Goal: Task Accomplishment & Management: Manage account settings

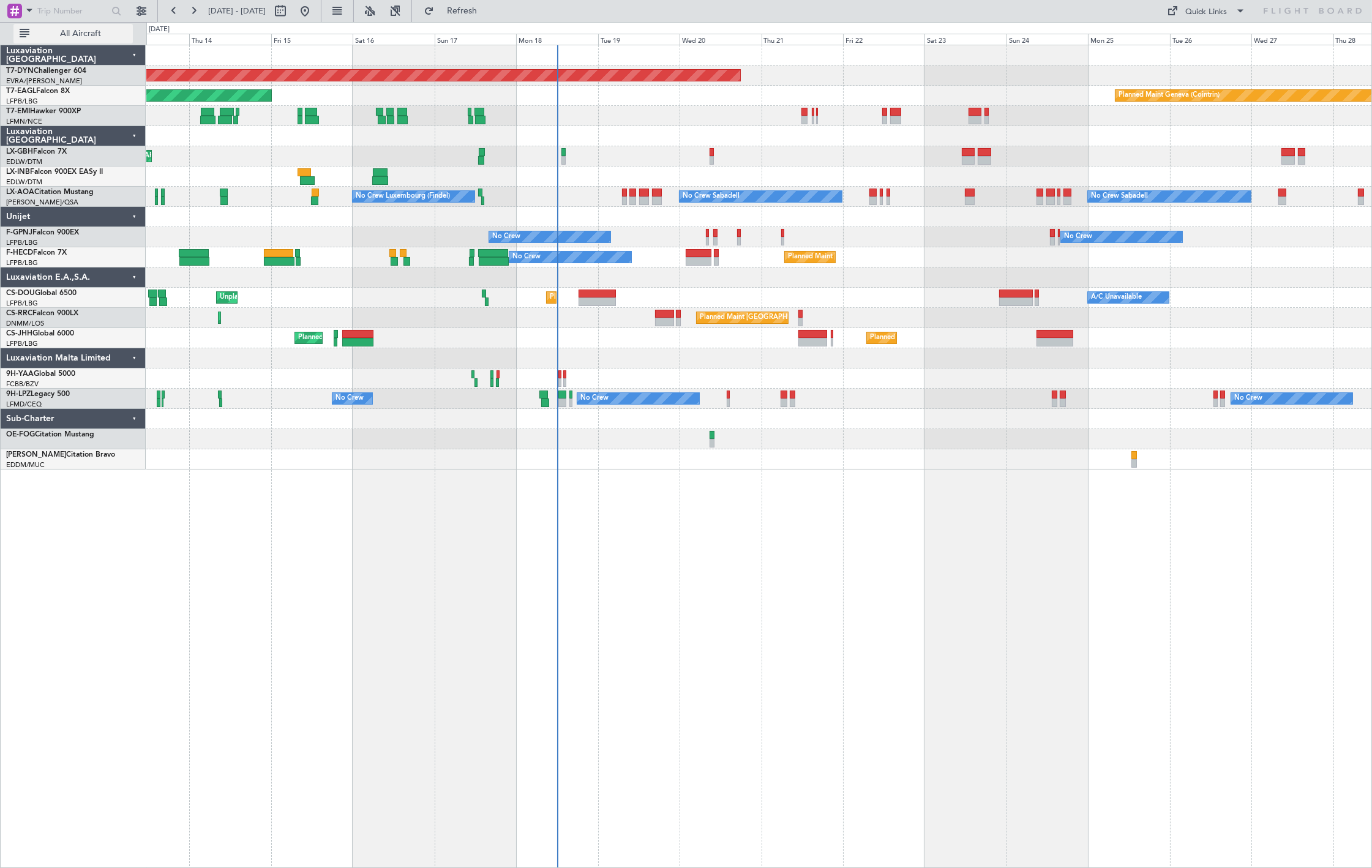
click at [92, 33] on span "All Aircraft" at bounding box center [81, 34] width 97 height 9
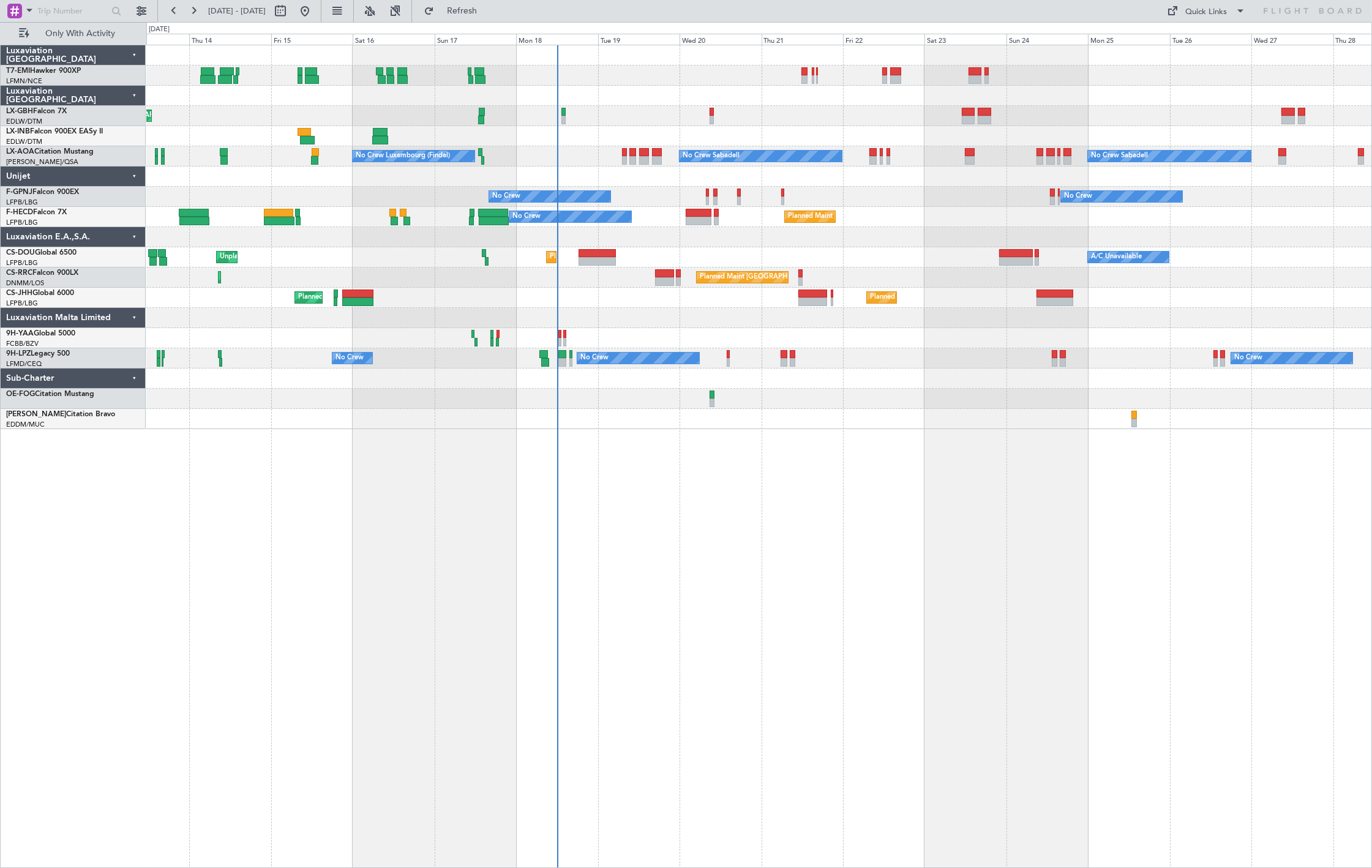
click at [577, 291] on div "Planned Maint Paris (Le Bourget) Planned Maint London (Luton) Planned Maint Par…" at bounding box center [759, 297] width 1225 height 20
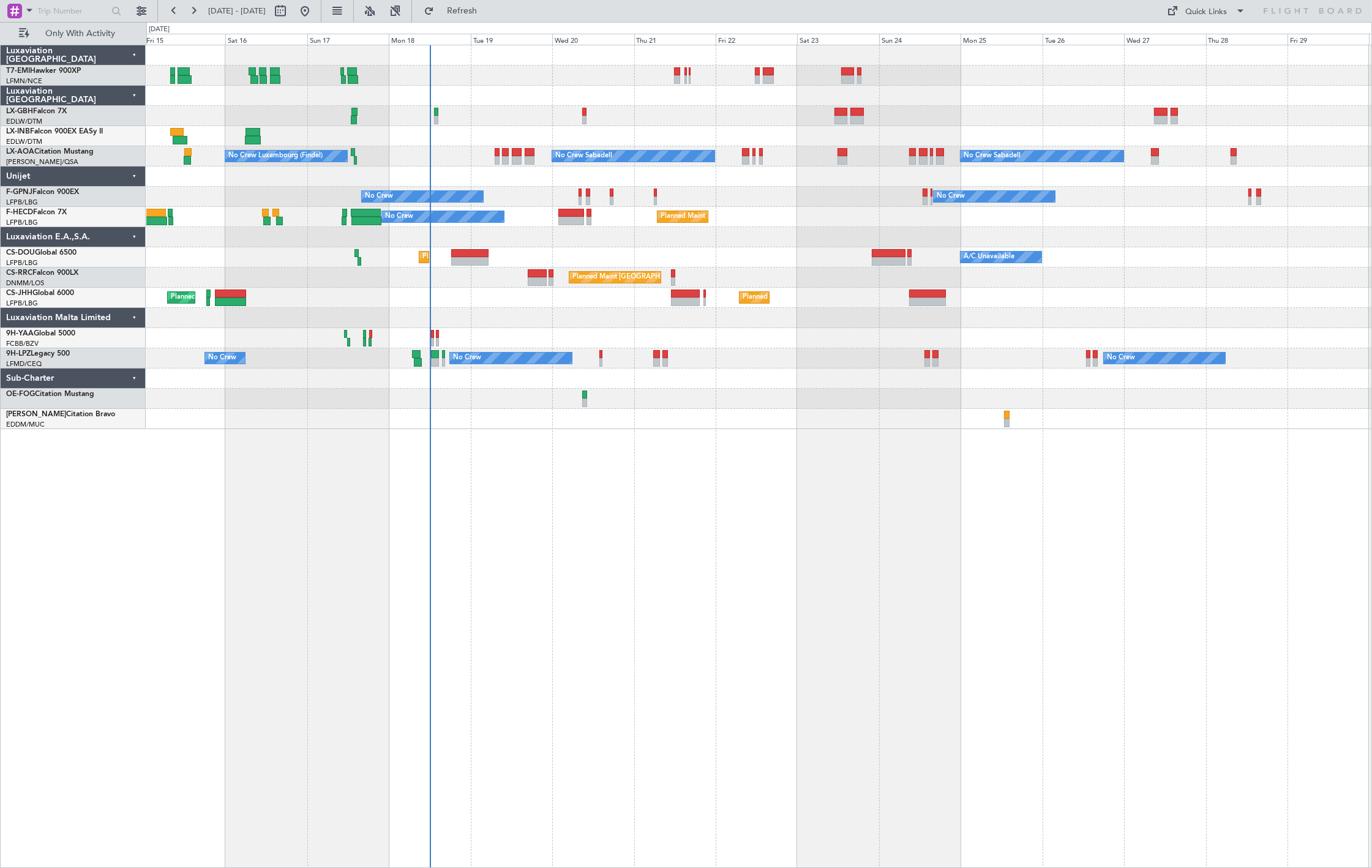
click at [617, 260] on div "Planned Maint Chester Planned Maint Nice (Côte d'Azur Airport) No Crew Sabadell…" at bounding box center [759, 237] width 1225 height 384
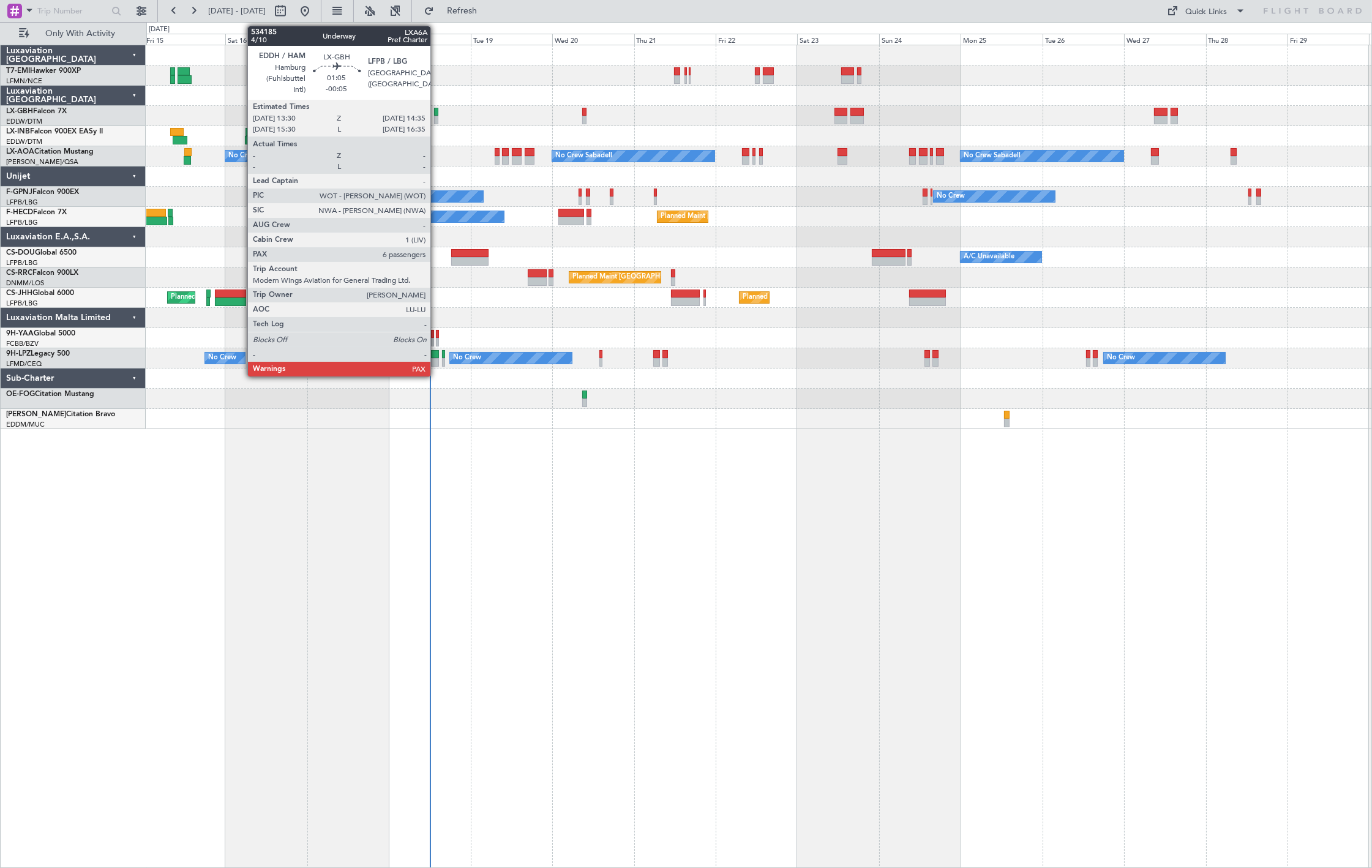
click at [437, 116] on div "Planned Maint Nice ([GEOGRAPHIC_DATA])" at bounding box center [759, 115] width 1225 height 20
click at [434, 114] on div at bounding box center [436, 112] width 4 height 9
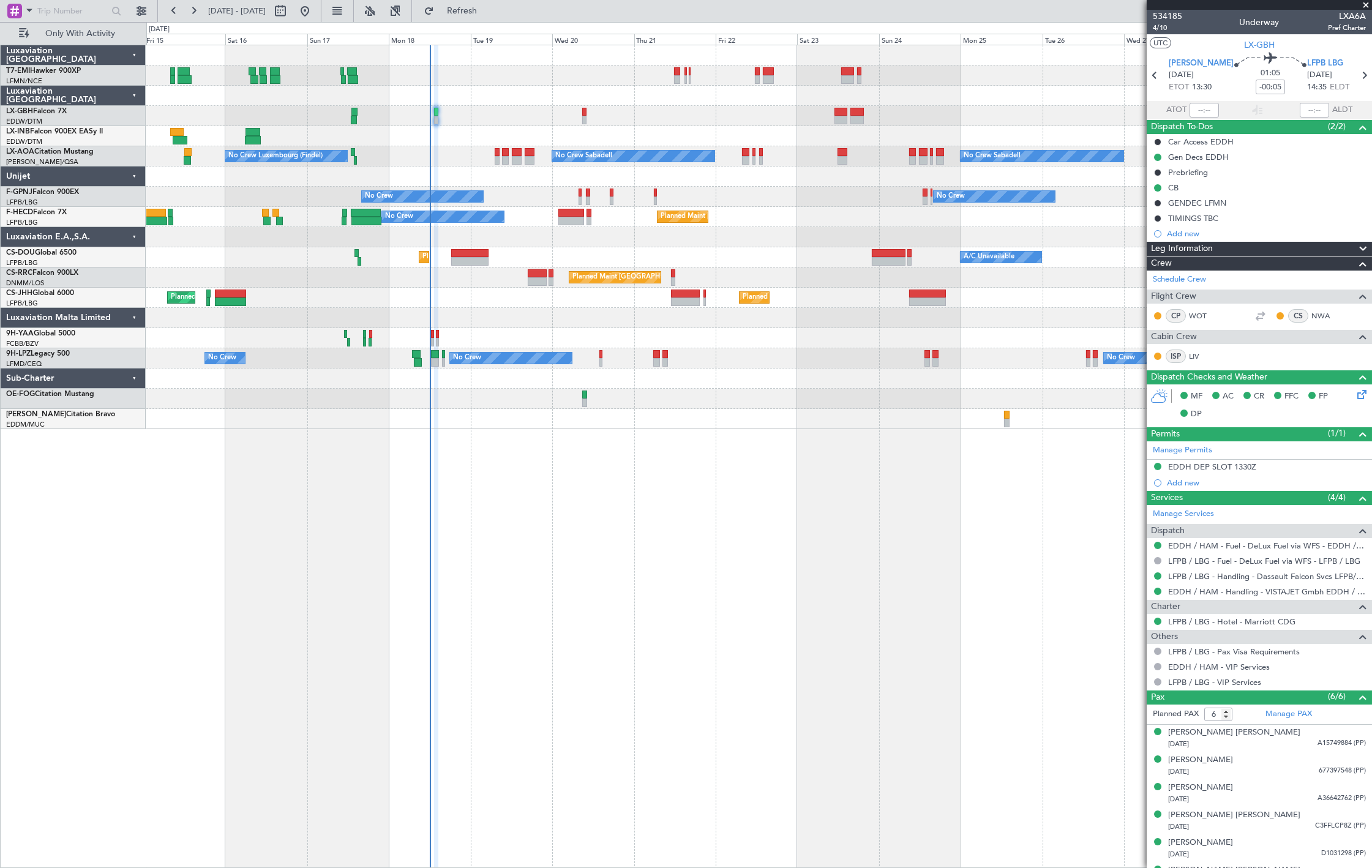
click at [672, 72] on div "Planned Maint [PERSON_NAME]" at bounding box center [759, 75] width 1225 height 20
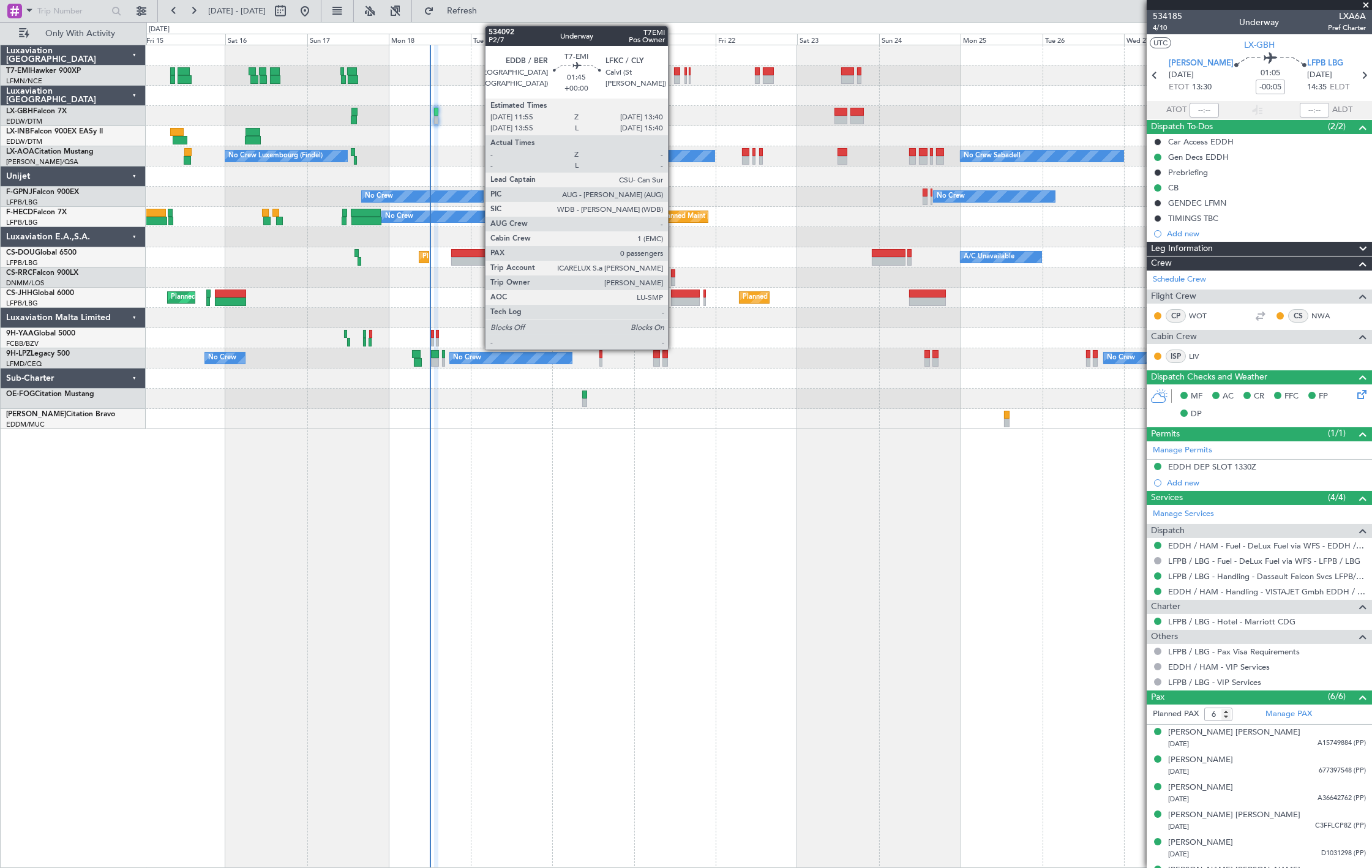
click at [674, 76] on div at bounding box center [676, 80] width 6 height 9
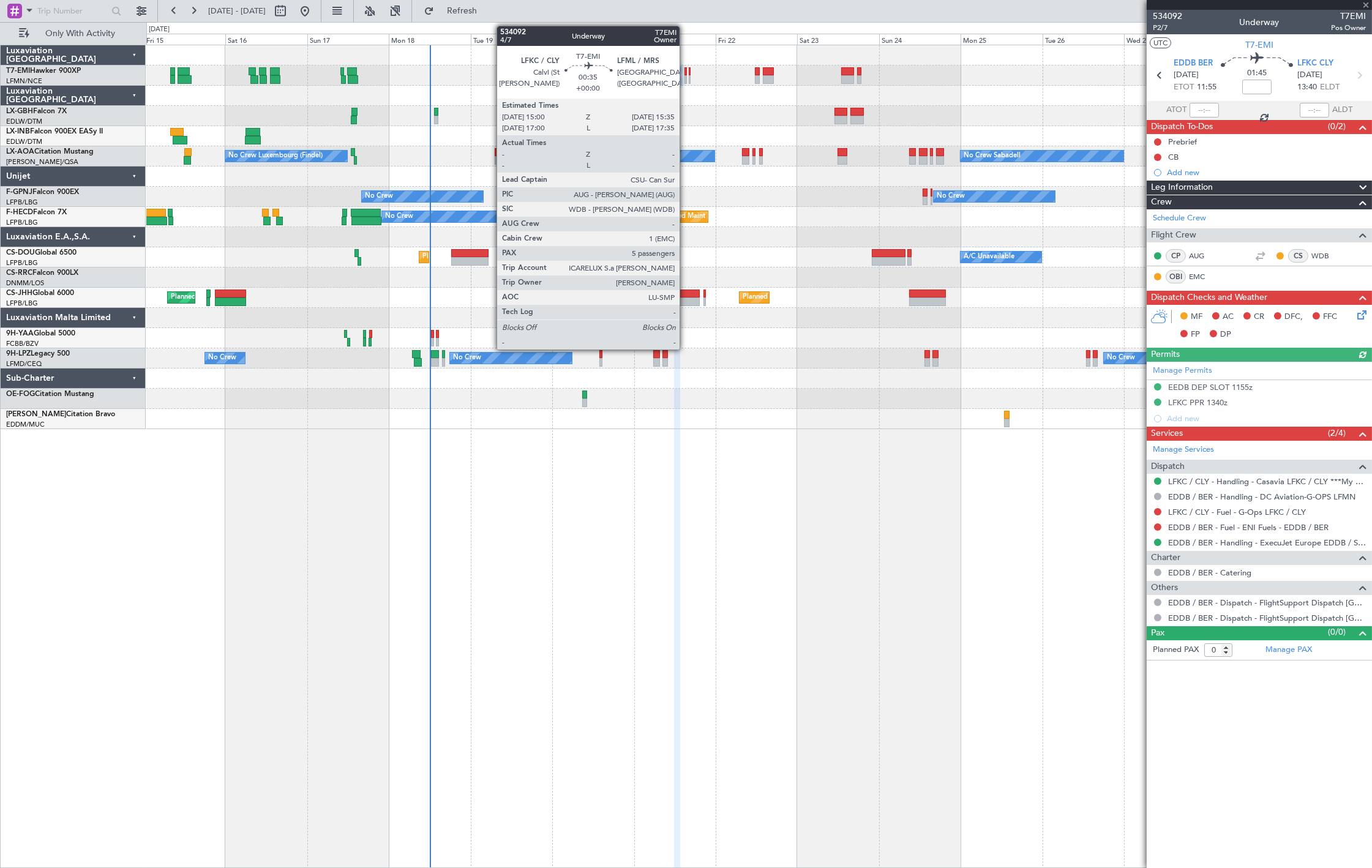
click at [686, 82] on div at bounding box center [685, 80] width 3 height 9
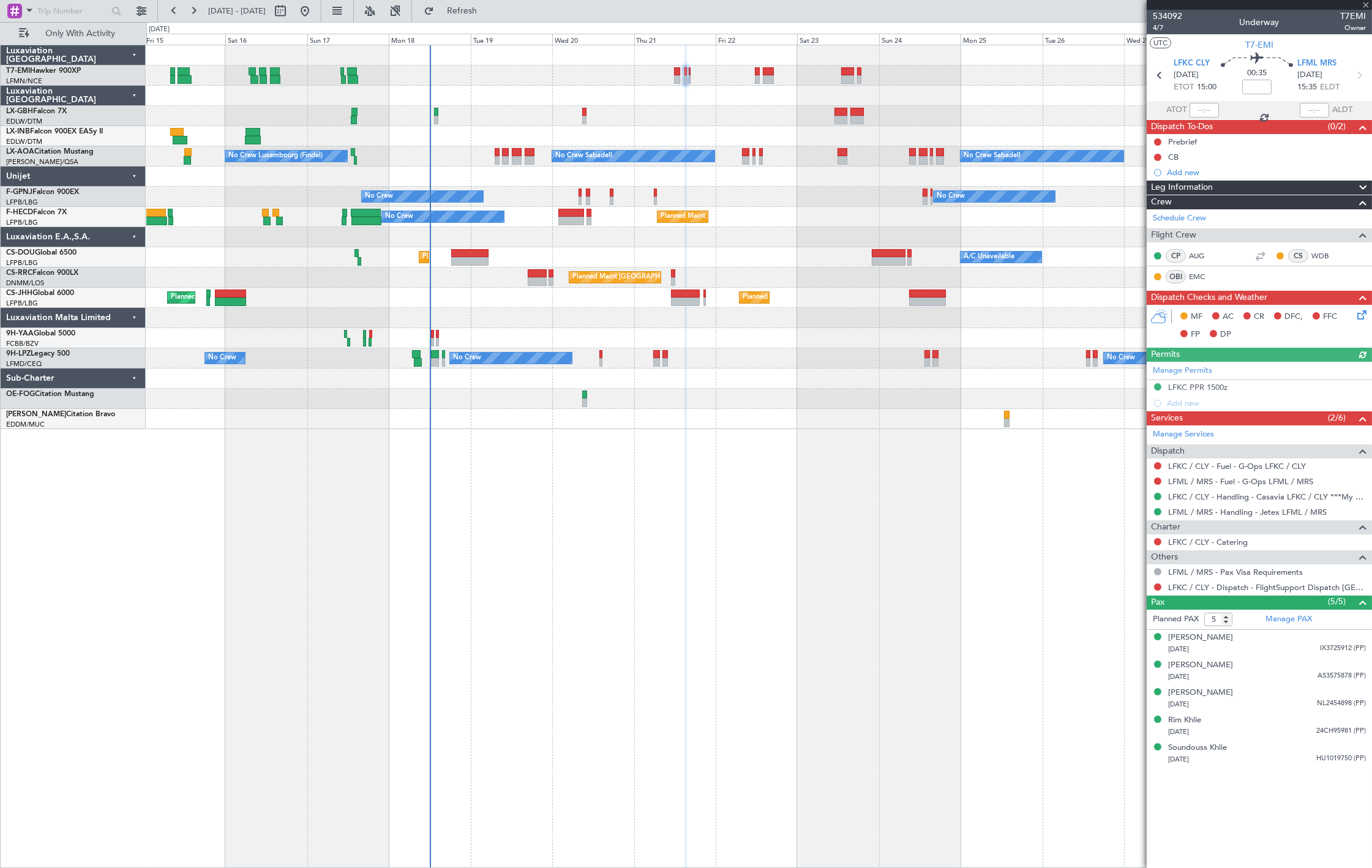
click at [690, 80] on div "Planned Maint [PERSON_NAME]" at bounding box center [759, 75] width 1225 height 20
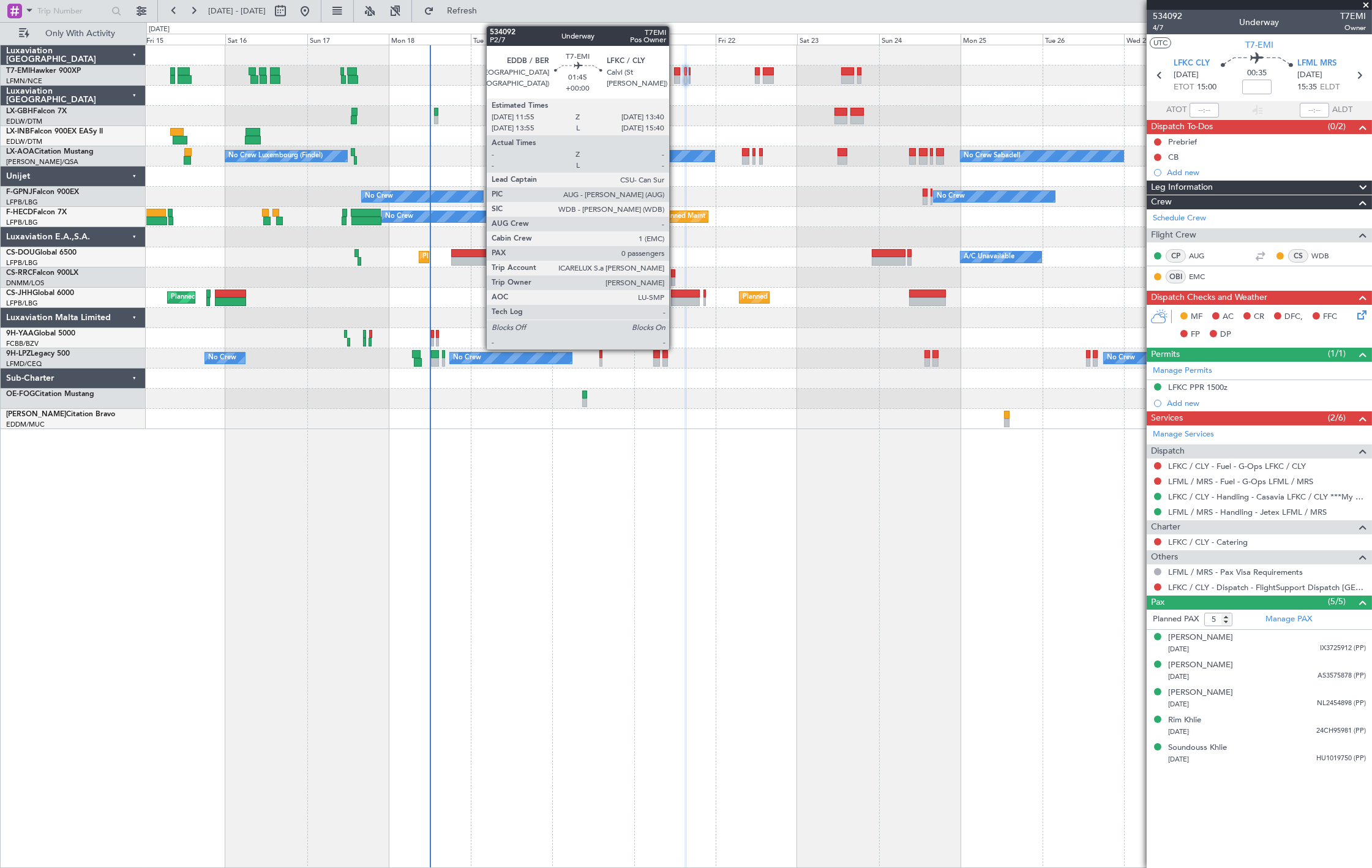
click at [676, 74] on div at bounding box center [676, 72] width 6 height 9
type input "0"
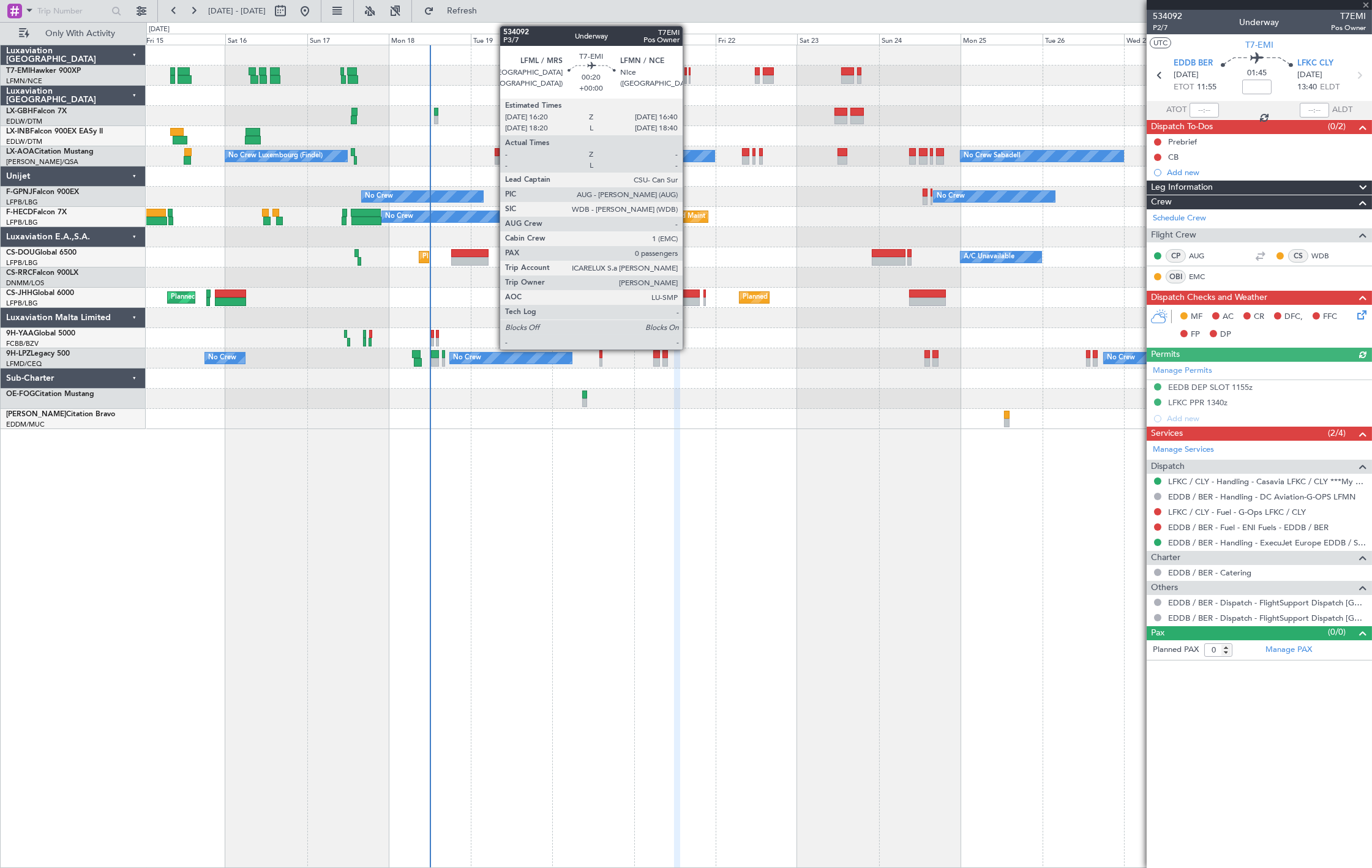
click at [689, 81] on div at bounding box center [689, 80] width 1 height 9
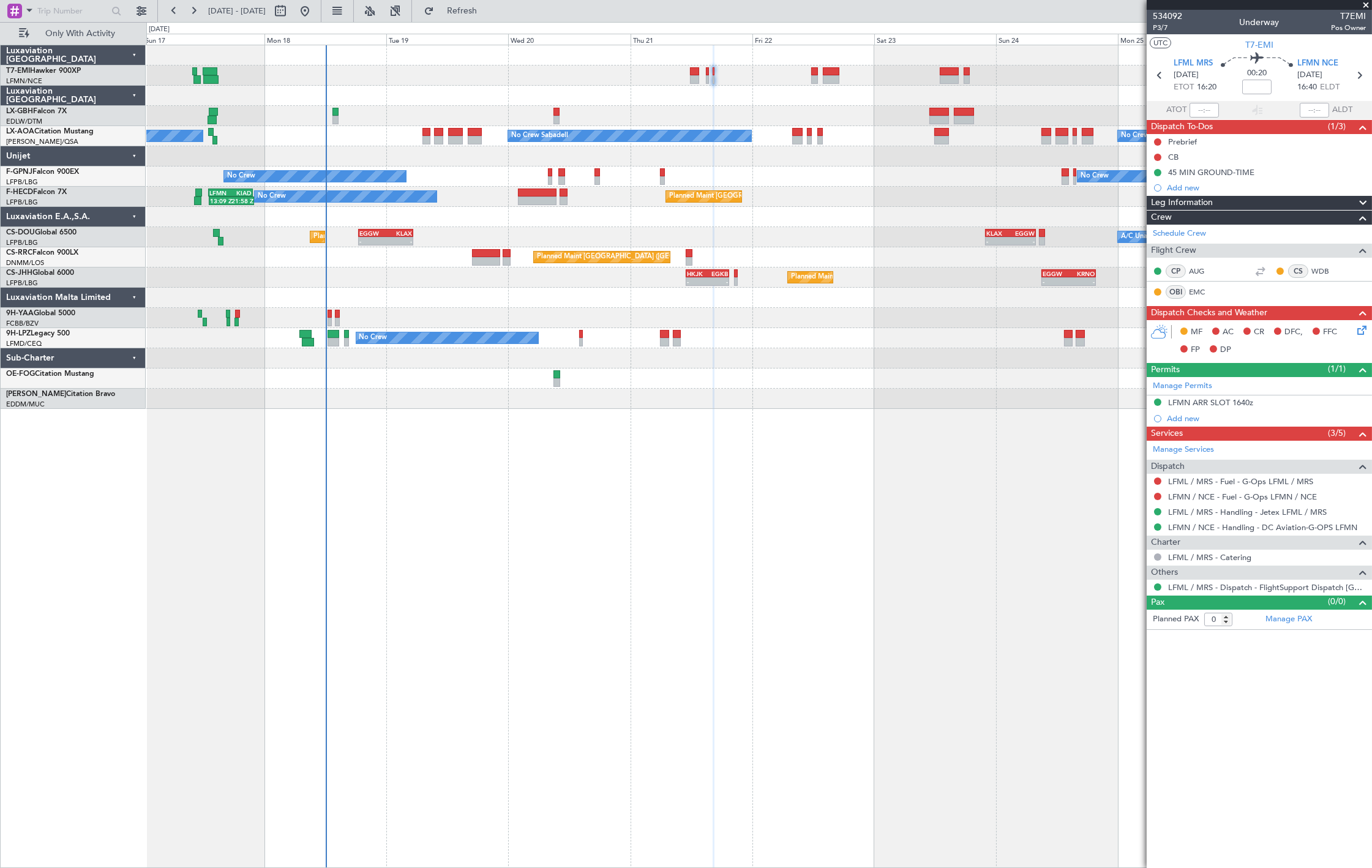
click at [757, 169] on div "No Crew Sabadell No Crew Luxembourg (Findel) No Crew Sabadell No Crew No Crew N…" at bounding box center [759, 227] width 1225 height 364
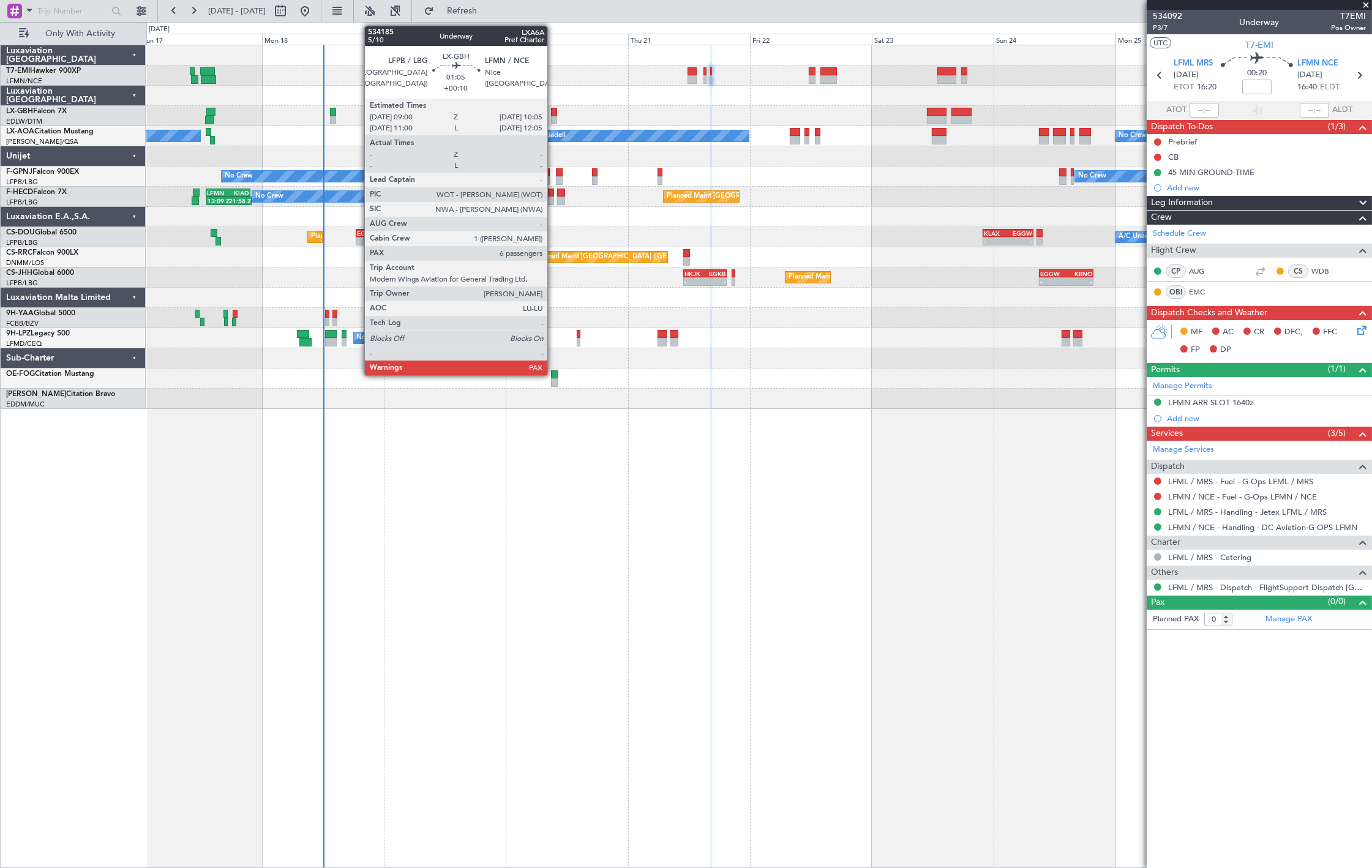
click at [553, 114] on div at bounding box center [554, 112] width 5 height 9
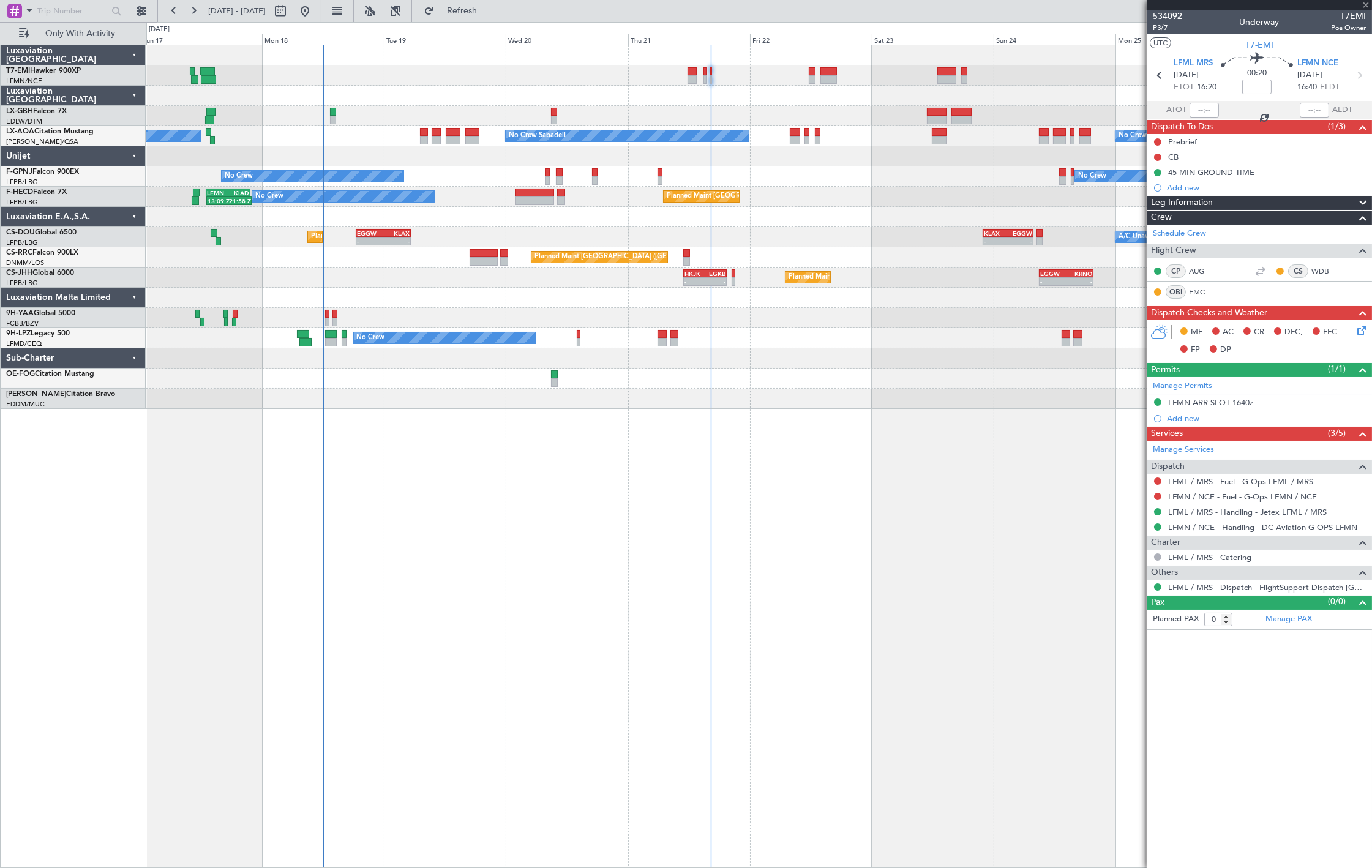
type input "+00:10"
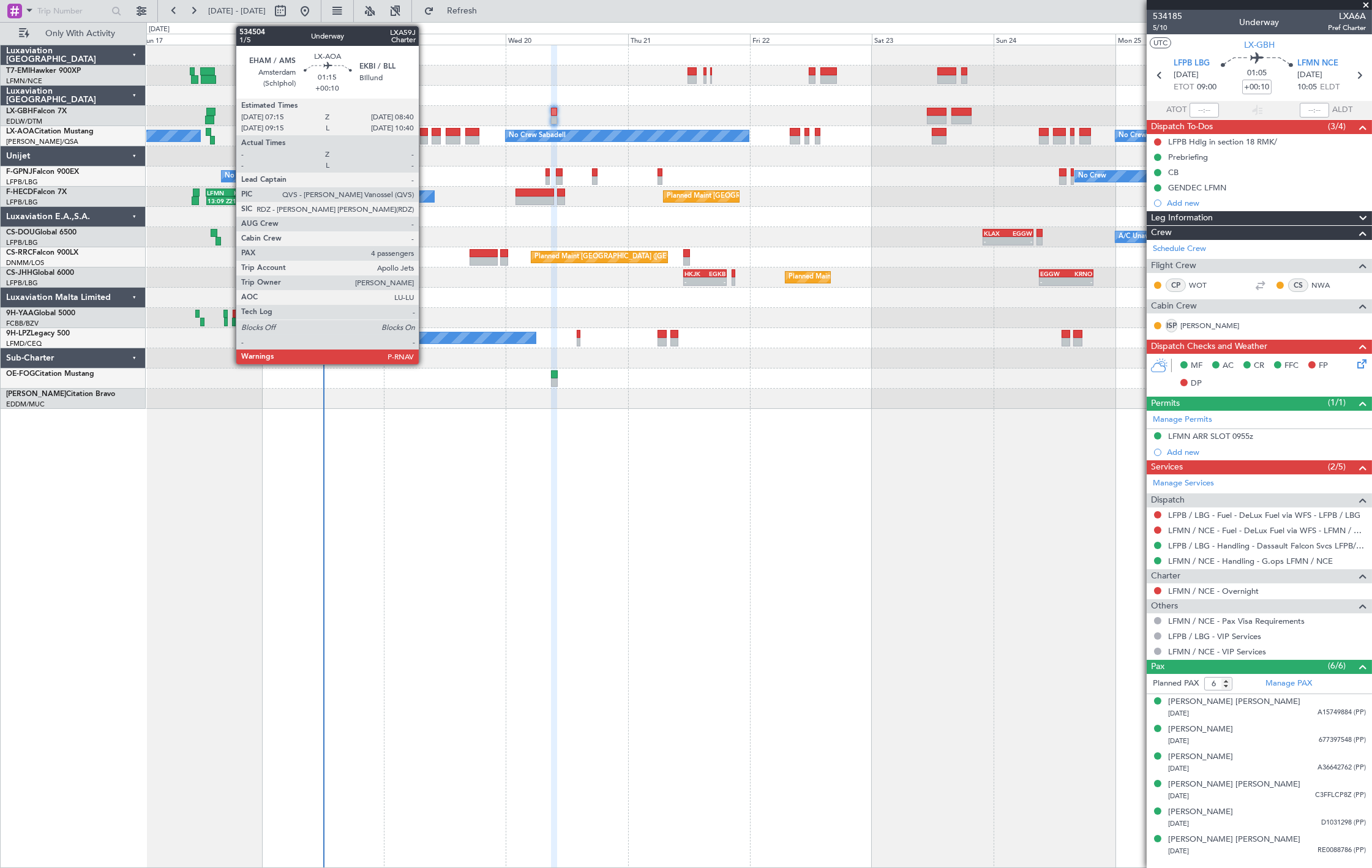
click at [425, 132] on div at bounding box center [424, 132] width 7 height 9
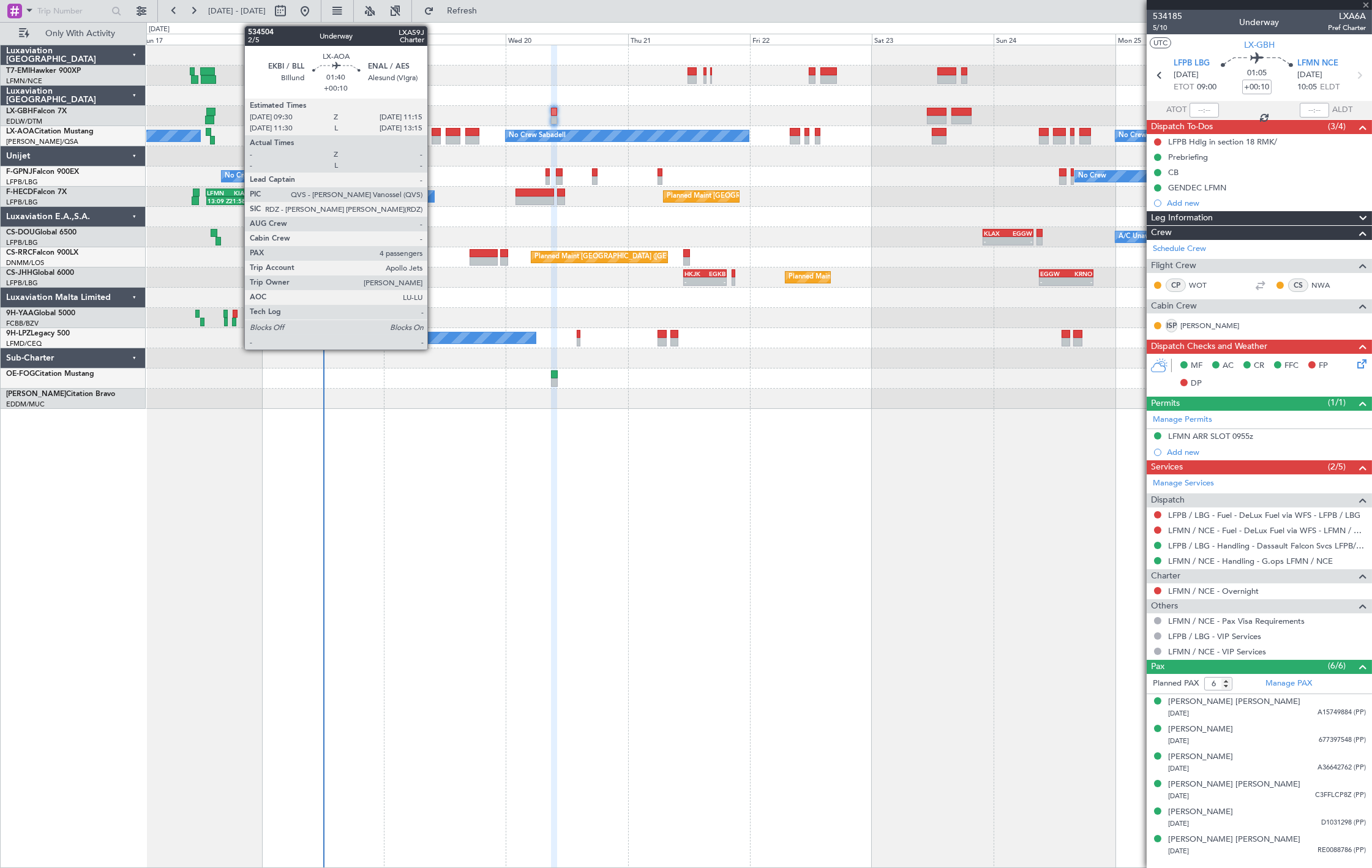
type input "4"
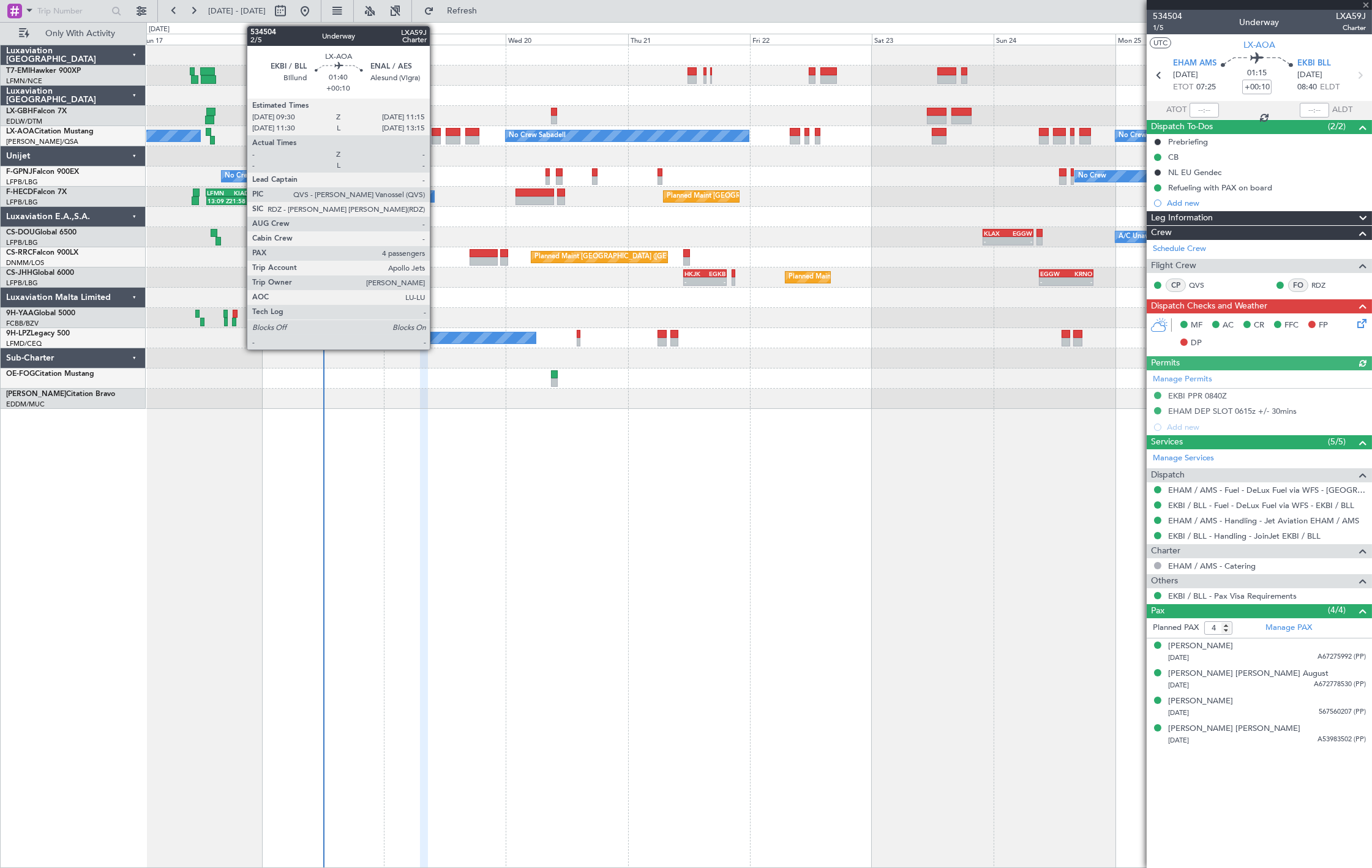
click at [436, 136] on div at bounding box center [436, 141] width 10 height 9
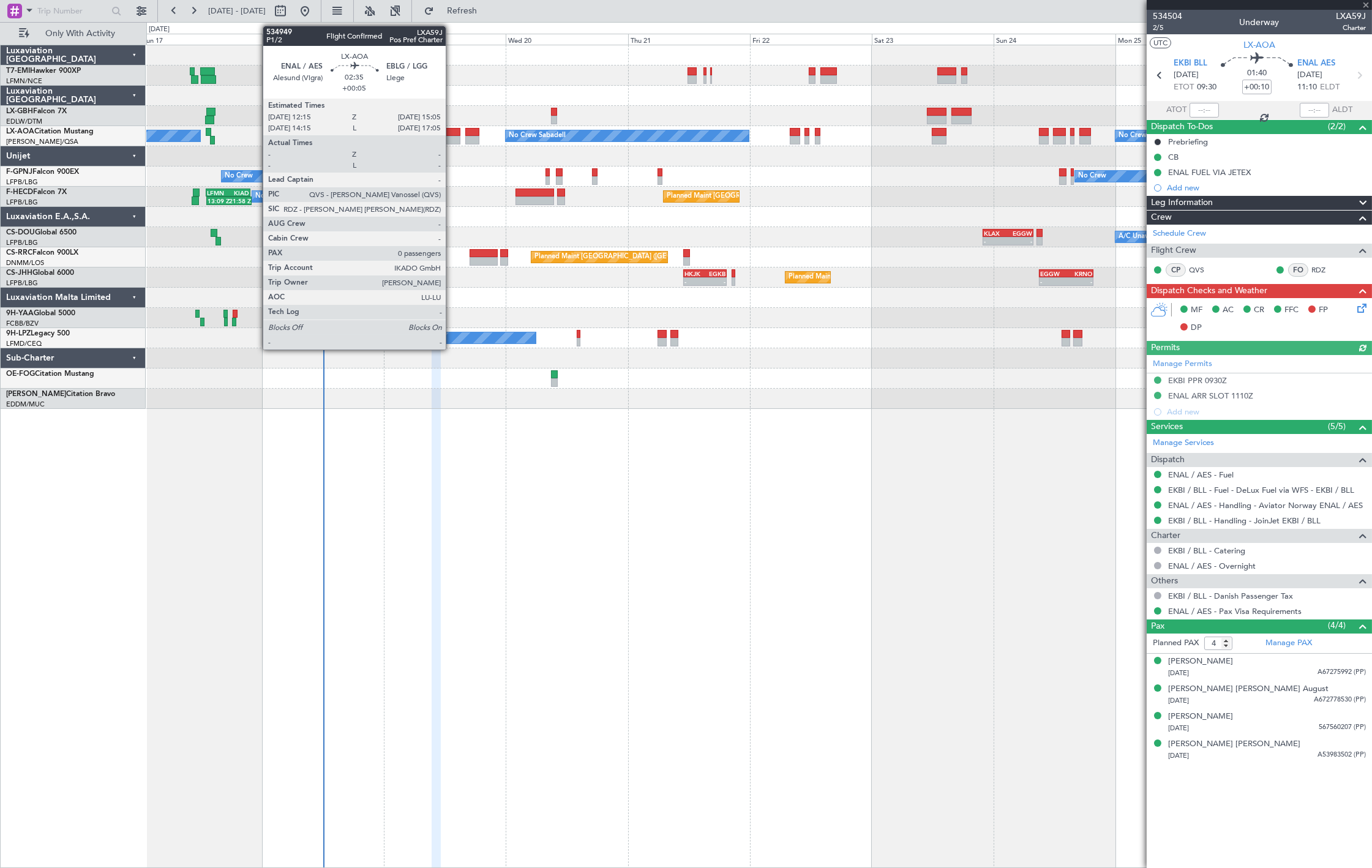
click at [452, 141] on div at bounding box center [452, 141] width 15 height 9
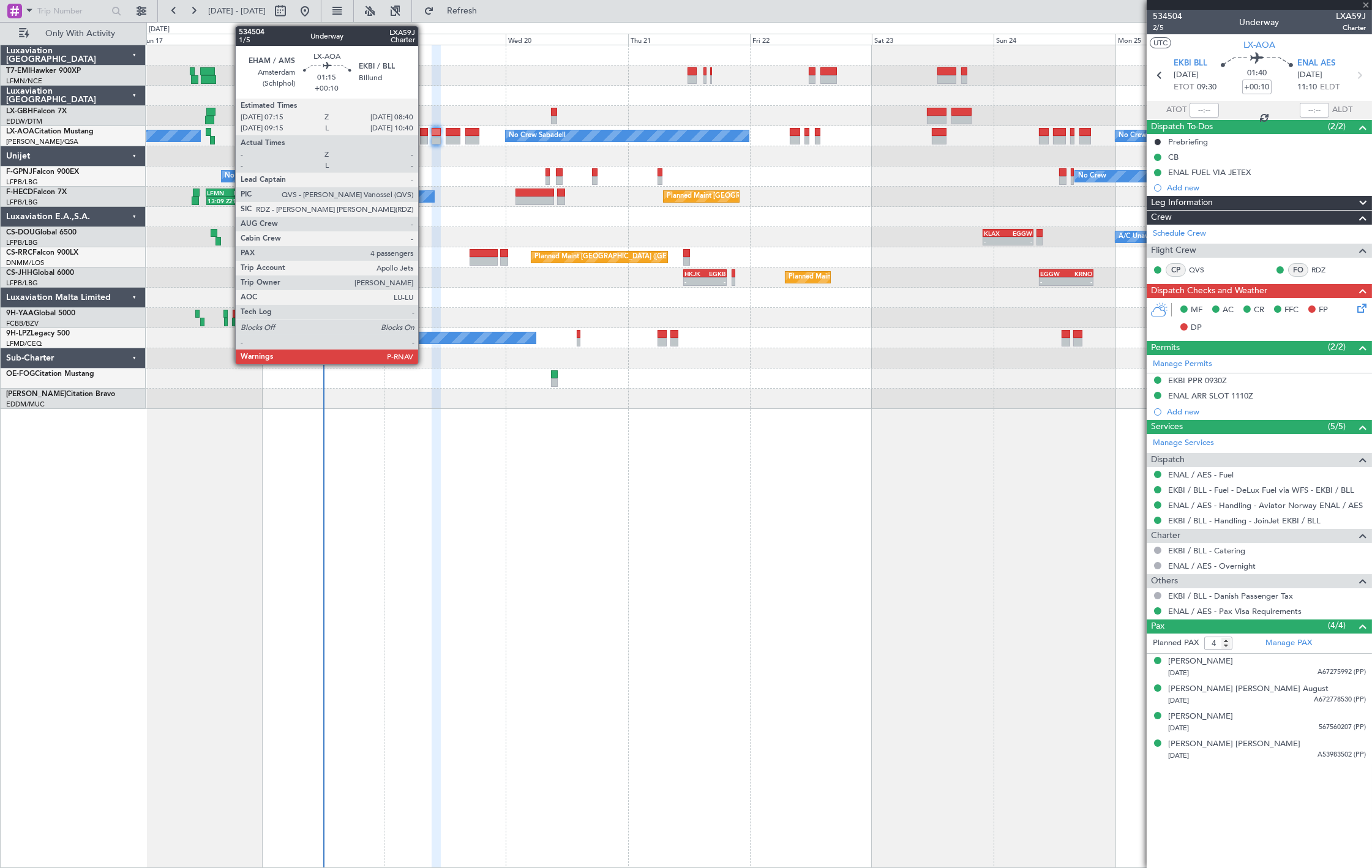
type input "+00:05"
type input "0"
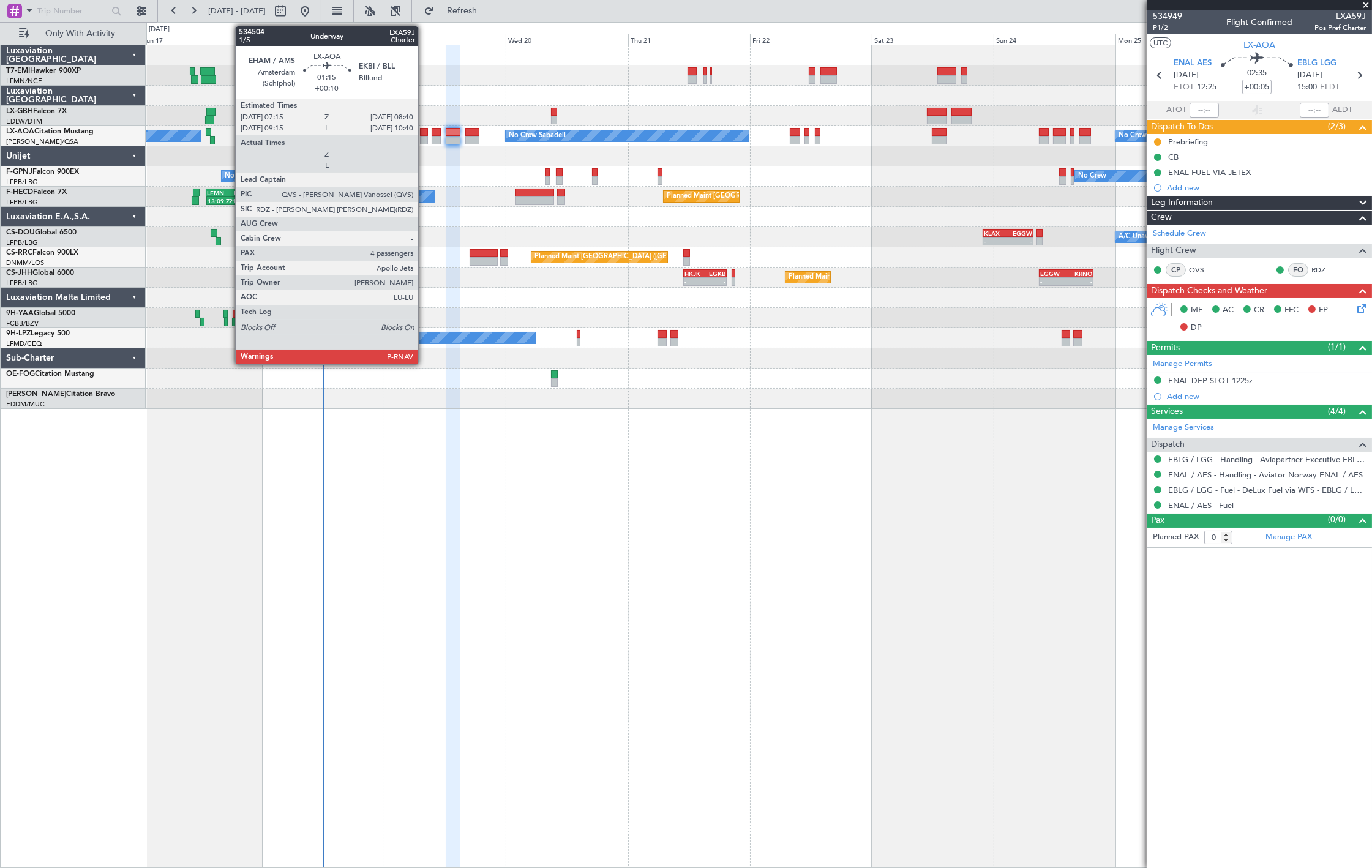
click at [425, 137] on div at bounding box center [424, 141] width 7 height 9
type input "+00:10"
type input "4"
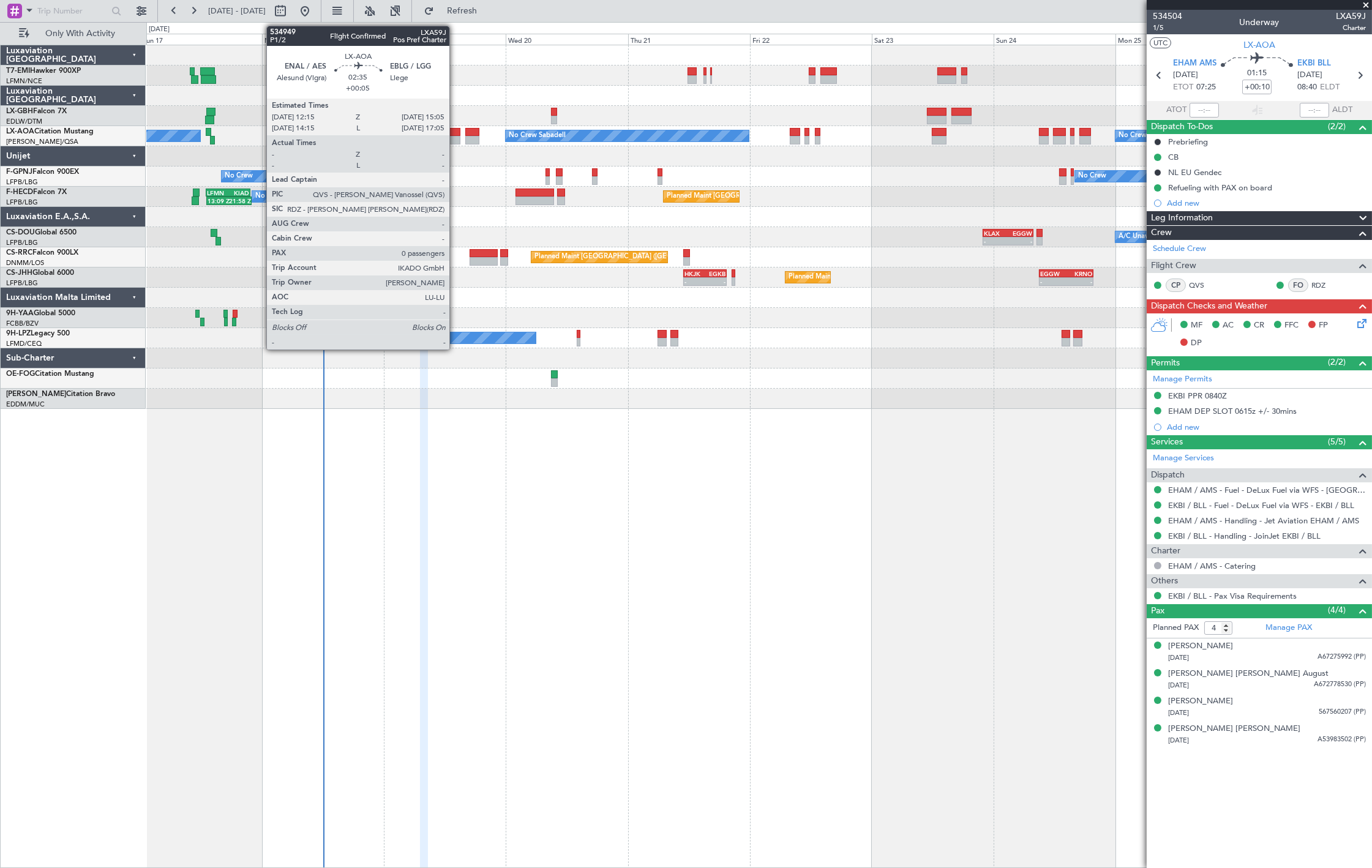
click at [452, 136] on div at bounding box center [452, 141] width 15 height 9
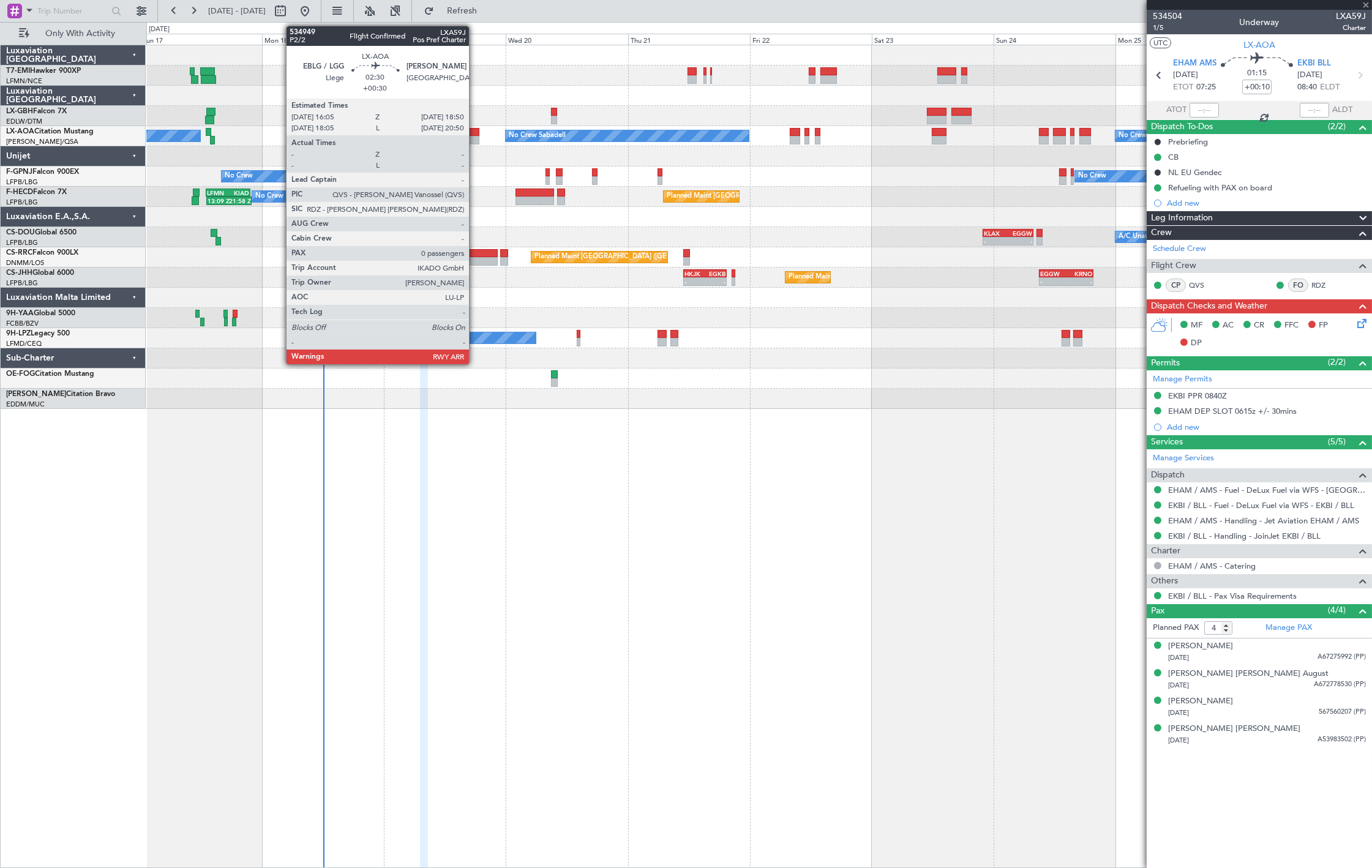
type input "+00:05"
type input "0"
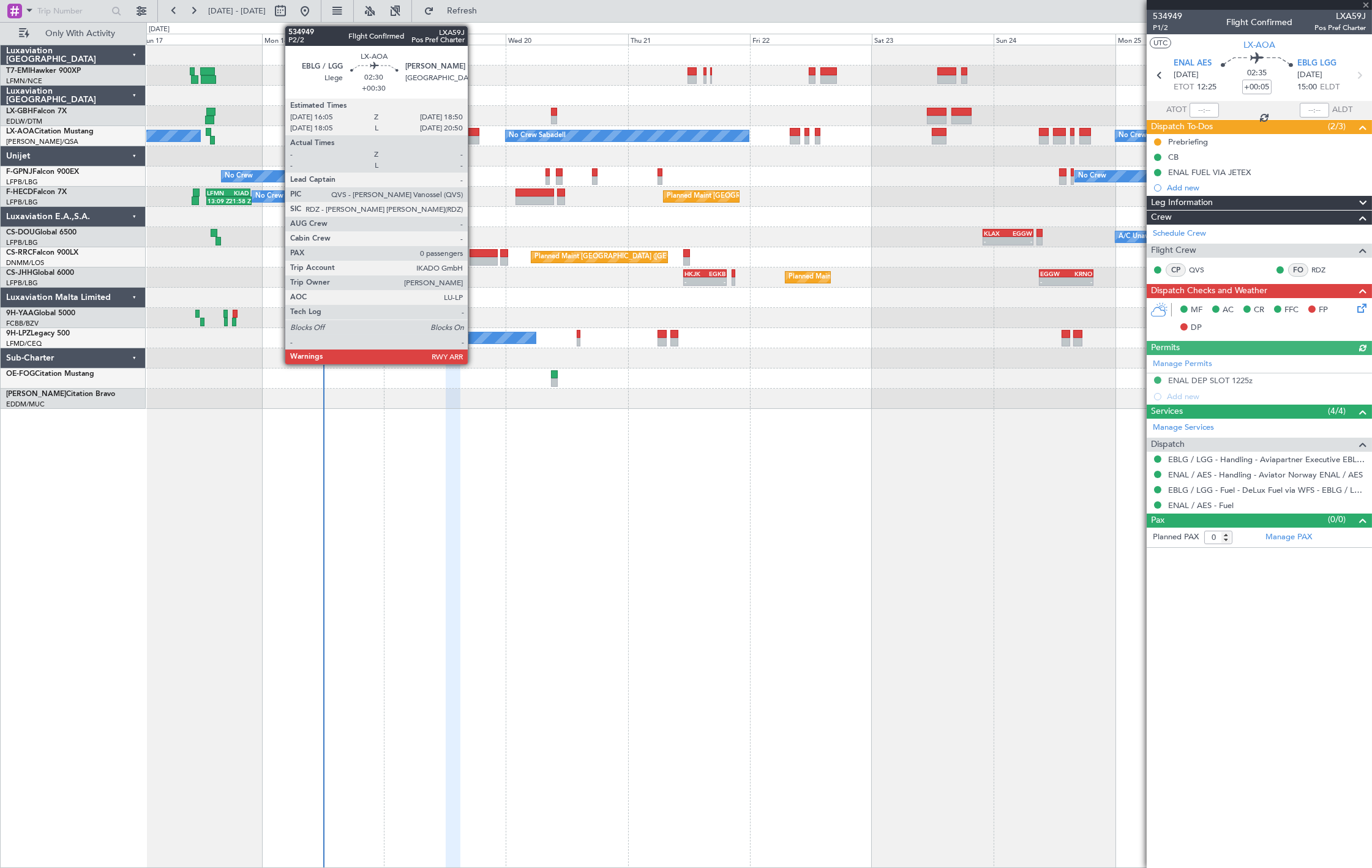
click at [474, 139] on div at bounding box center [472, 141] width 14 height 9
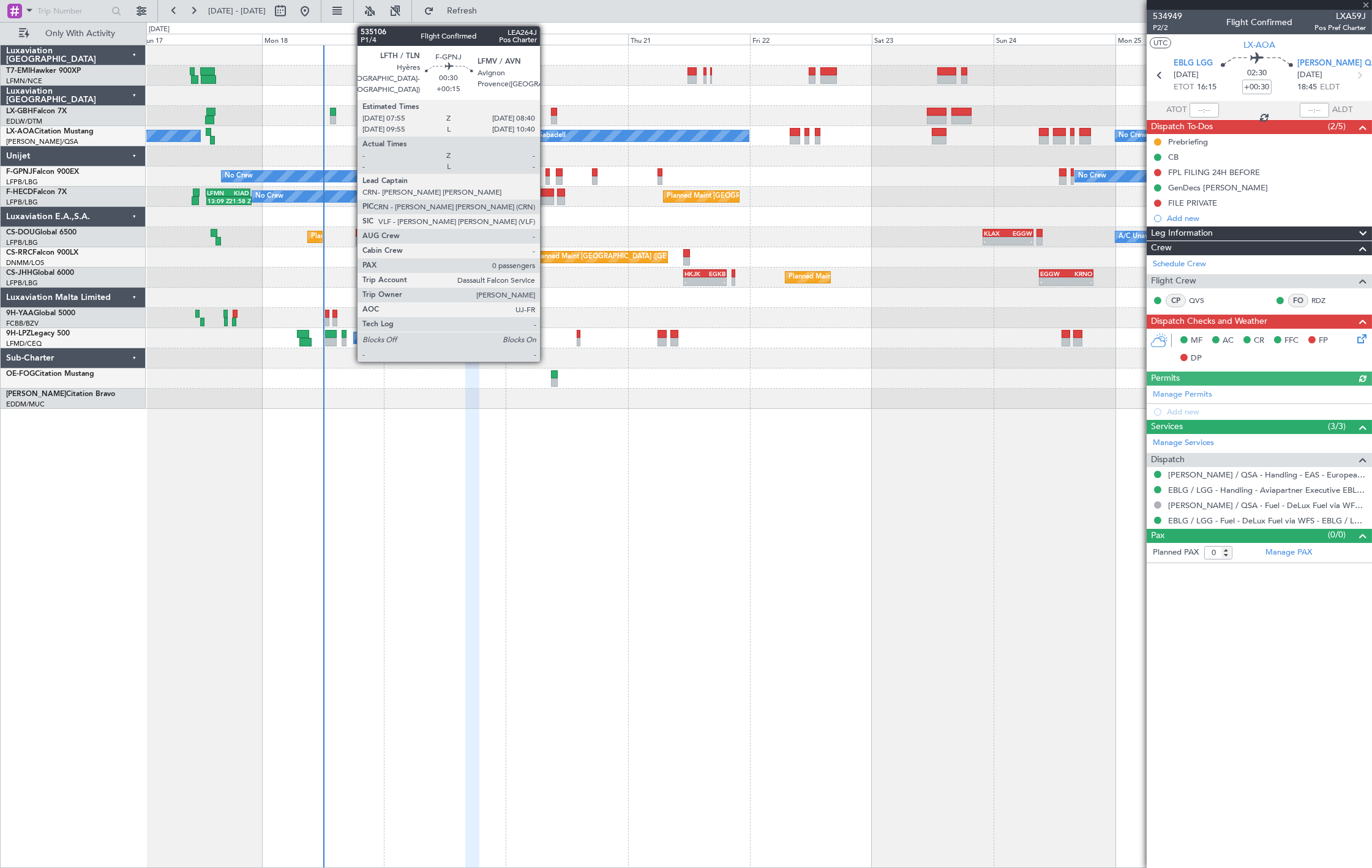
click at [546, 176] on div at bounding box center [547, 181] width 4 height 9
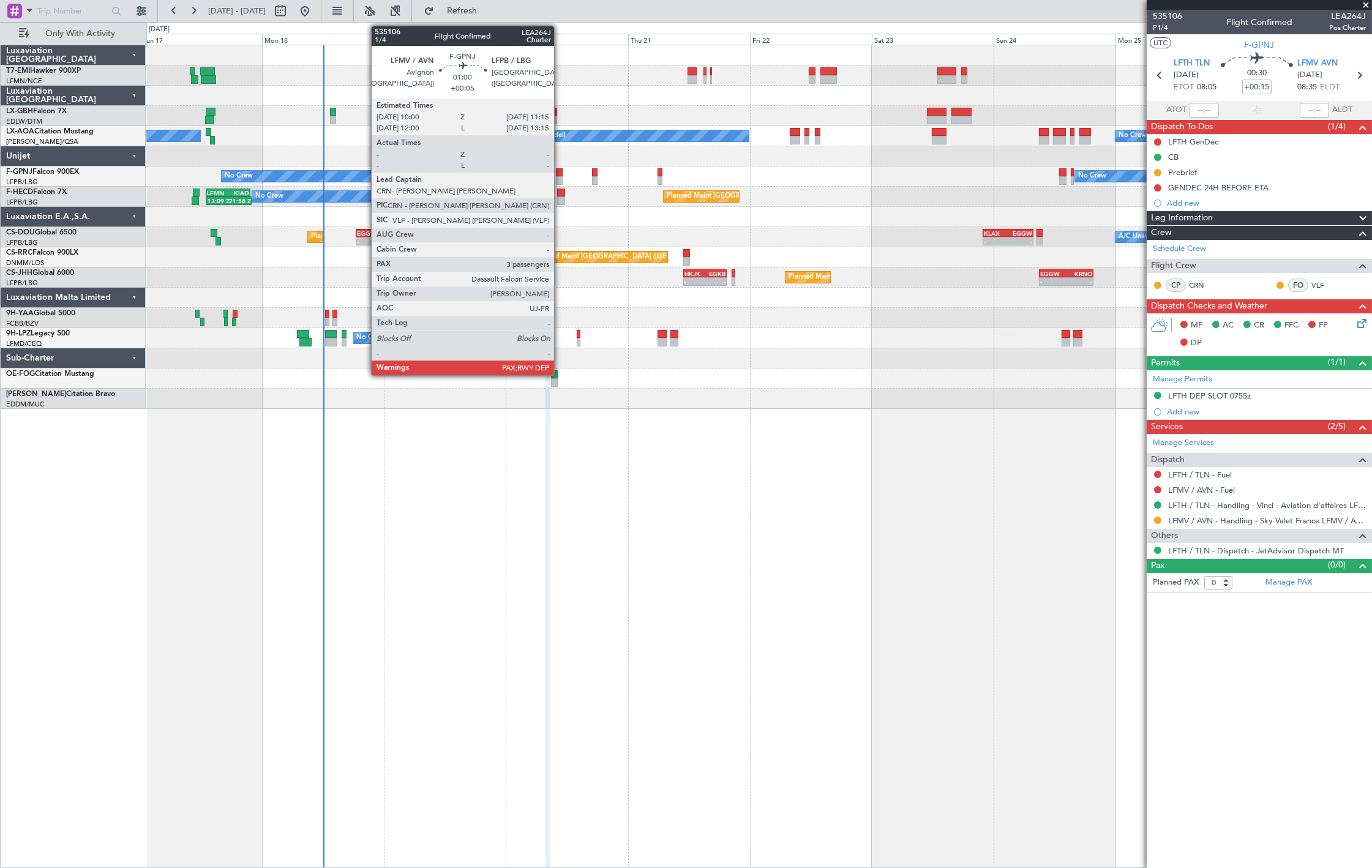
click at [562, 178] on div at bounding box center [559, 181] width 7 height 9
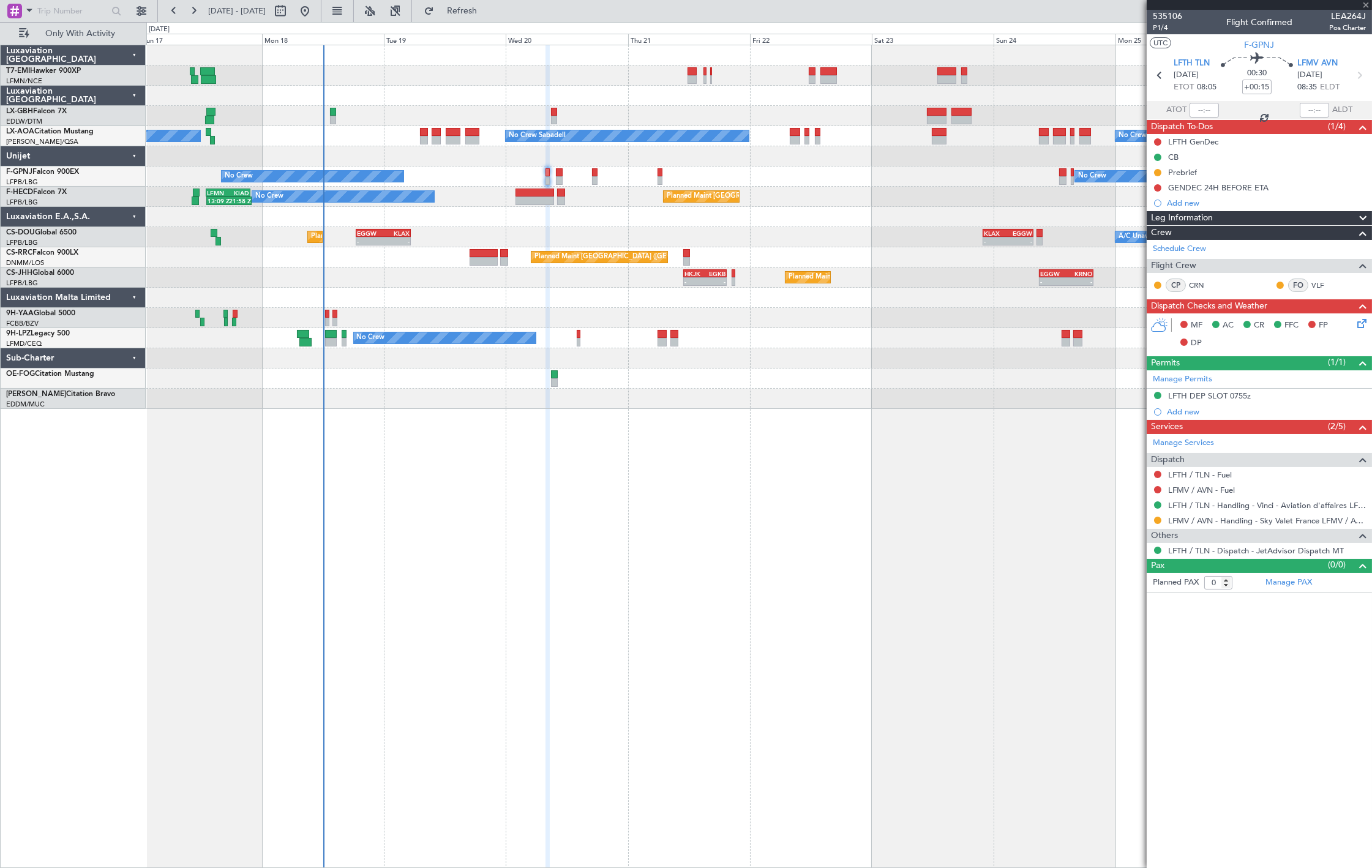
type input "+00:05"
type input "3"
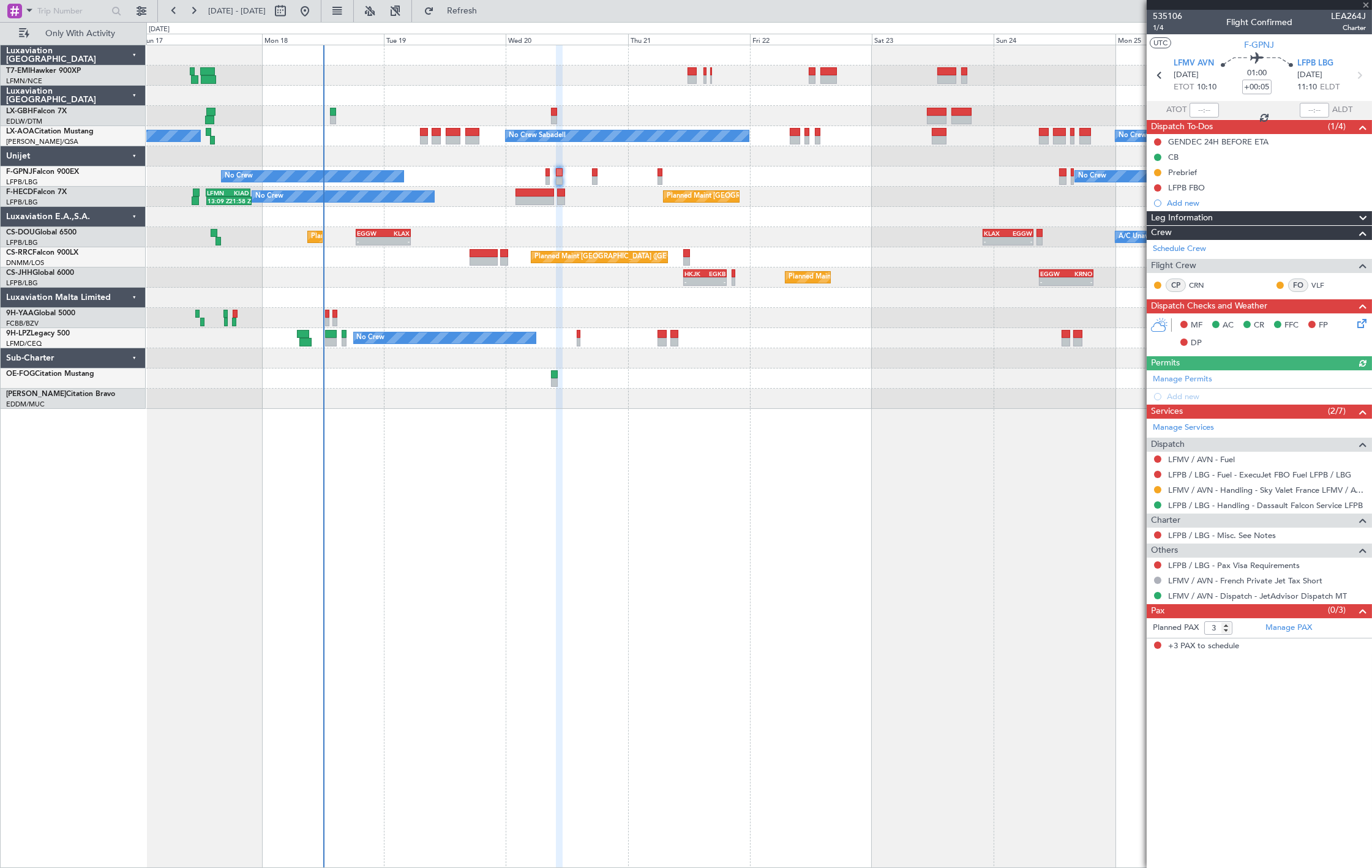
click at [597, 170] on div "No Crew No Crew" at bounding box center [759, 176] width 1225 height 20
click at [597, 174] on div "No Crew No Crew" at bounding box center [759, 176] width 1225 height 20
click at [595, 181] on div at bounding box center [595, 181] width 5 height 9
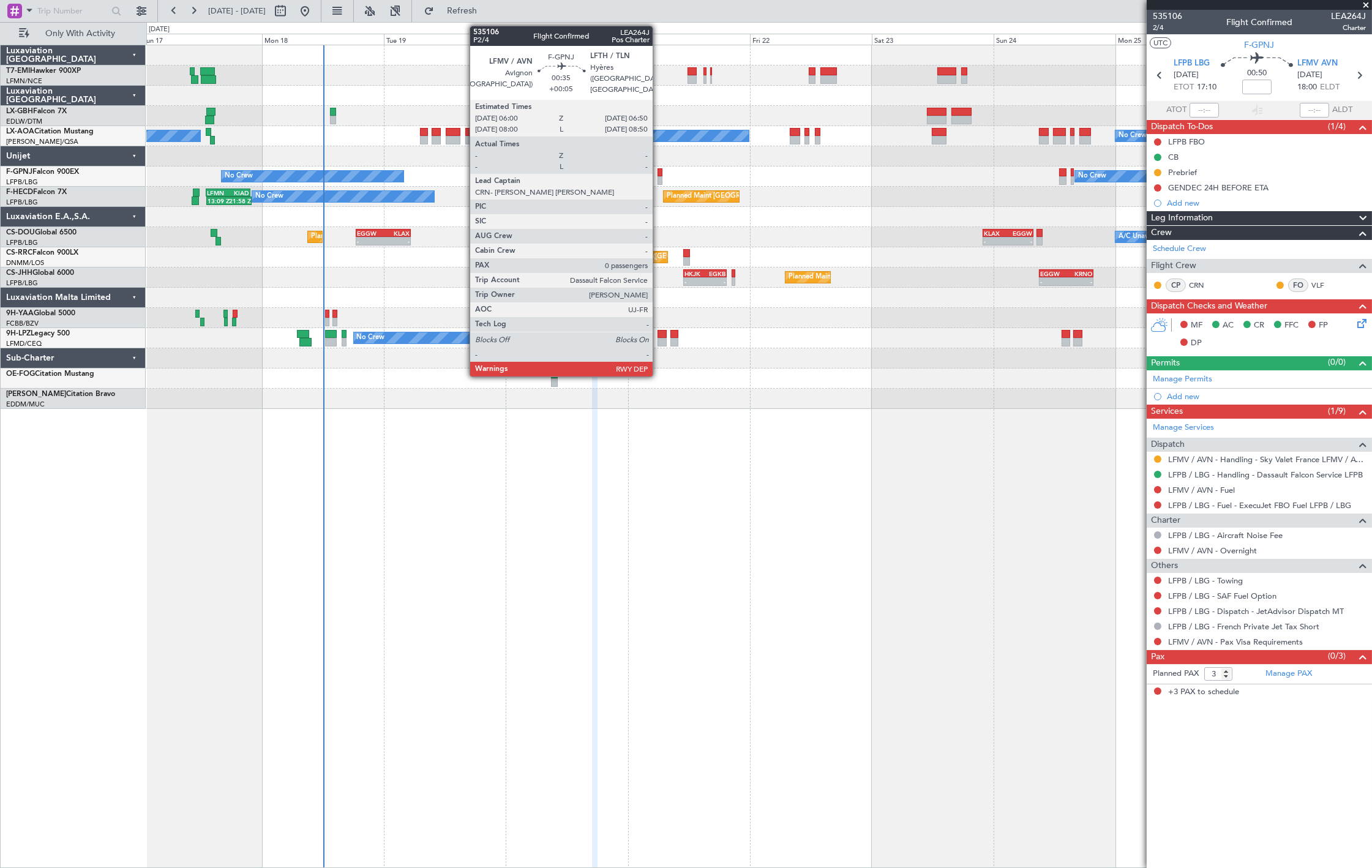
click at [659, 180] on div at bounding box center [659, 181] width 4 height 9
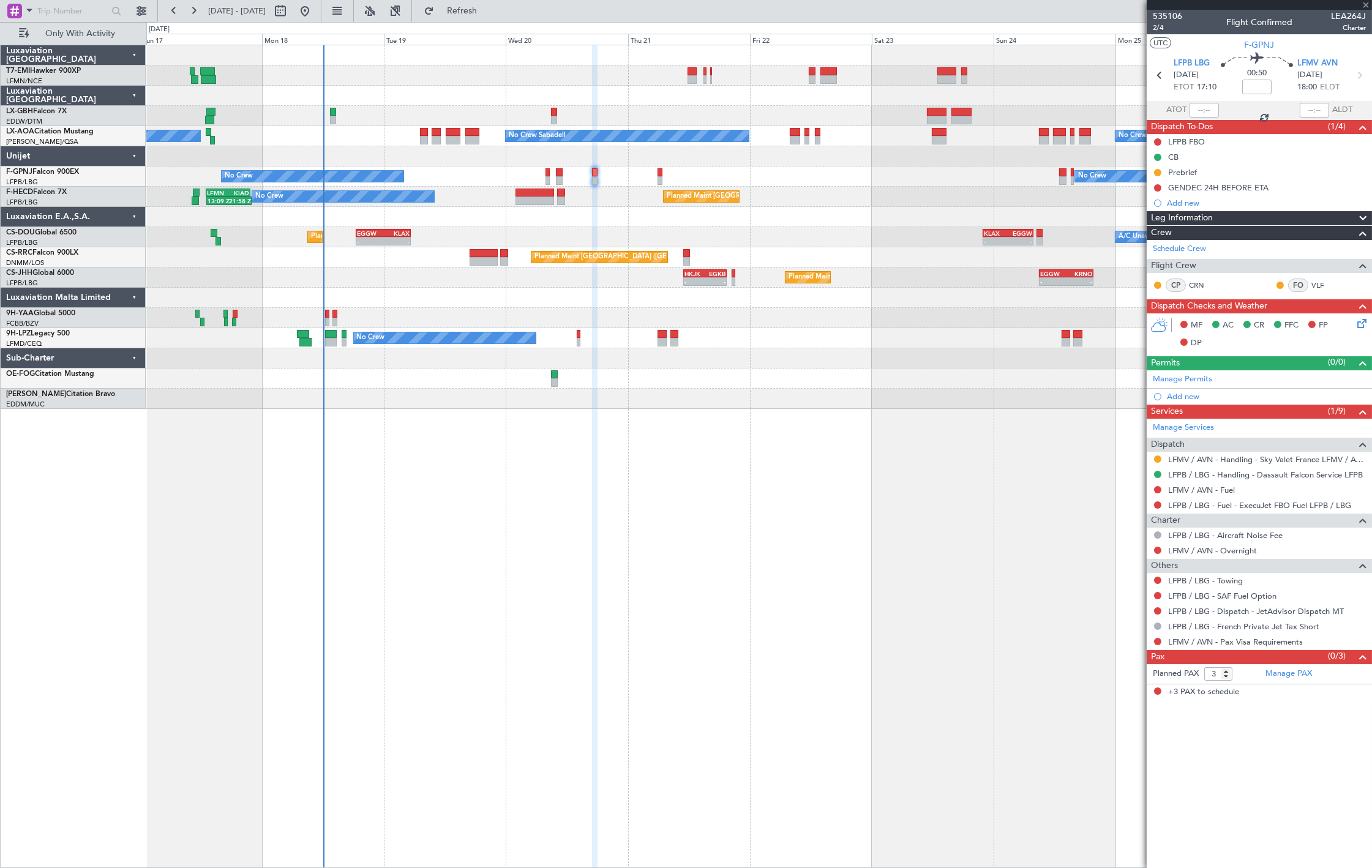
type input "+00:05"
type input "0"
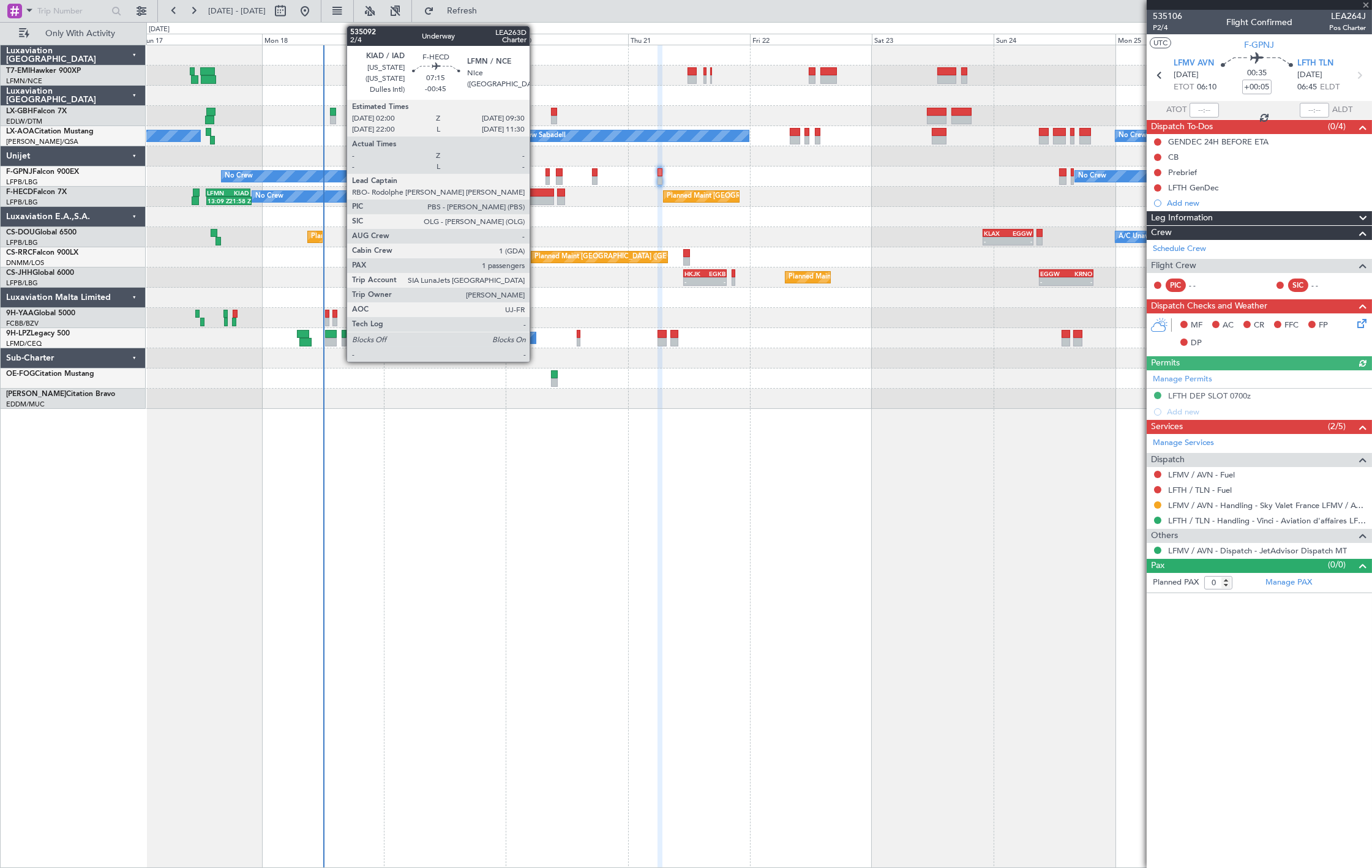
click at [536, 199] on div at bounding box center [535, 201] width 38 height 9
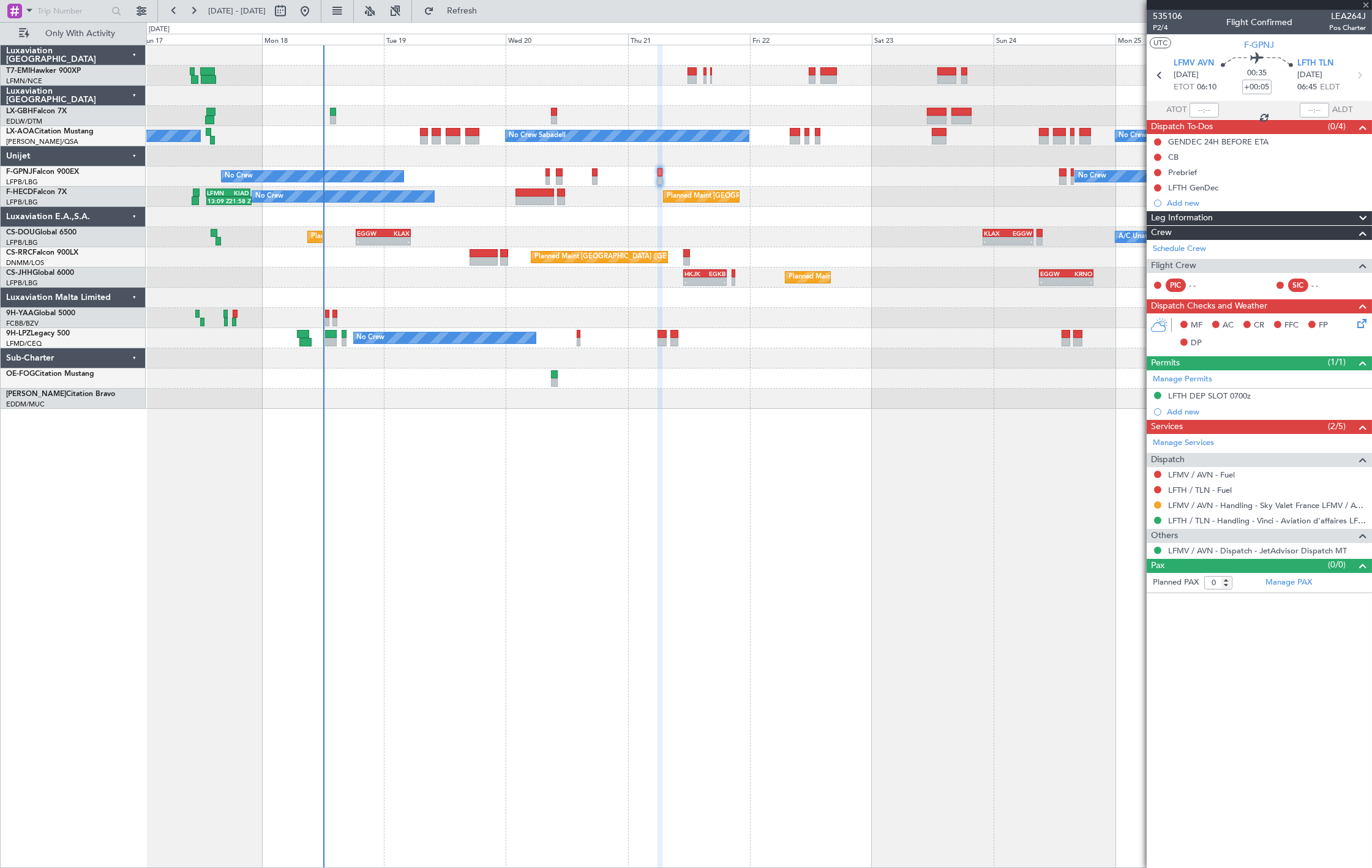
type input "-00:45"
type input "1"
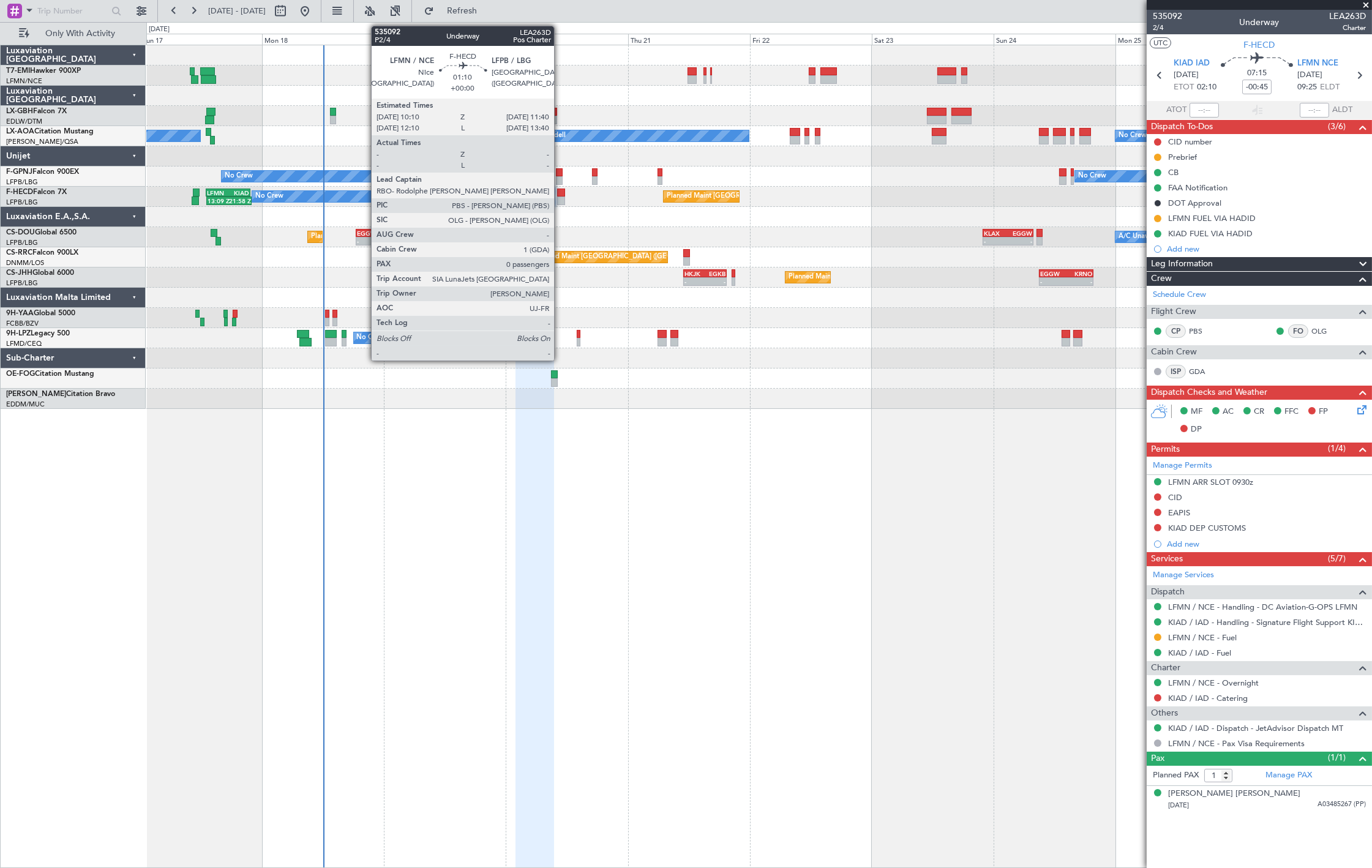
click at [560, 194] on div at bounding box center [561, 193] width 8 height 9
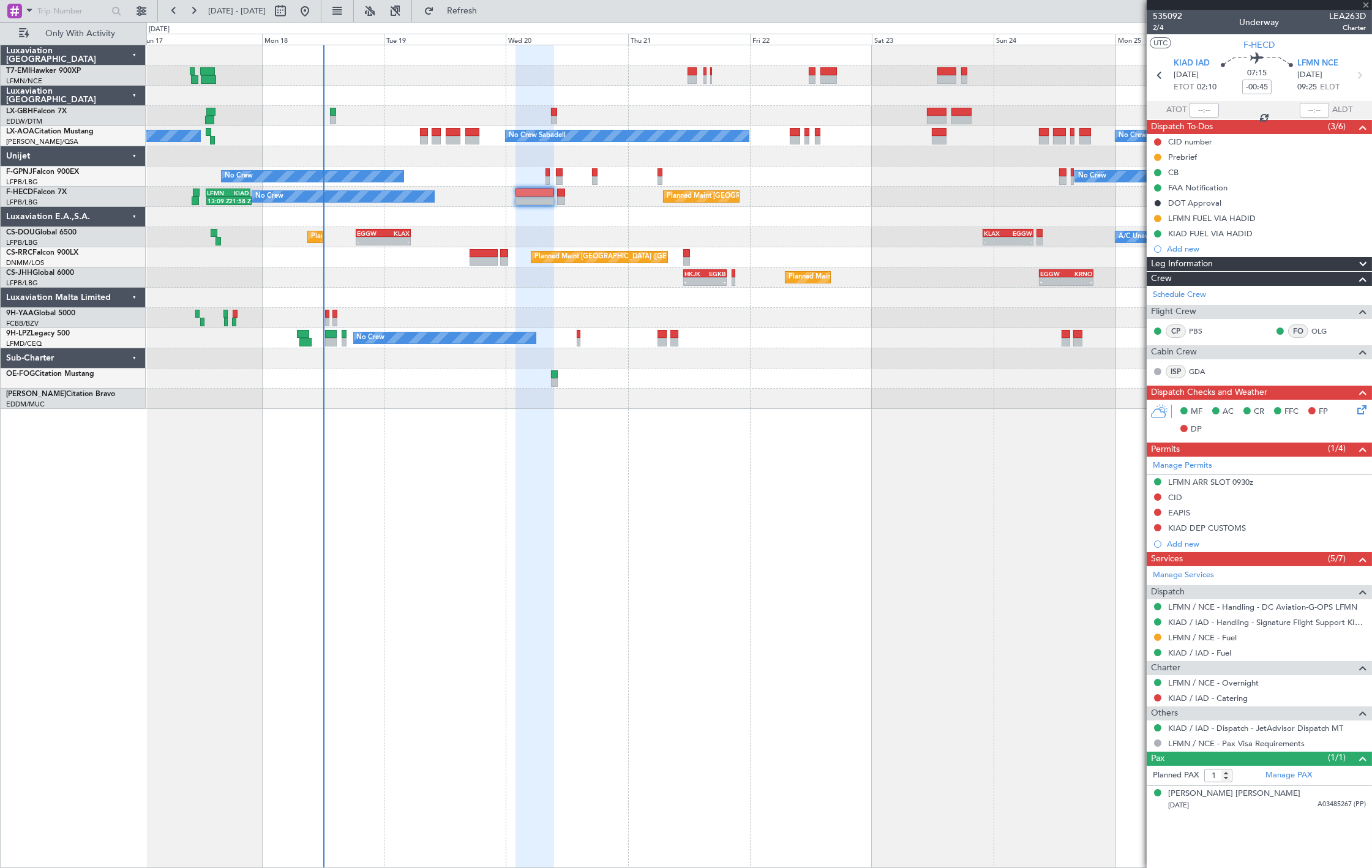
type input "0"
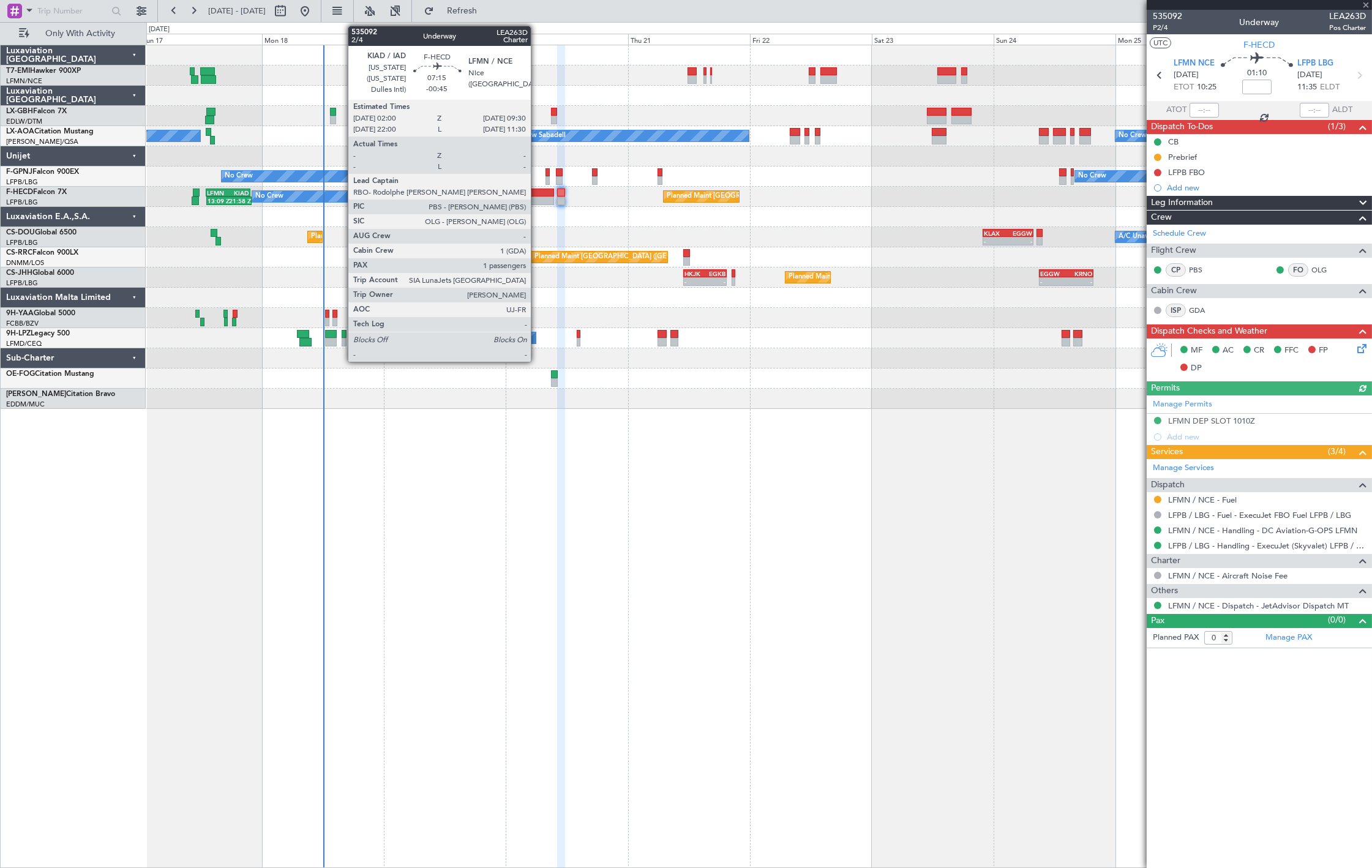
click at [537, 194] on div at bounding box center [535, 193] width 38 height 9
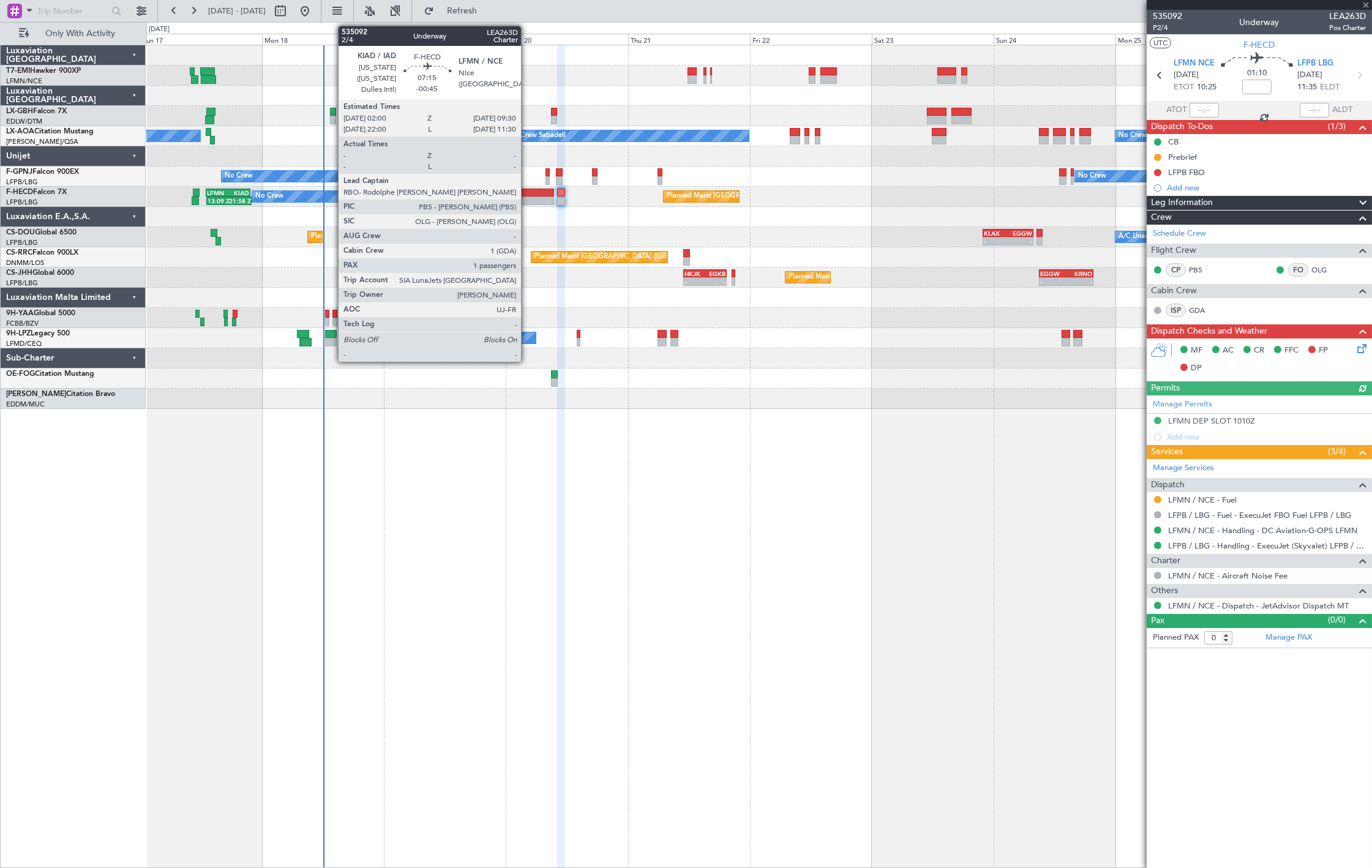
type input "-00:45"
type input "1"
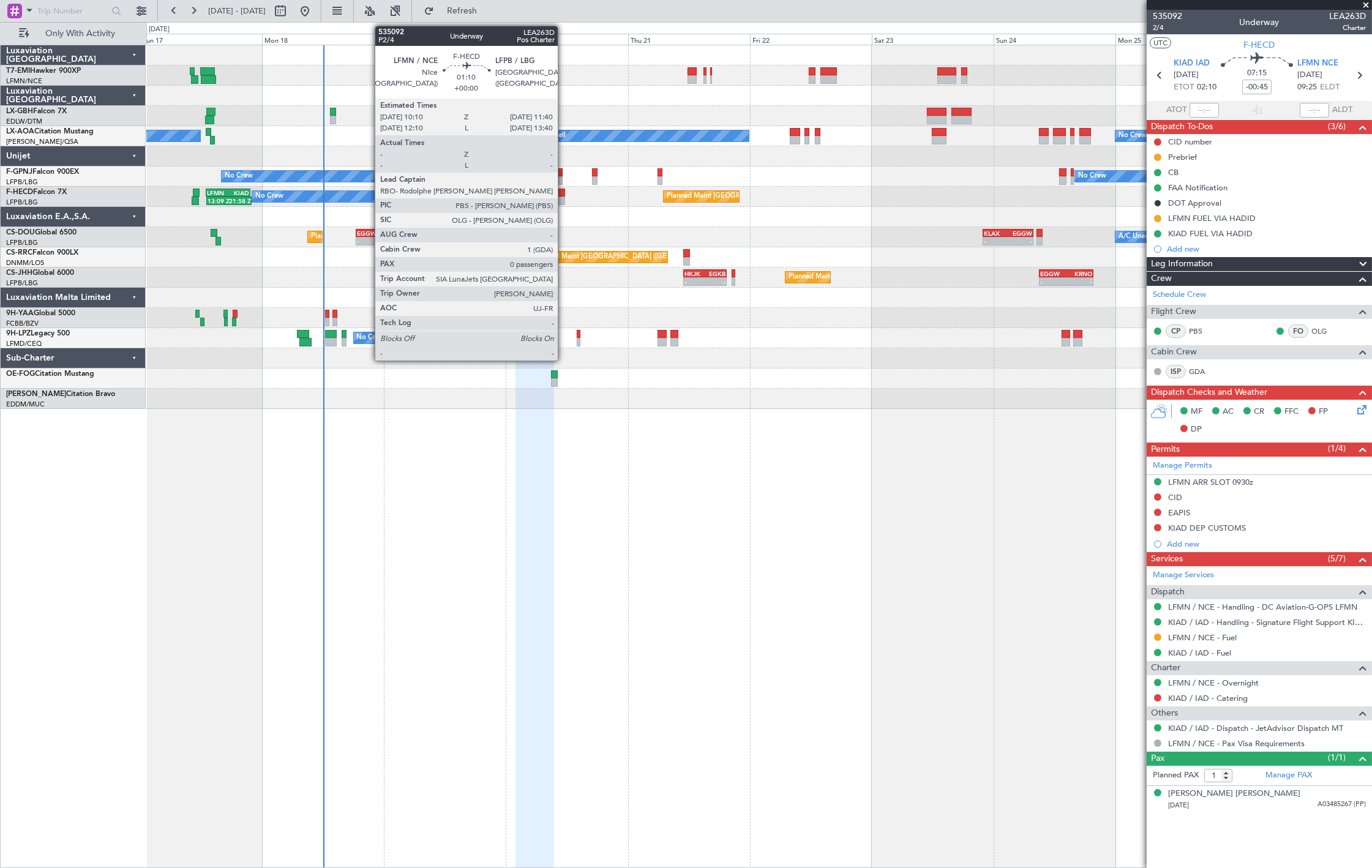
click at [564, 201] on div at bounding box center [561, 201] width 8 height 9
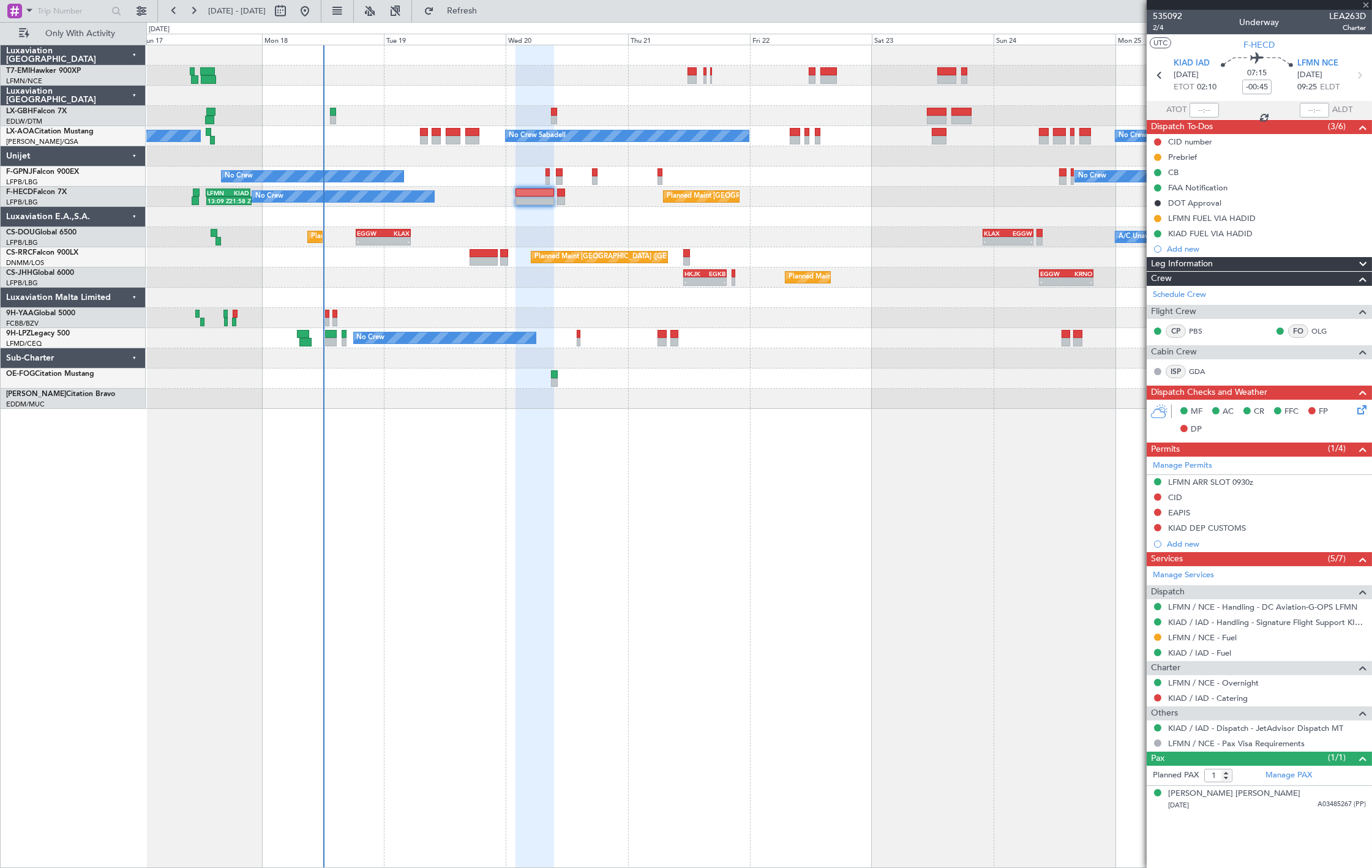
type input "0"
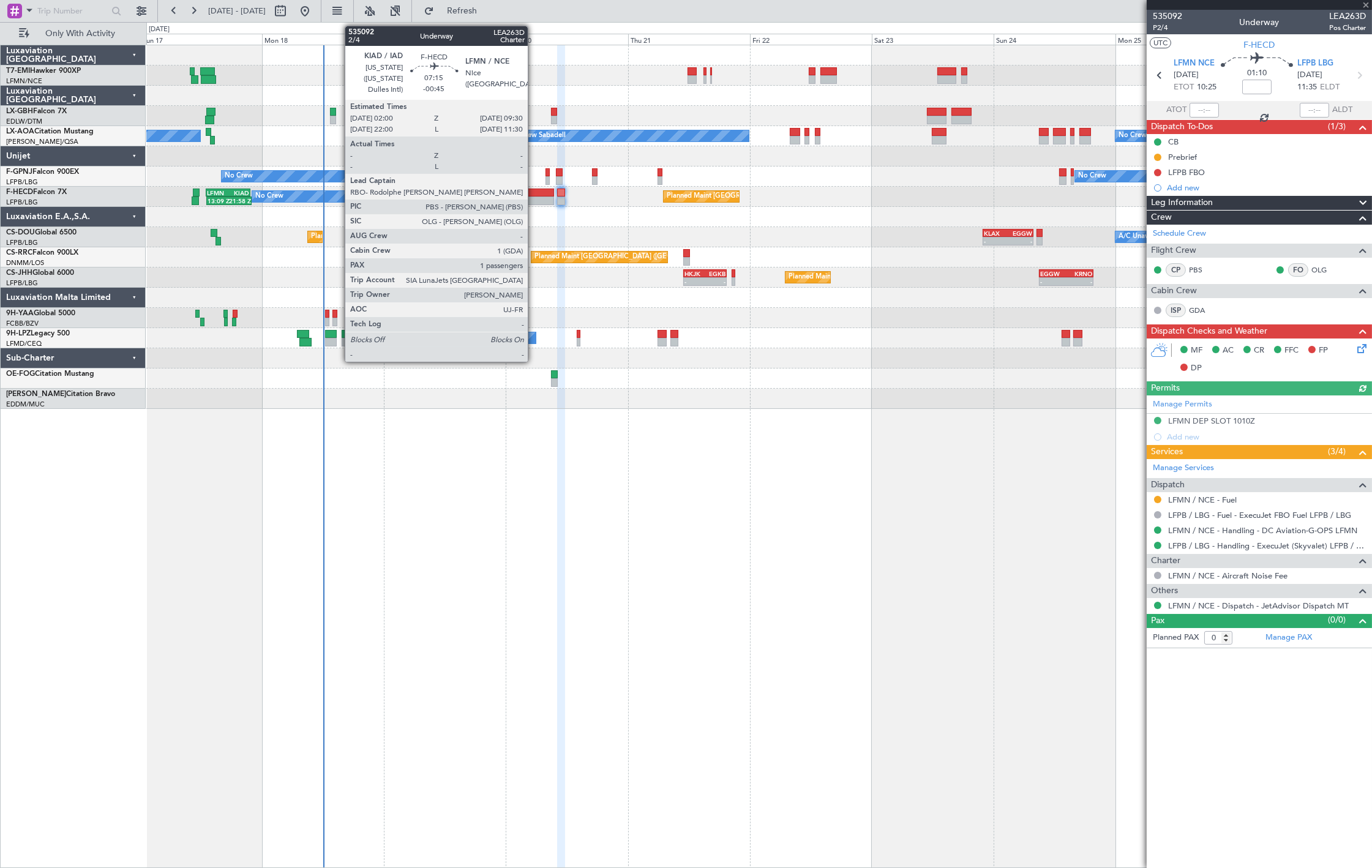
click at [534, 199] on div at bounding box center [535, 201] width 38 height 9
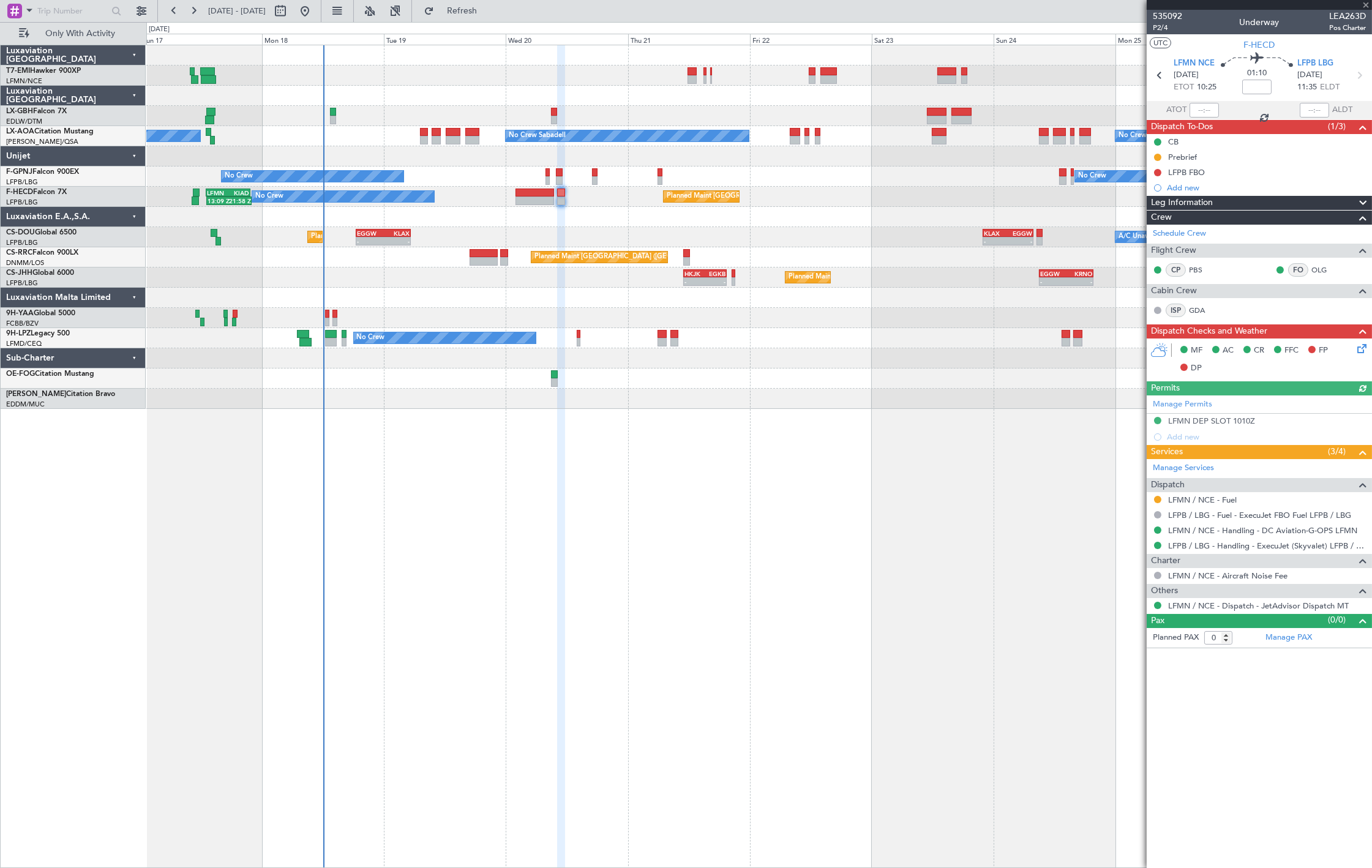
type input "-00:45"
type input "1"
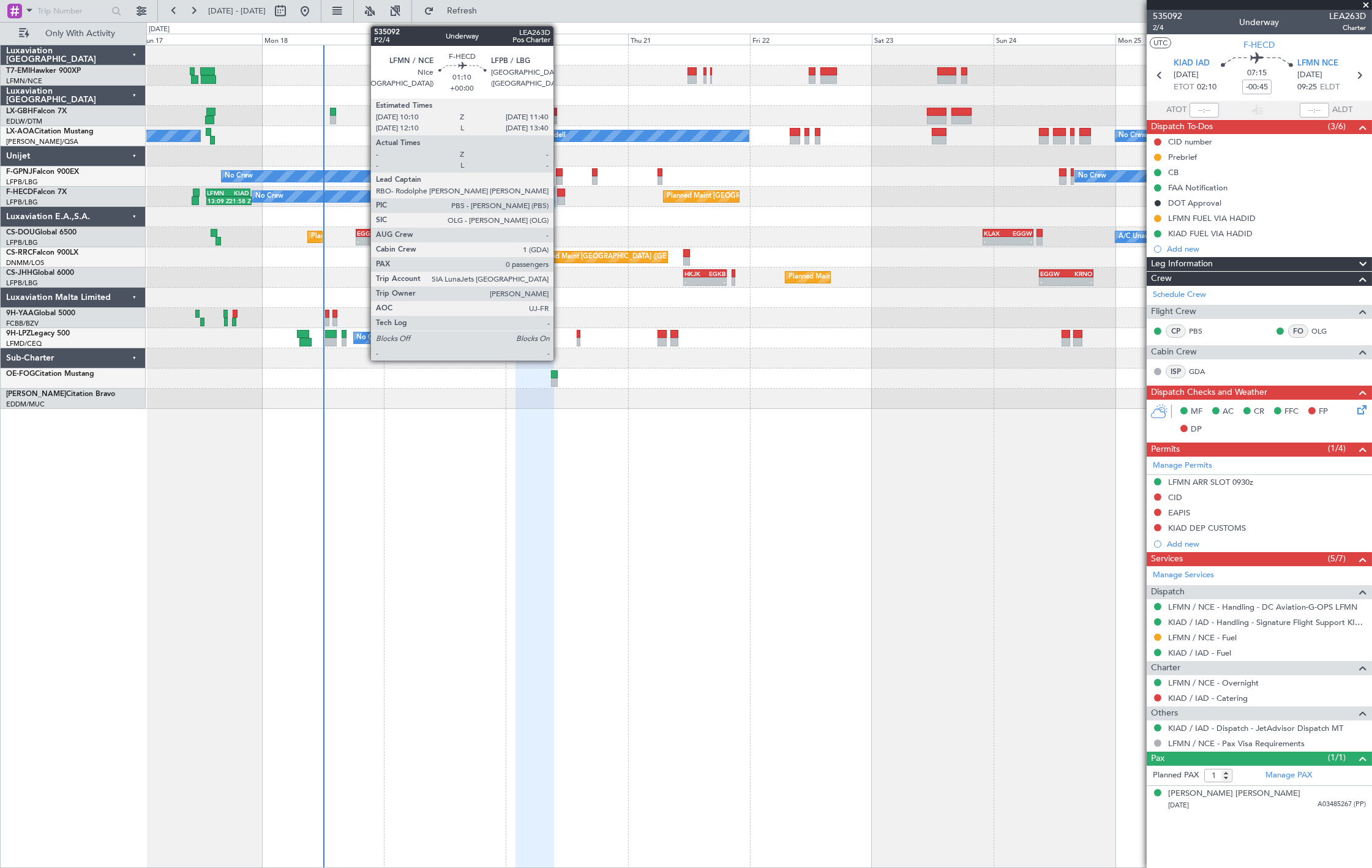
click at [559, 194] on div at bounding box center [561, 193] width 8 height 9
type input "0"
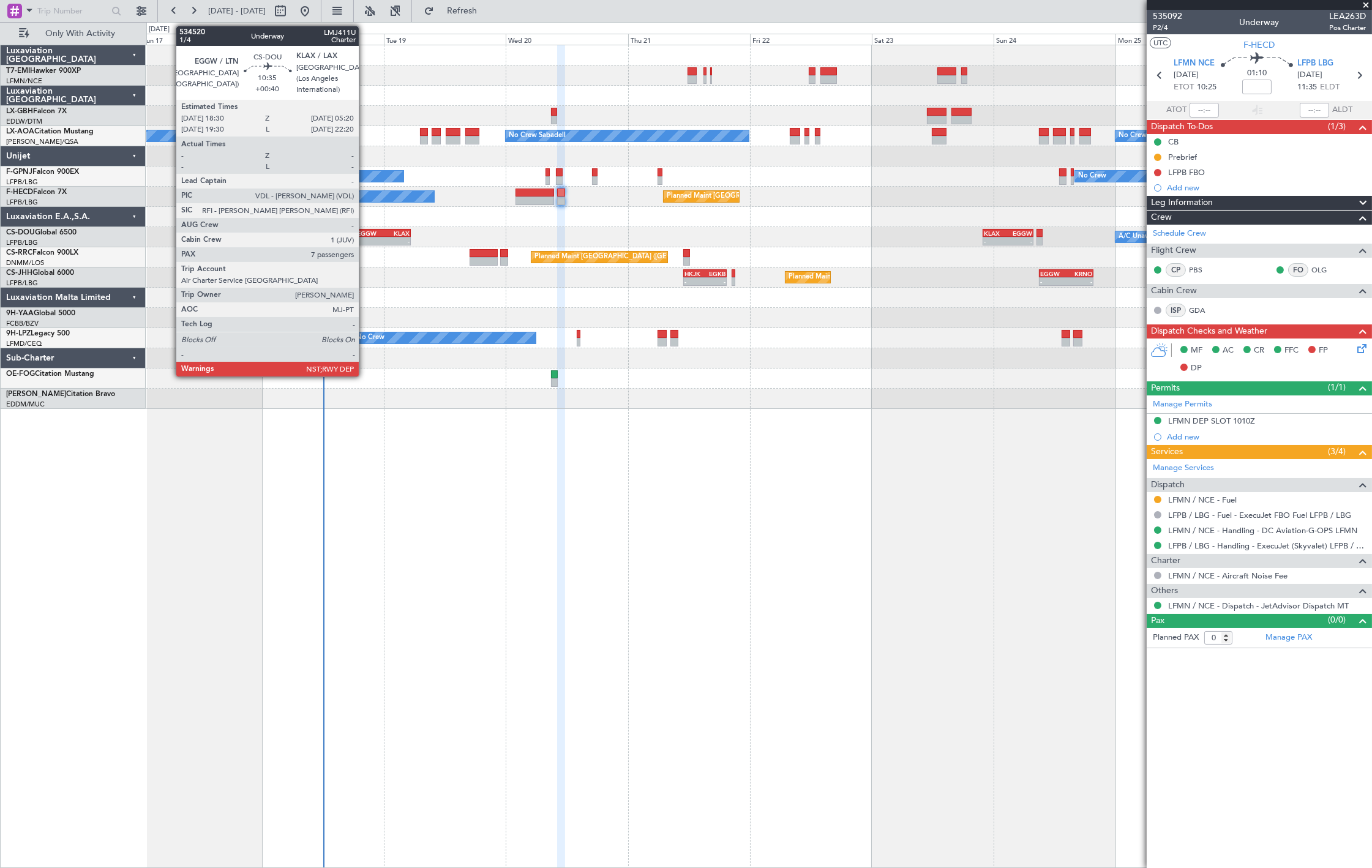
click at [365, 236] on div "18:30 Z" at bounding box center [370, 240] width 26 height 7
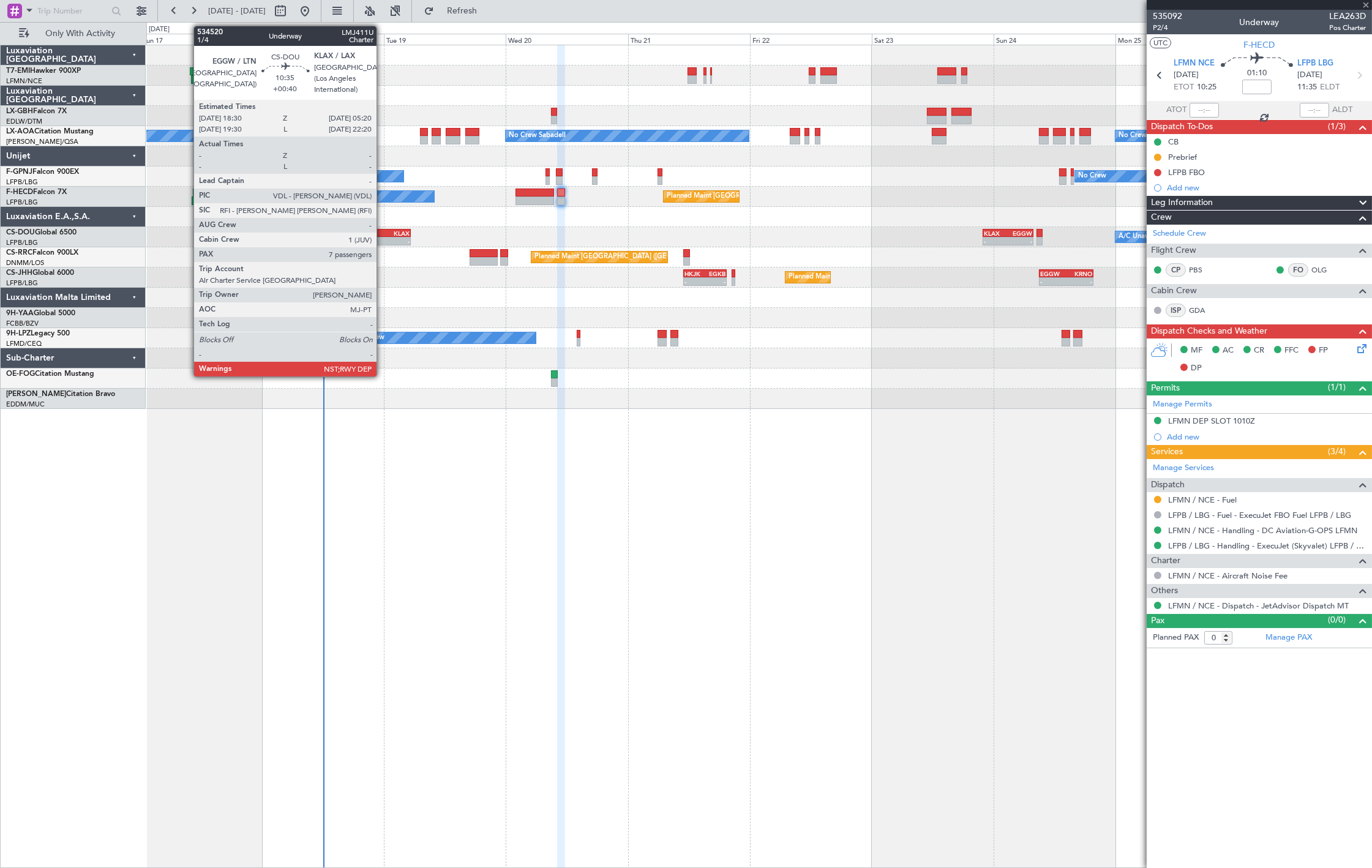
type input "+00:40"
type input "7"
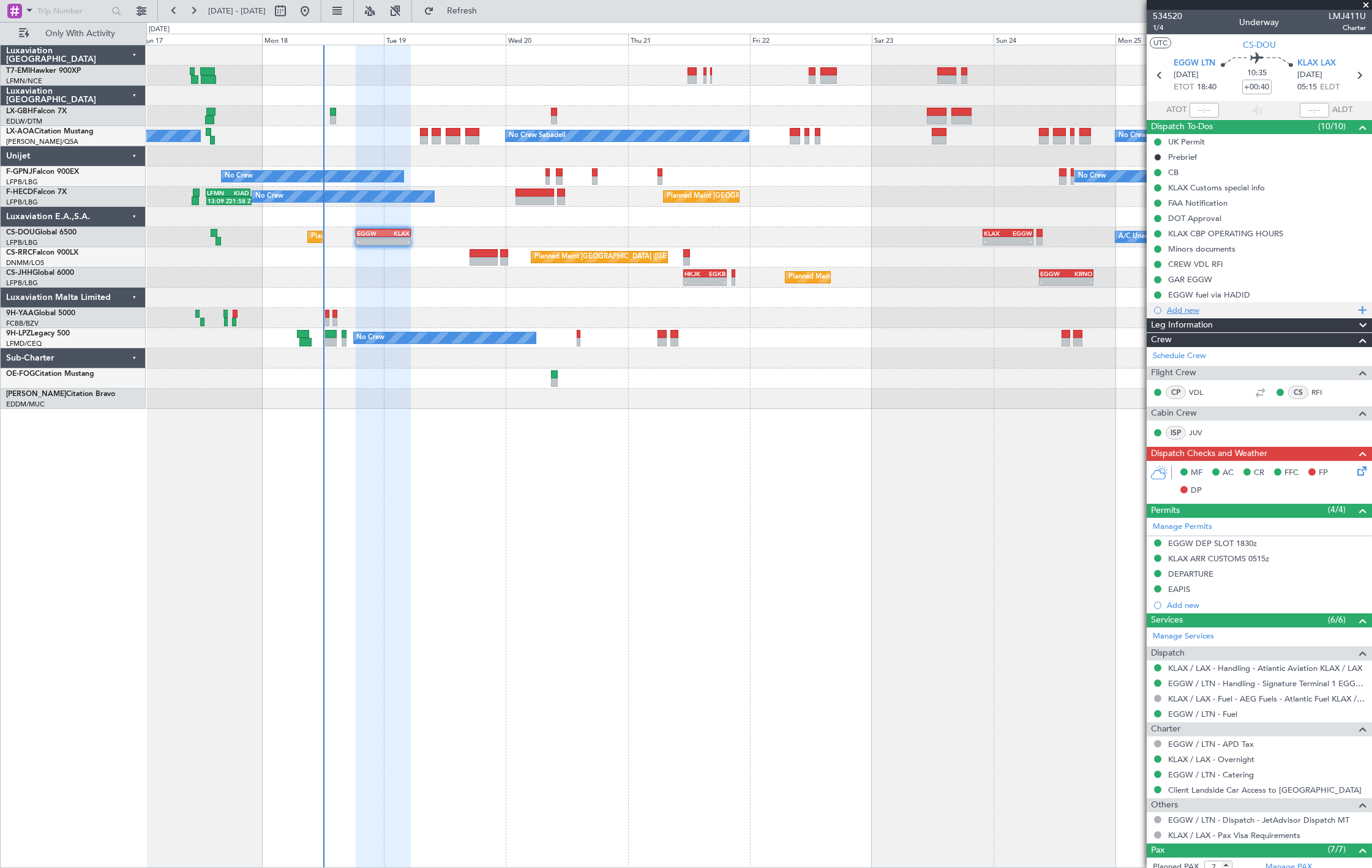
scroll to position [202, 0]
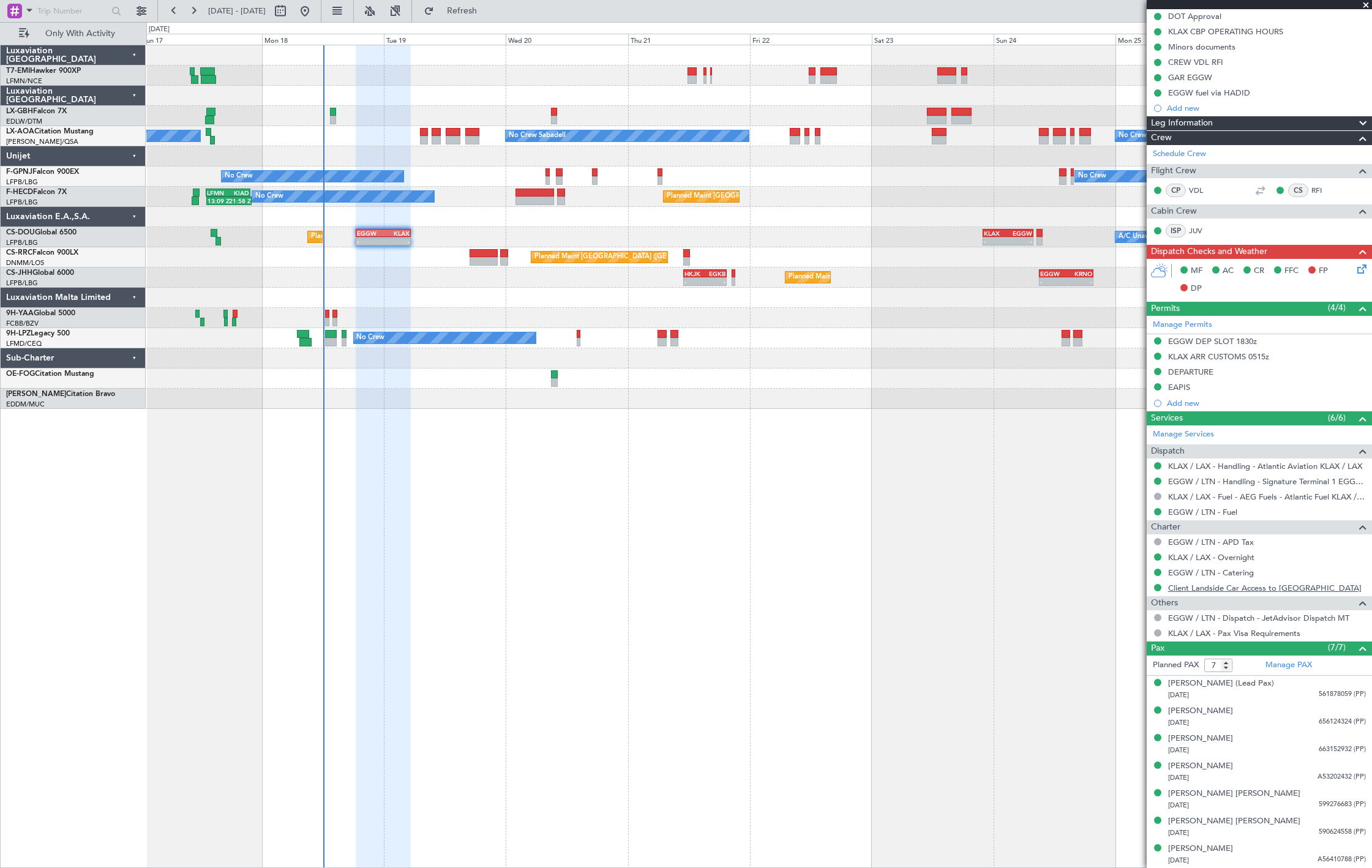
click at [1197, 589] on link "Client Landside Car Access to London" at bounding box center [1264, 588] width 194 height 10
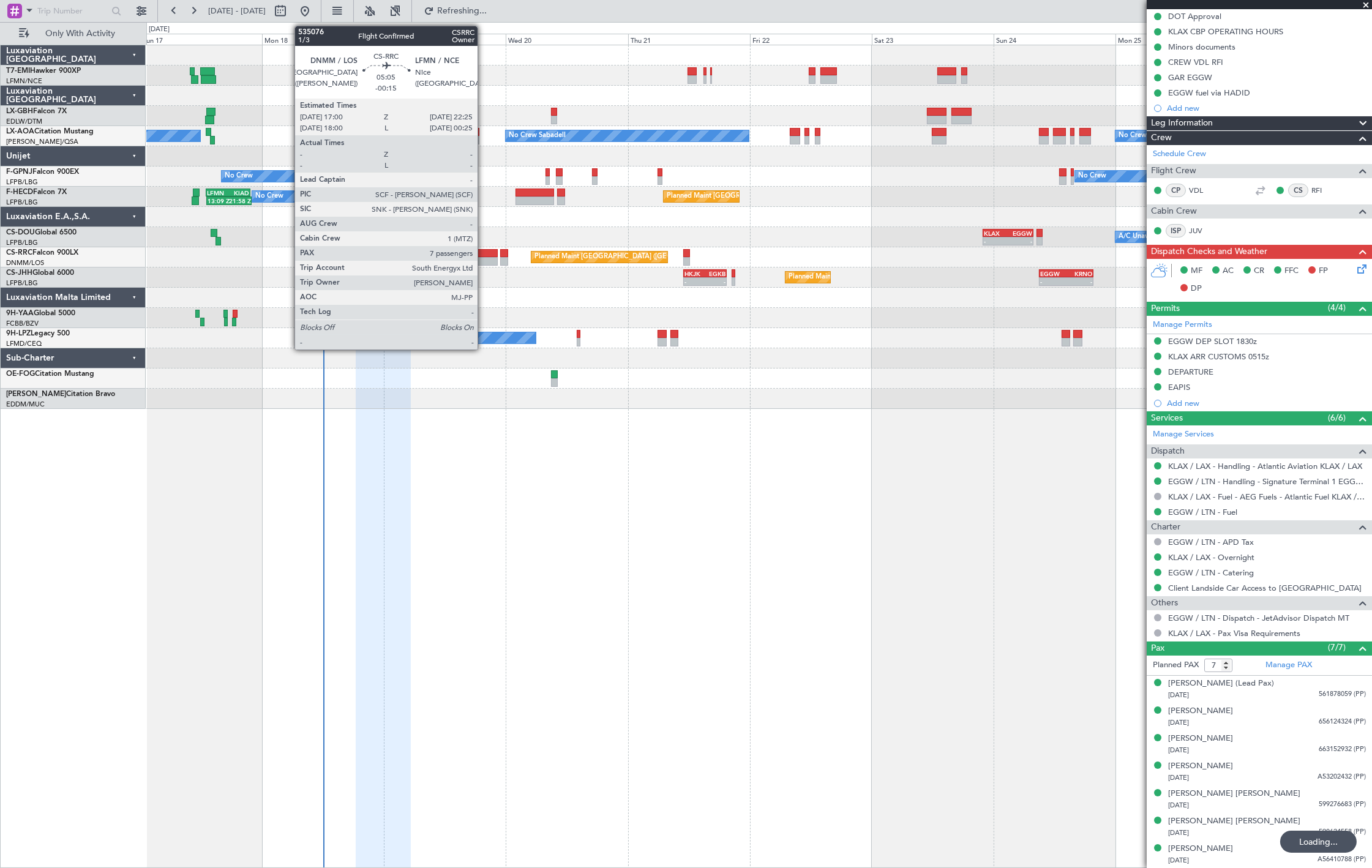
click at [480, 254] on div at bounding box center [484, 253] width 28 height 9
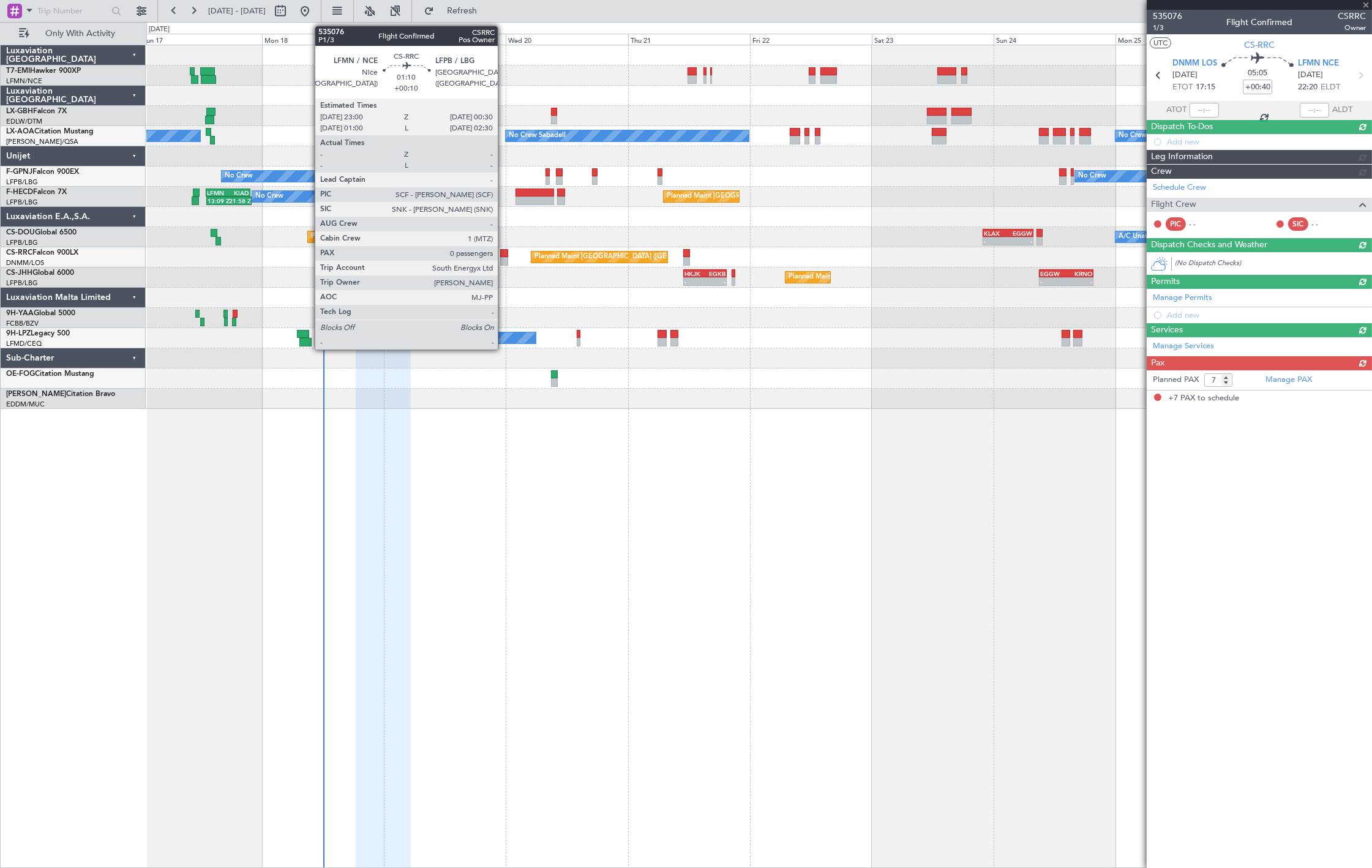
type input "-00:15"
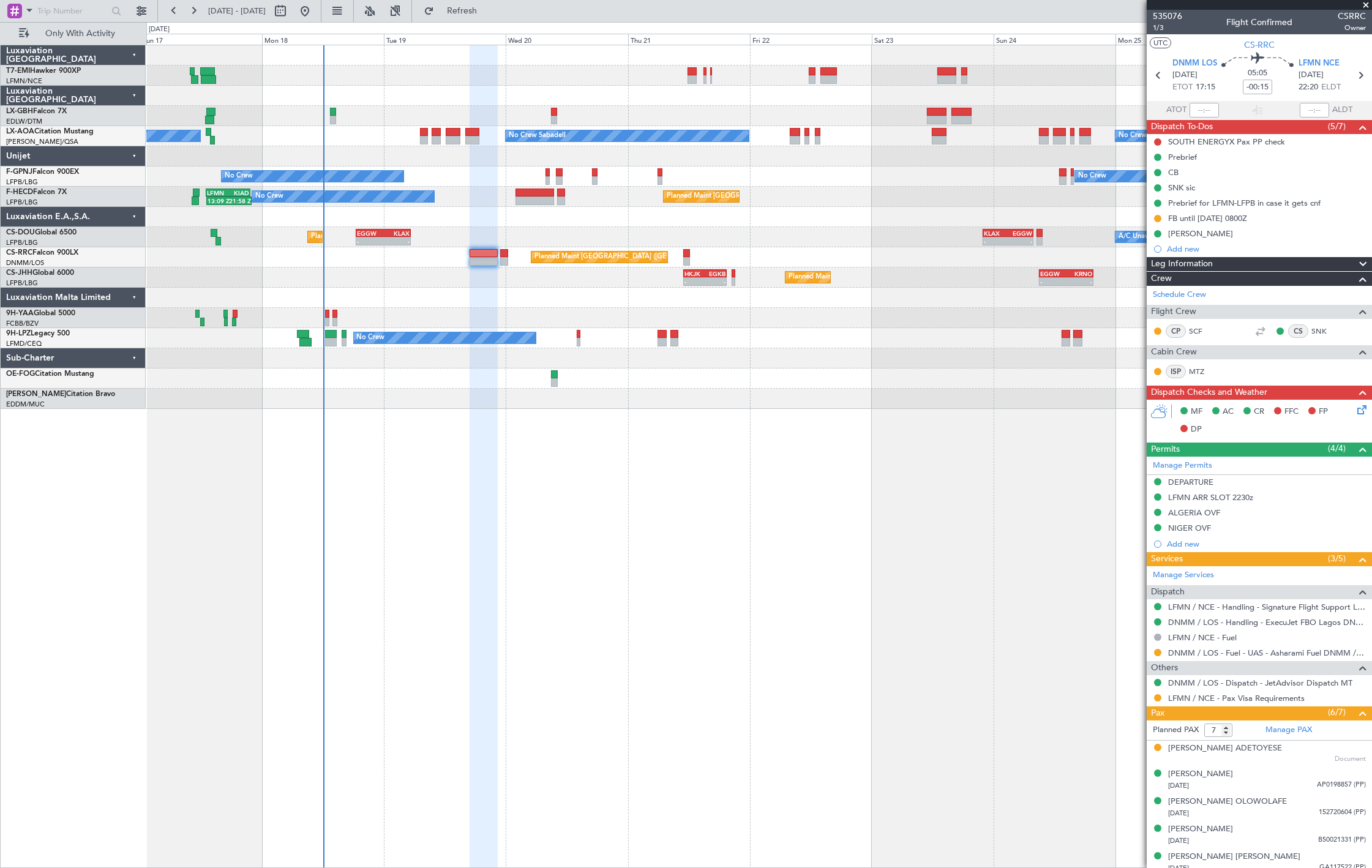
scroll to position [62, 0]
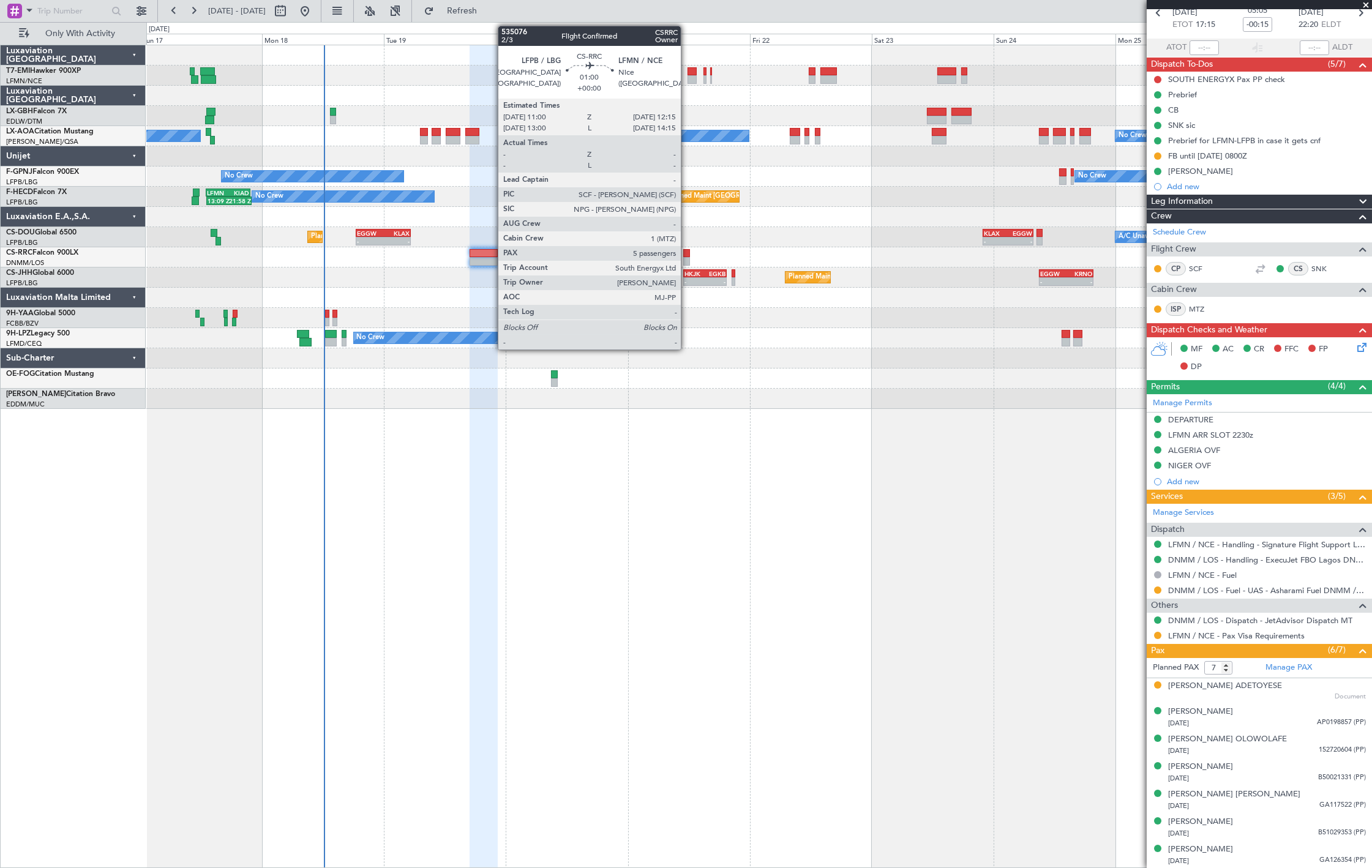
click at [687, 253] on div at bounding box center [687, 253] width 7 height 9
type input "5"
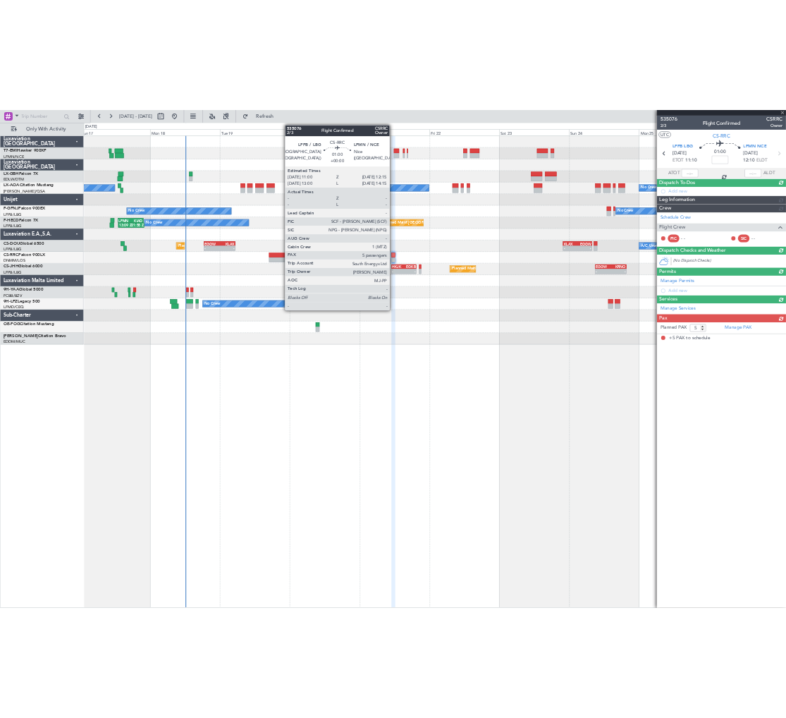
scroll to position [0, 0]
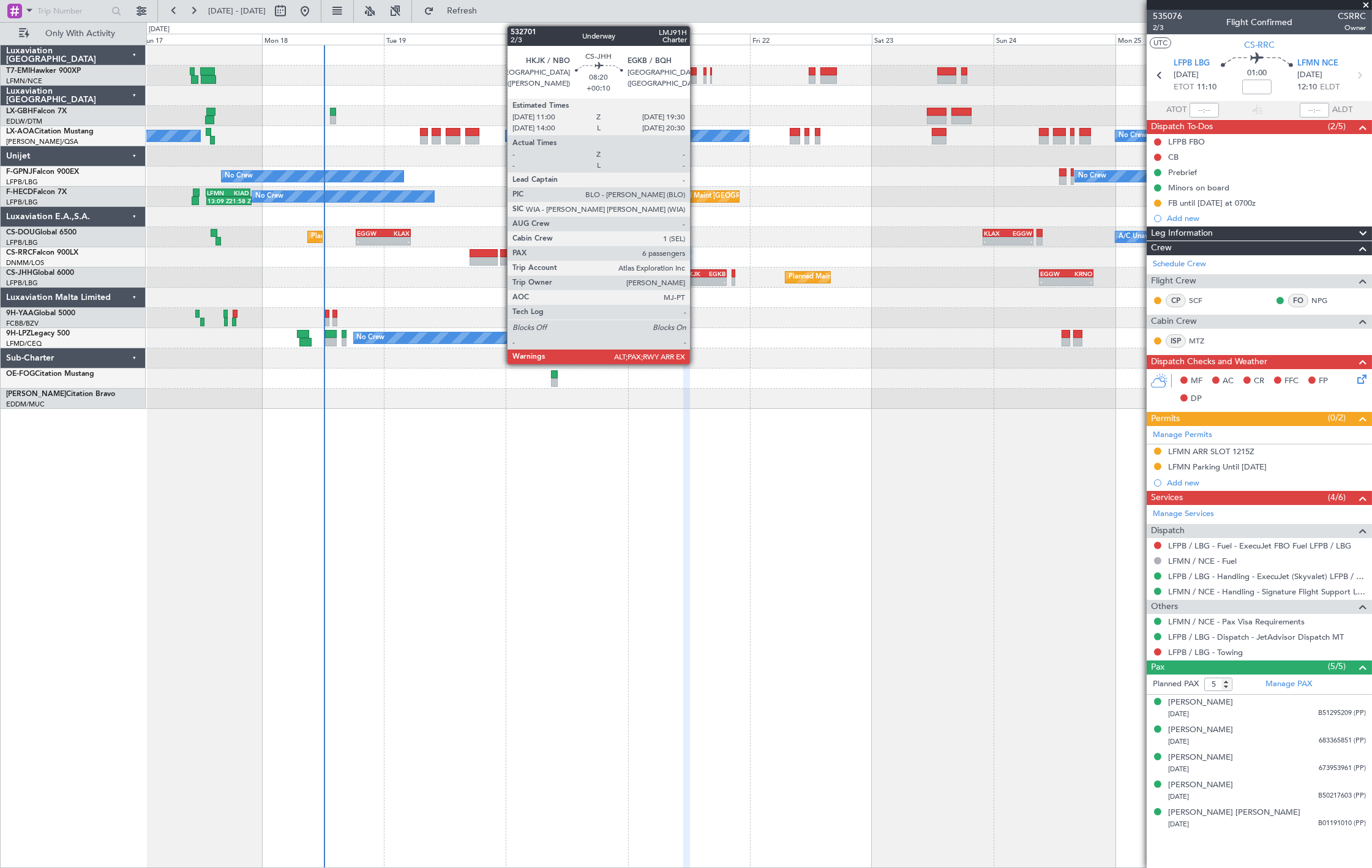
click at [696, 278] on div "-" at bounding box center [695, 281] width 21 height 7
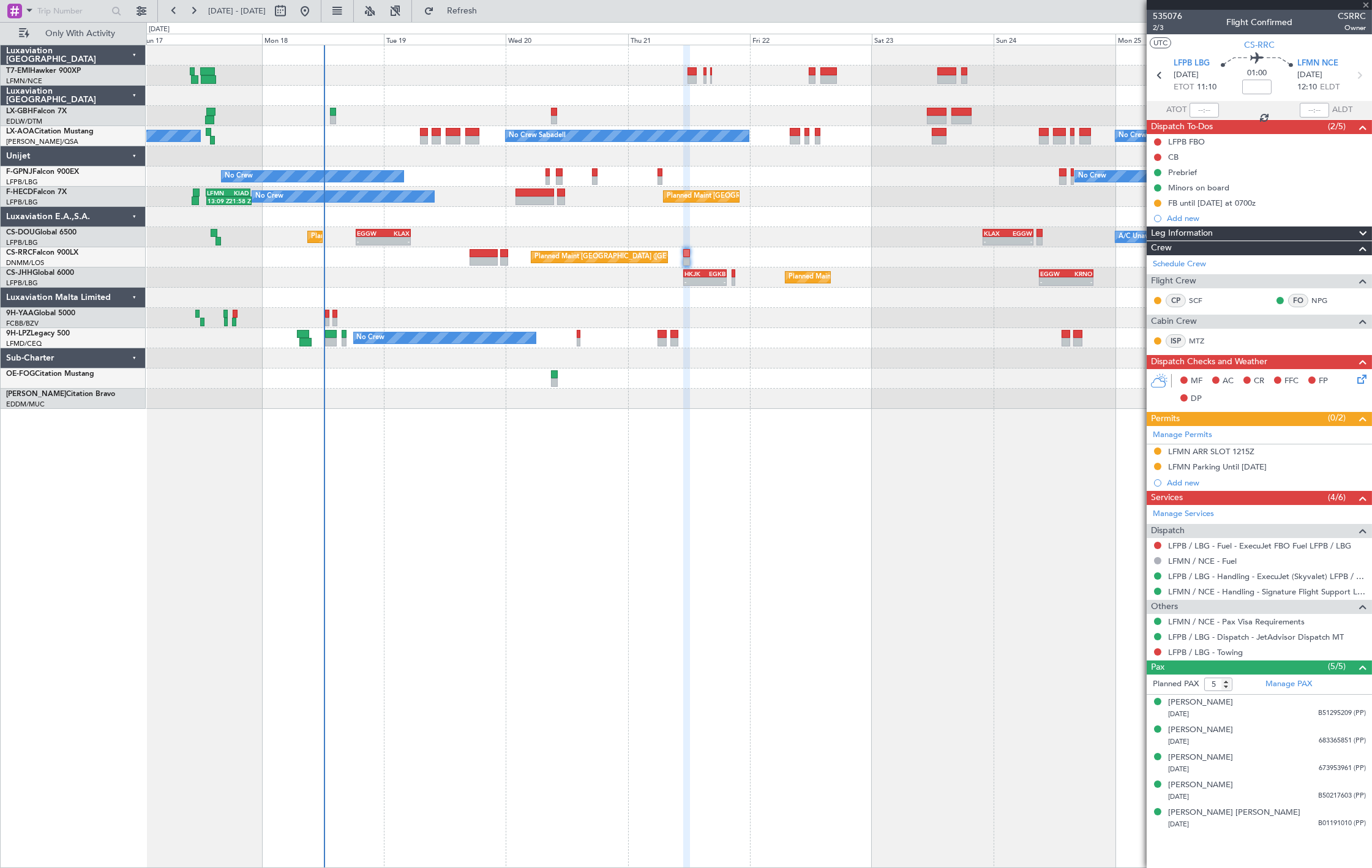
type input "+00:10"
type input "6"
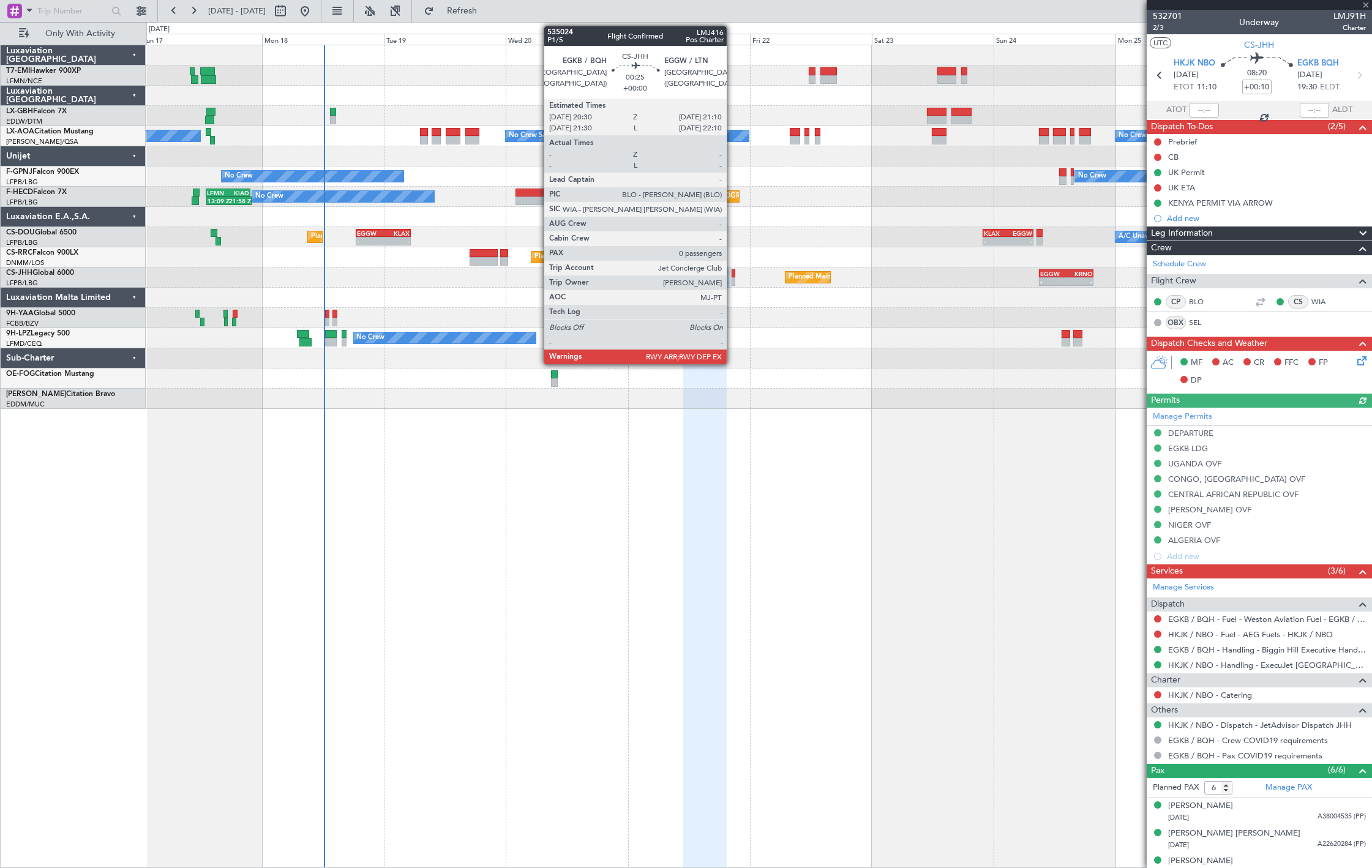
click at [733, 278] on div at bounding box center [734, 281] width 3 height 9
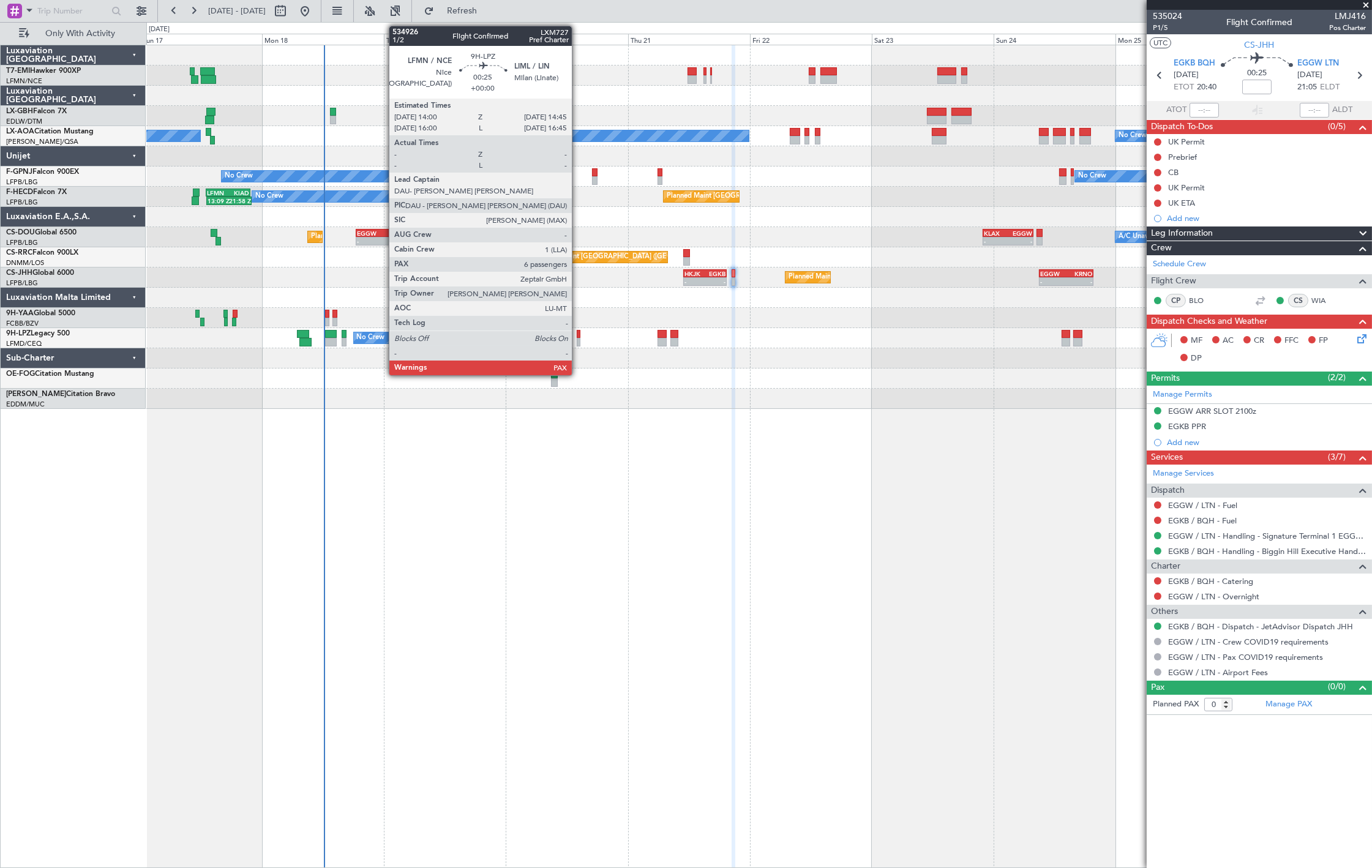
click at [578, 338] on div at bounding box center [578, 342] width 4 height 9
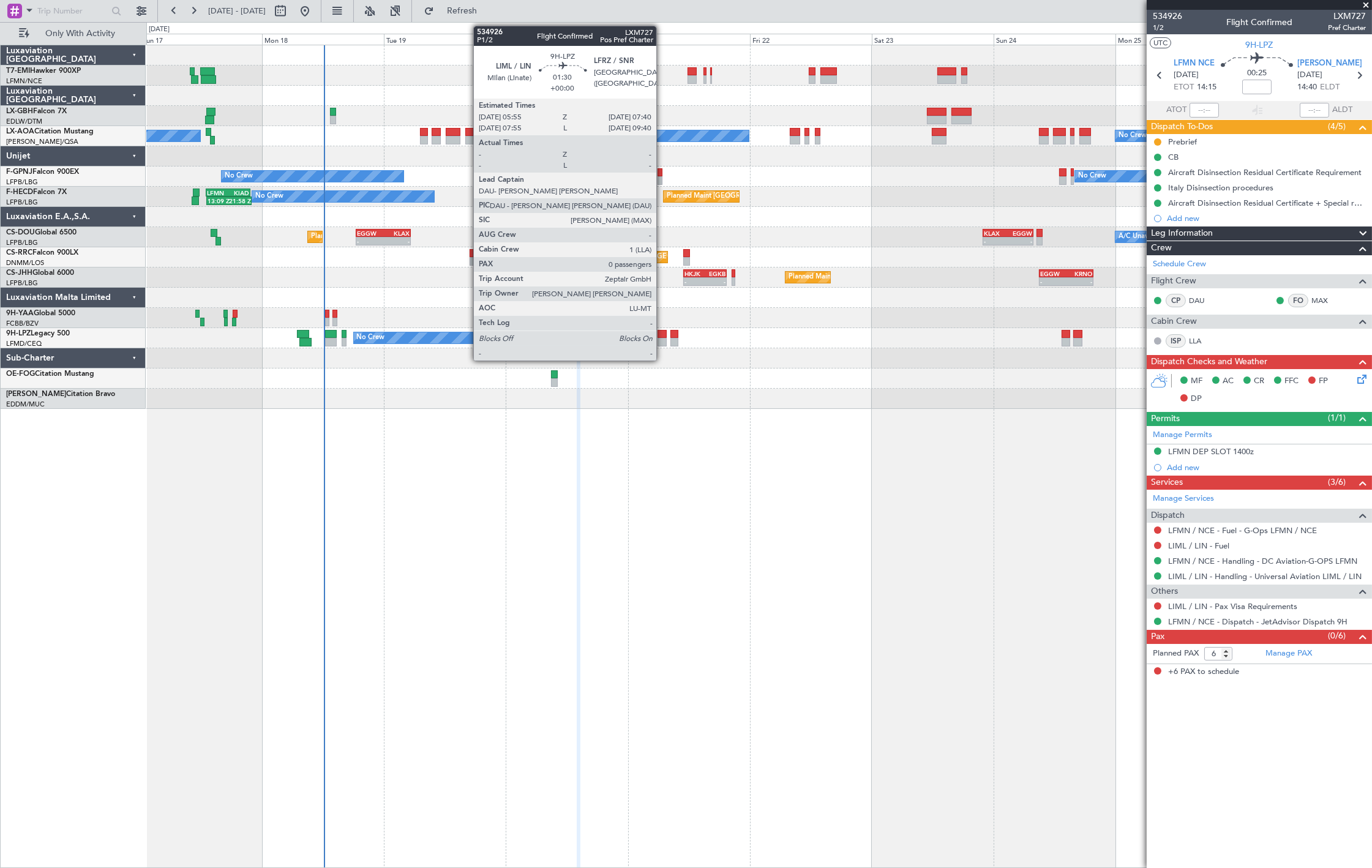
click at [663, 338] on div at bounding box center [662, 342] width 10 height 9
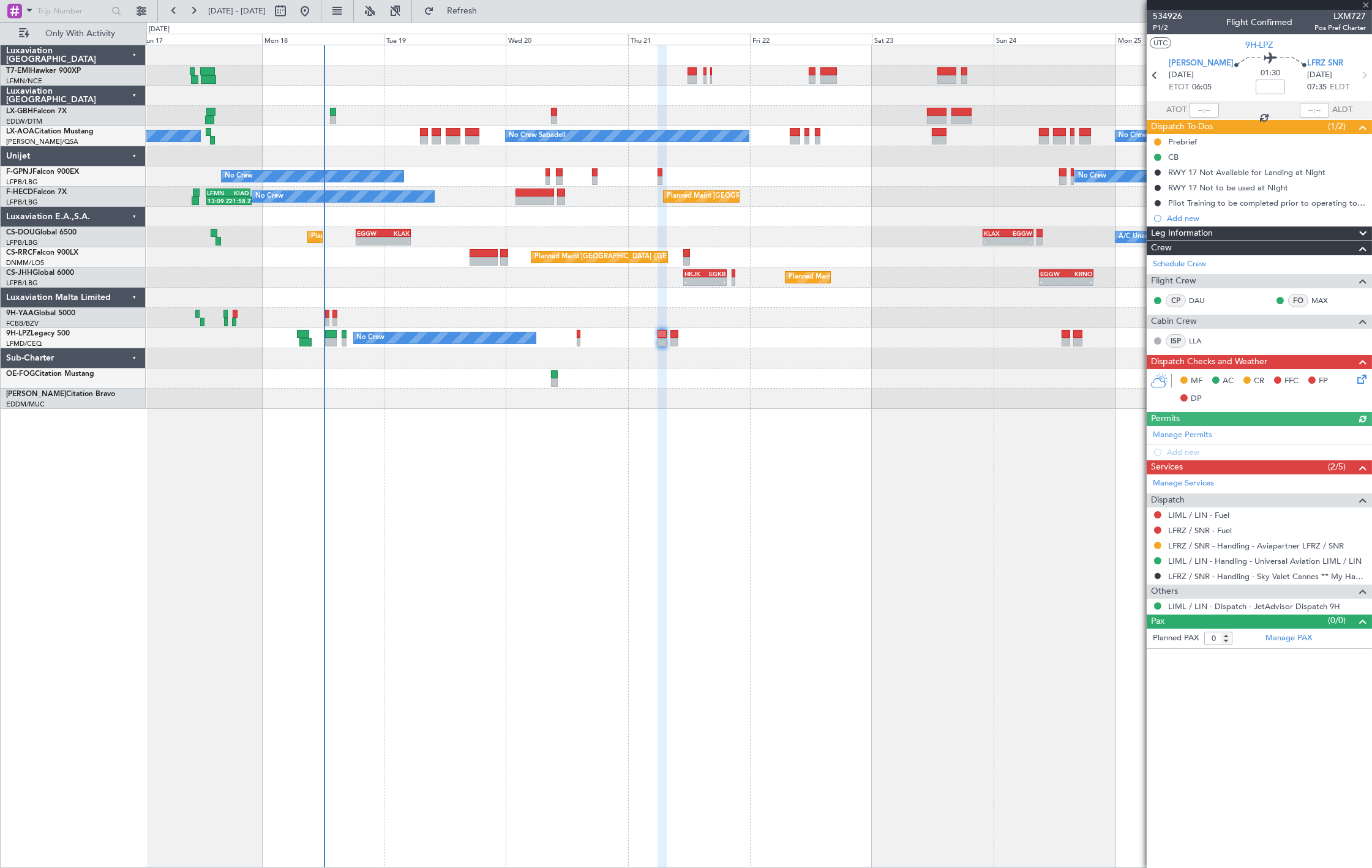
click at [669, 340] on div "No Crew No Crew No Crew" at bounding box center [759, 338] width 1225 height 20
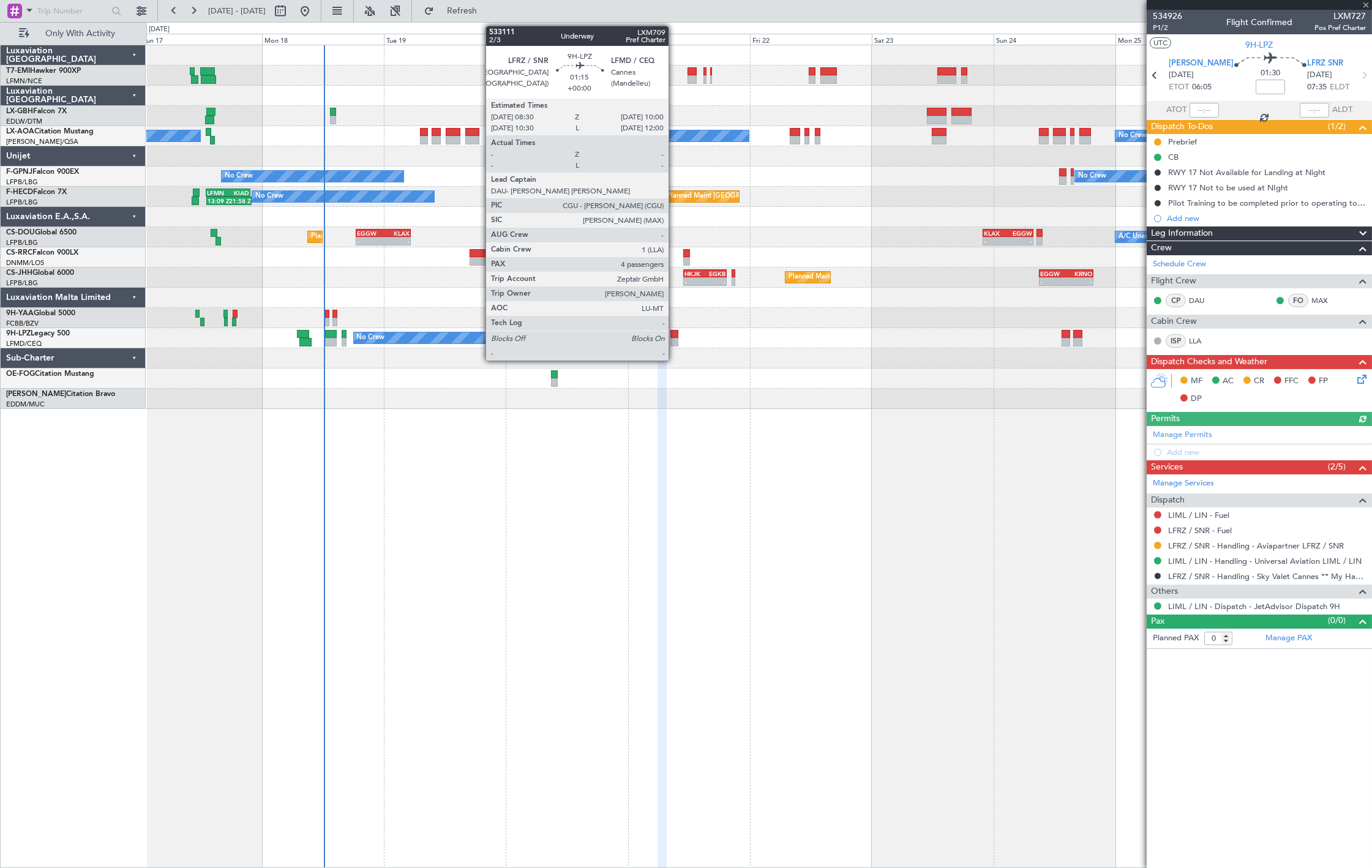
click at [675, 341] on div at bounding box center [674, 342] width 8 height 9
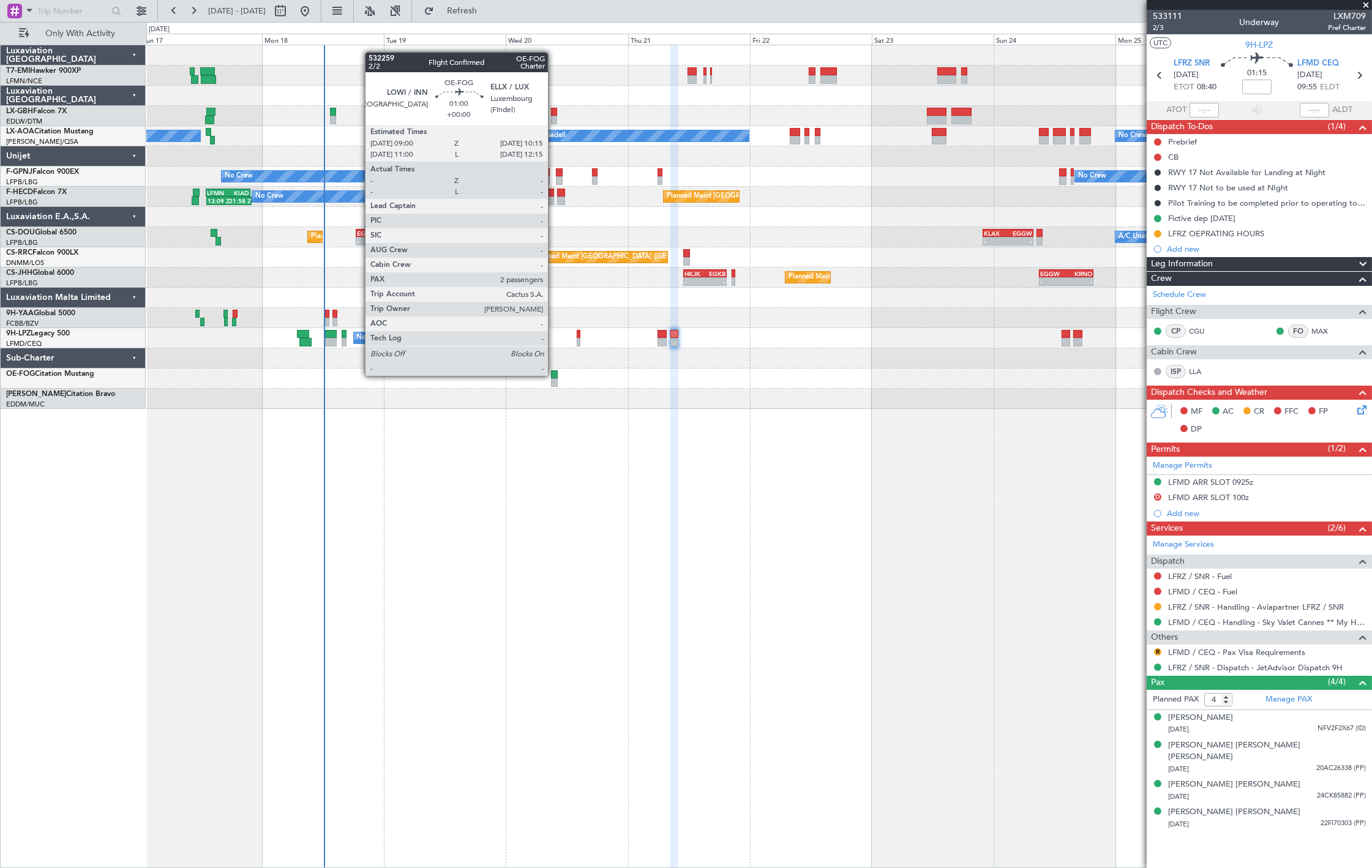
click at [554, 375] on div at bounding box center [555, 375] width 7 height 9
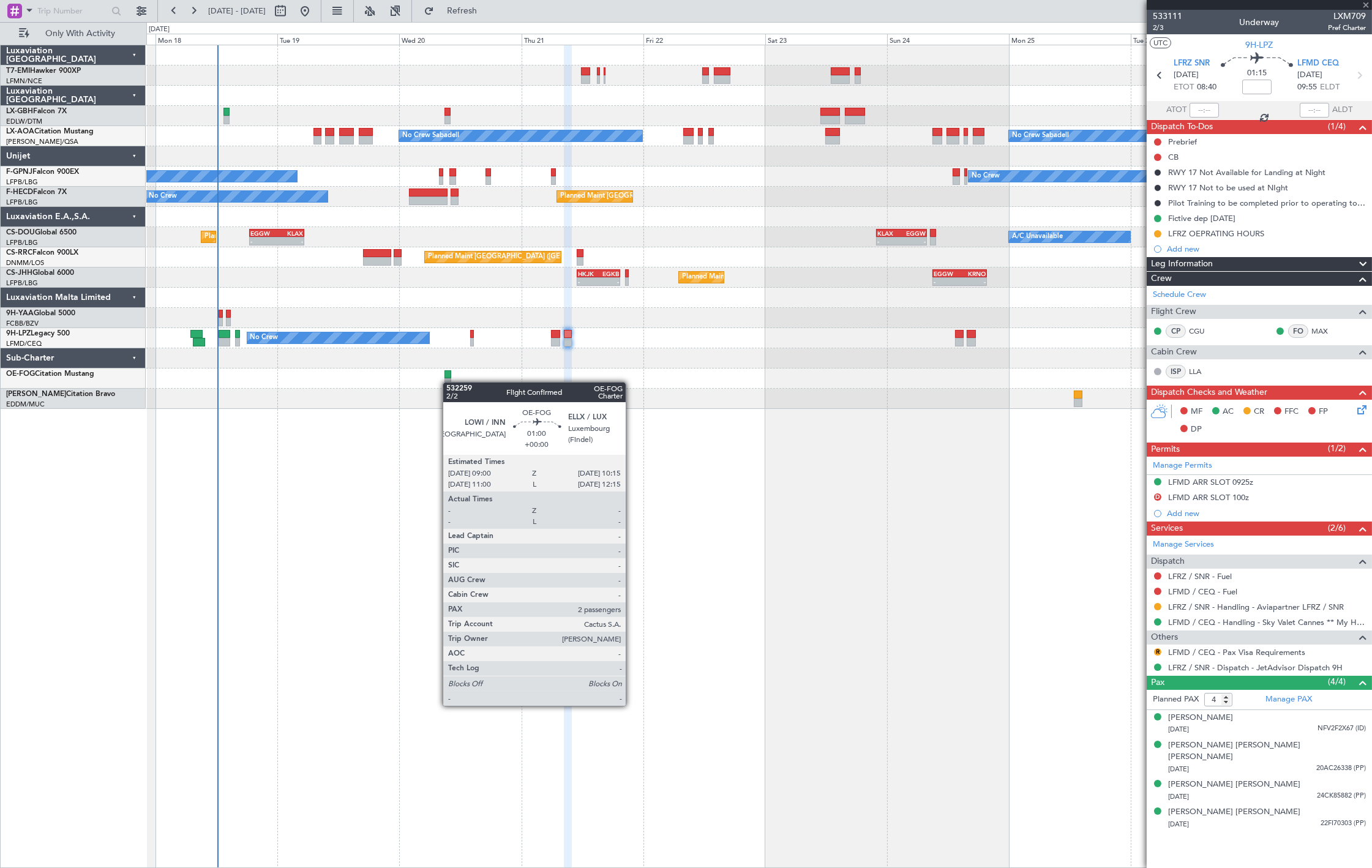
type input "2"
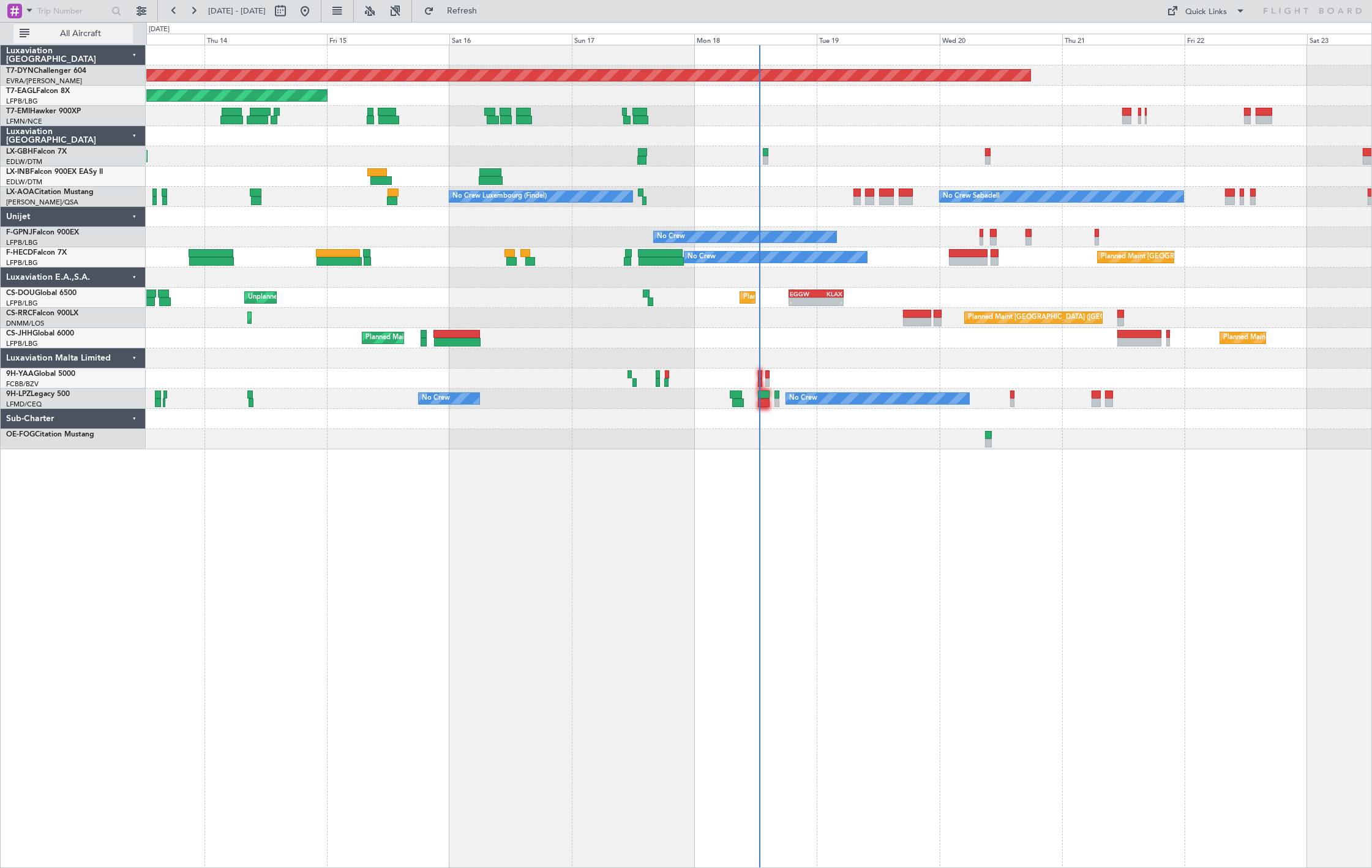
drag, startPoint x: 132, startPoint y: 22, endPoint x: 122, endPoint y: 31, distance: 13.5
click at [130, 22] on div "All Aircraft" at bounding box center [78, 33] width 157 height 23
click at [119, 32] on span "All Aircraft" at bounding box center [81, 34] width 97 height 9
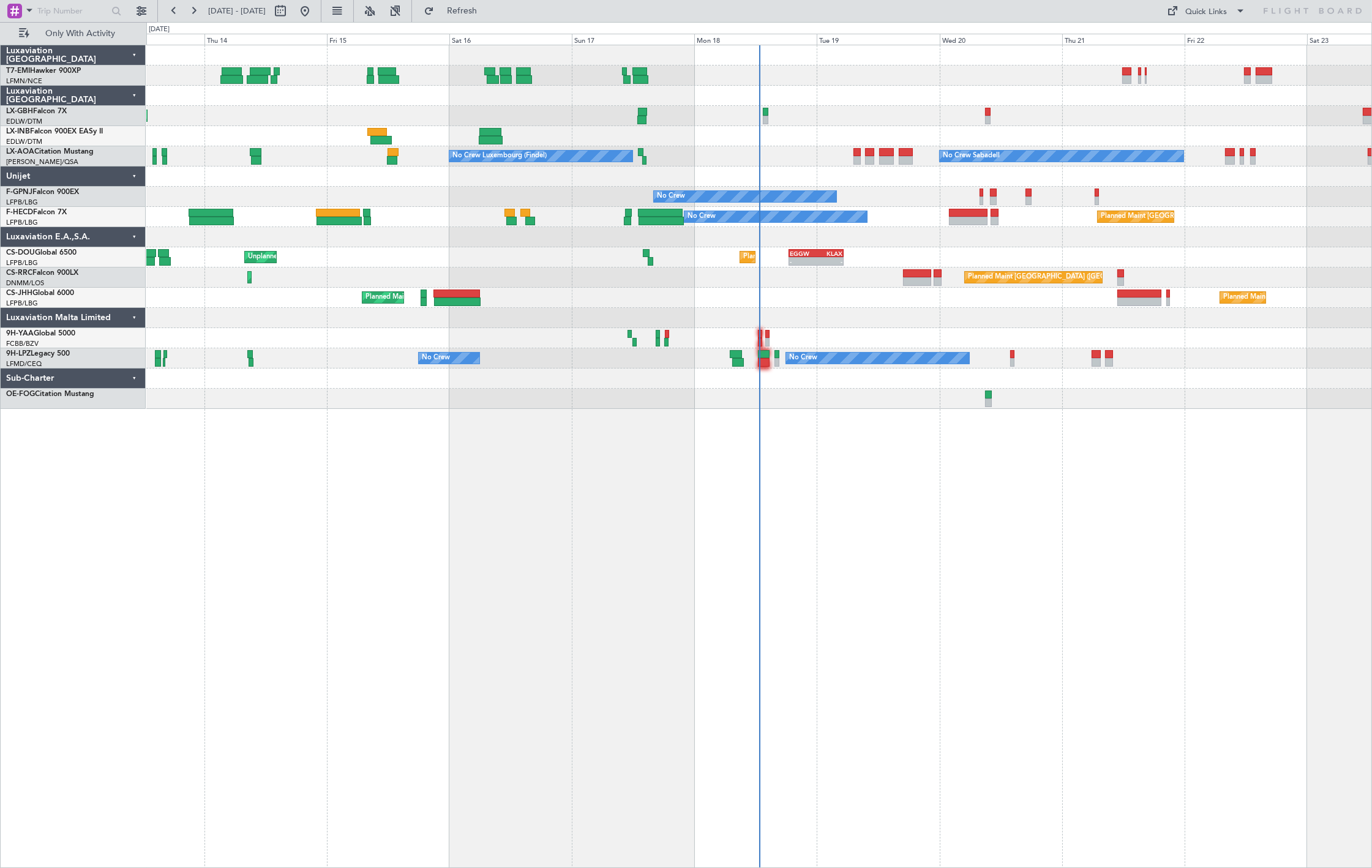
click at [677, 123] on div "Planned Maint Nice ([GEOGRAPHIC_DATA])" at bounding box center [759, 115] width 1225 height 20
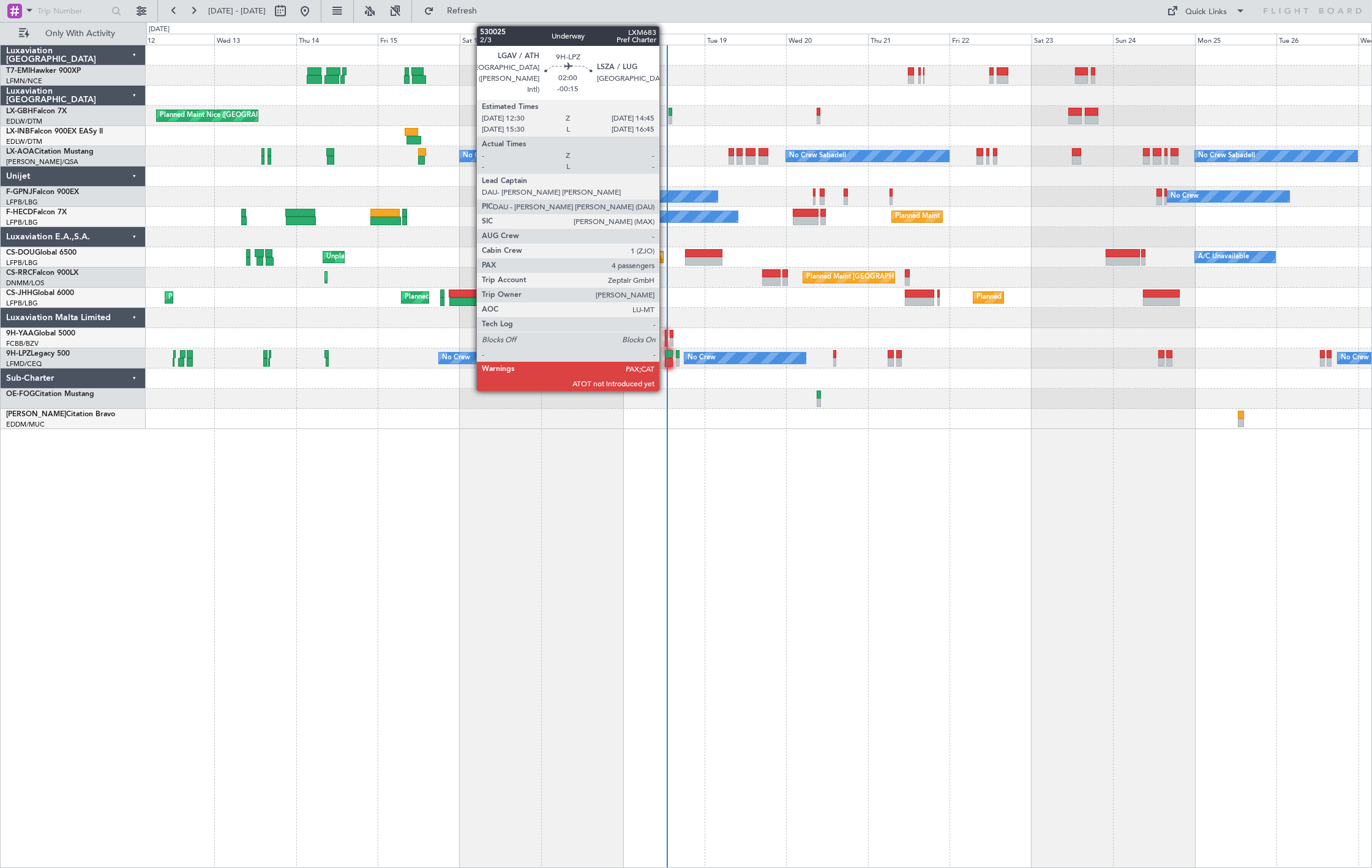
click at [668, 363] on div at bounding box center [669, 362] width 8 height 9
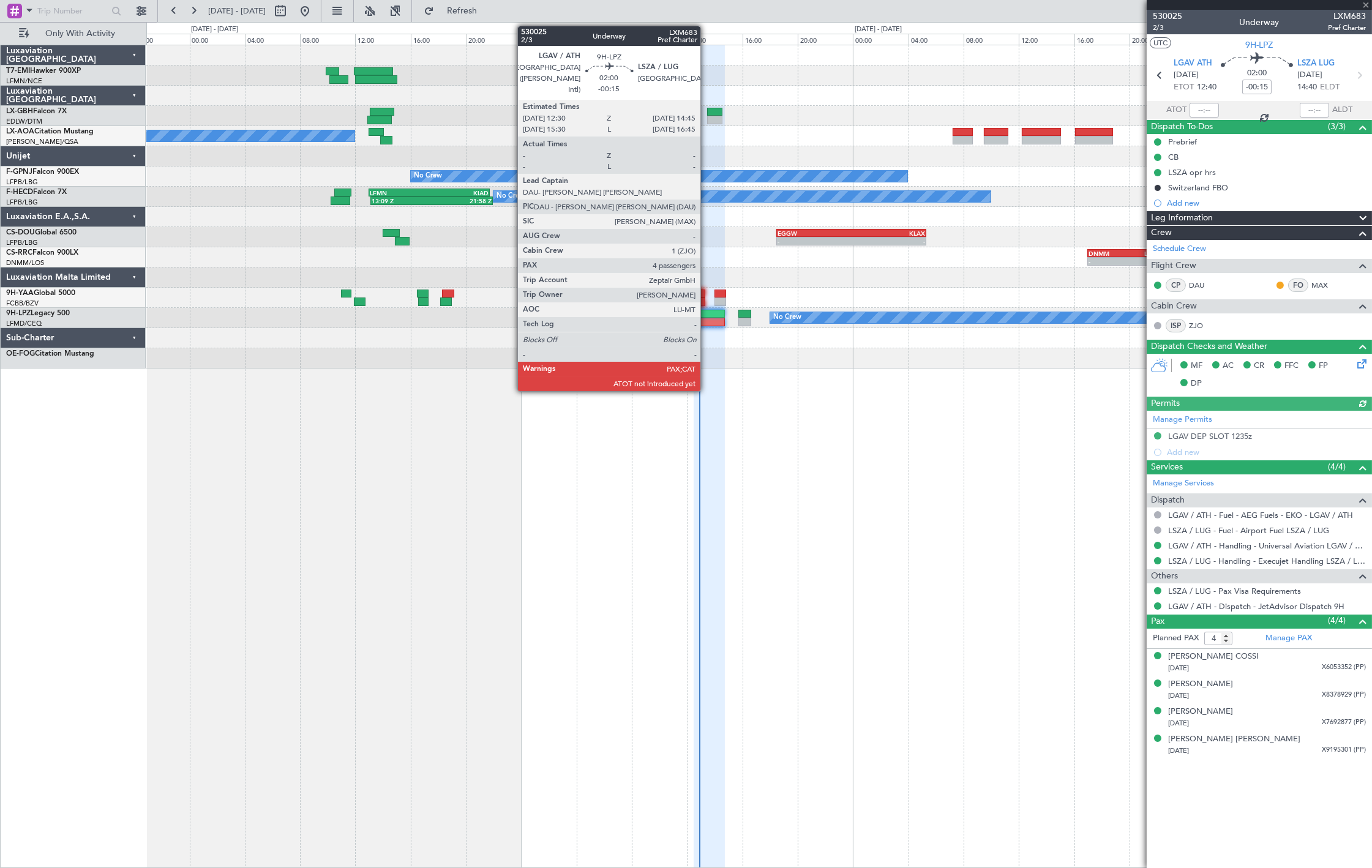
click at [707, 317] on div at bounding box center [709, 314] width 31 height 9
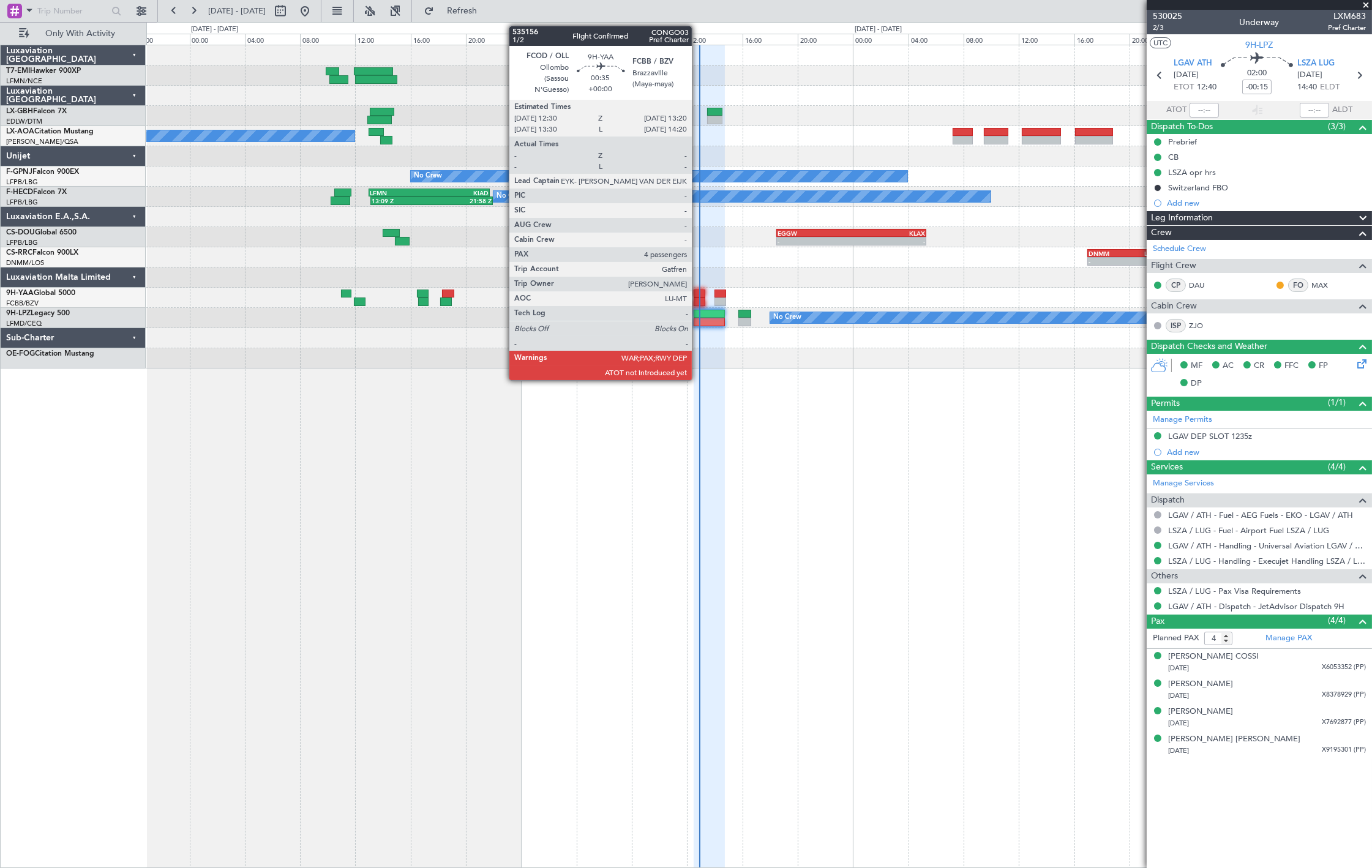
click at [698, 293] on div at bounding box center [699, 294] width 11 height 9
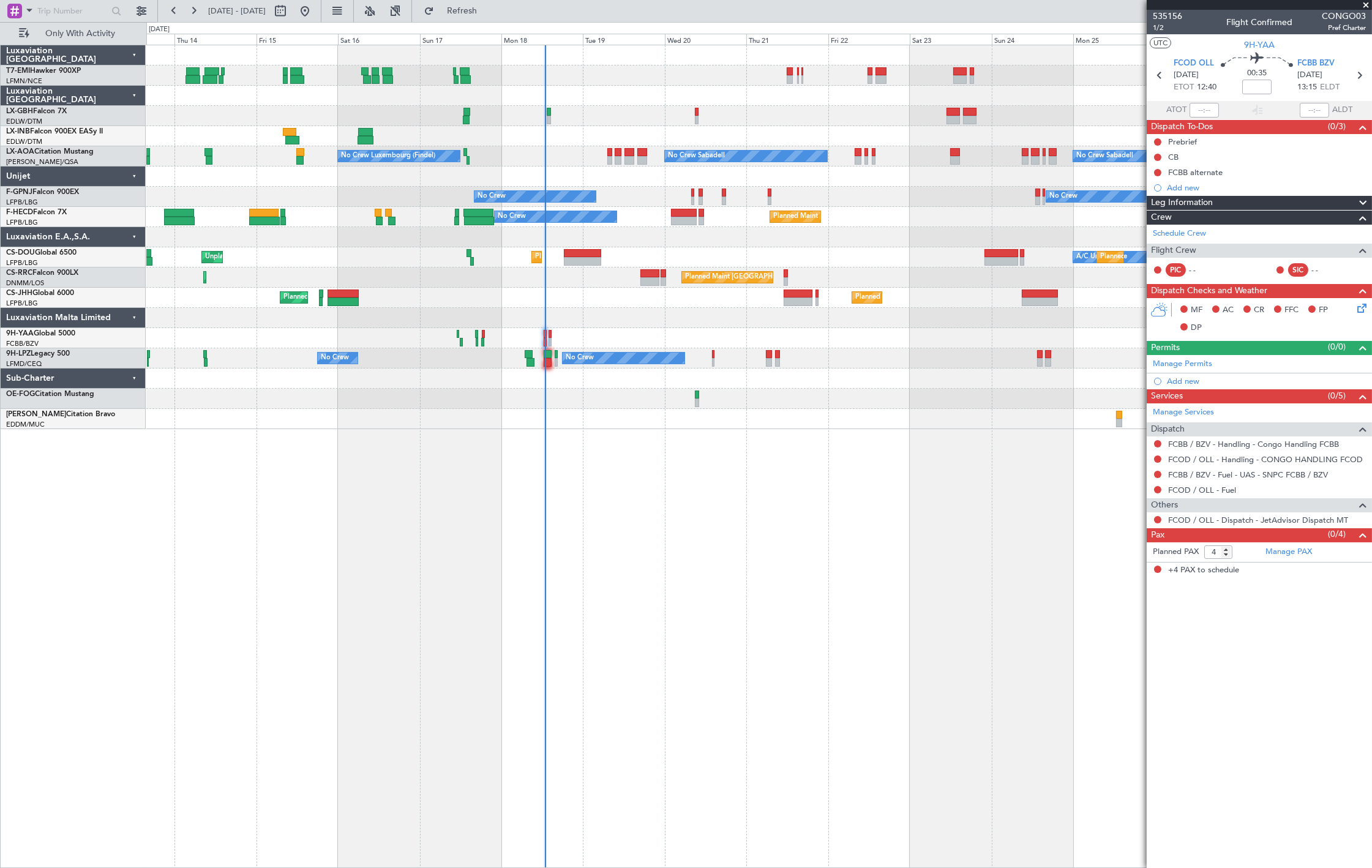
click at [504, 372] on div "Planned Maint [PERSON_NAME] [GEOGRAPHIC_DATA] ([GEOGRAPHIC_DATA]) No Crew Luxem…" at bounding box center [760, 456] width 1226 height 823
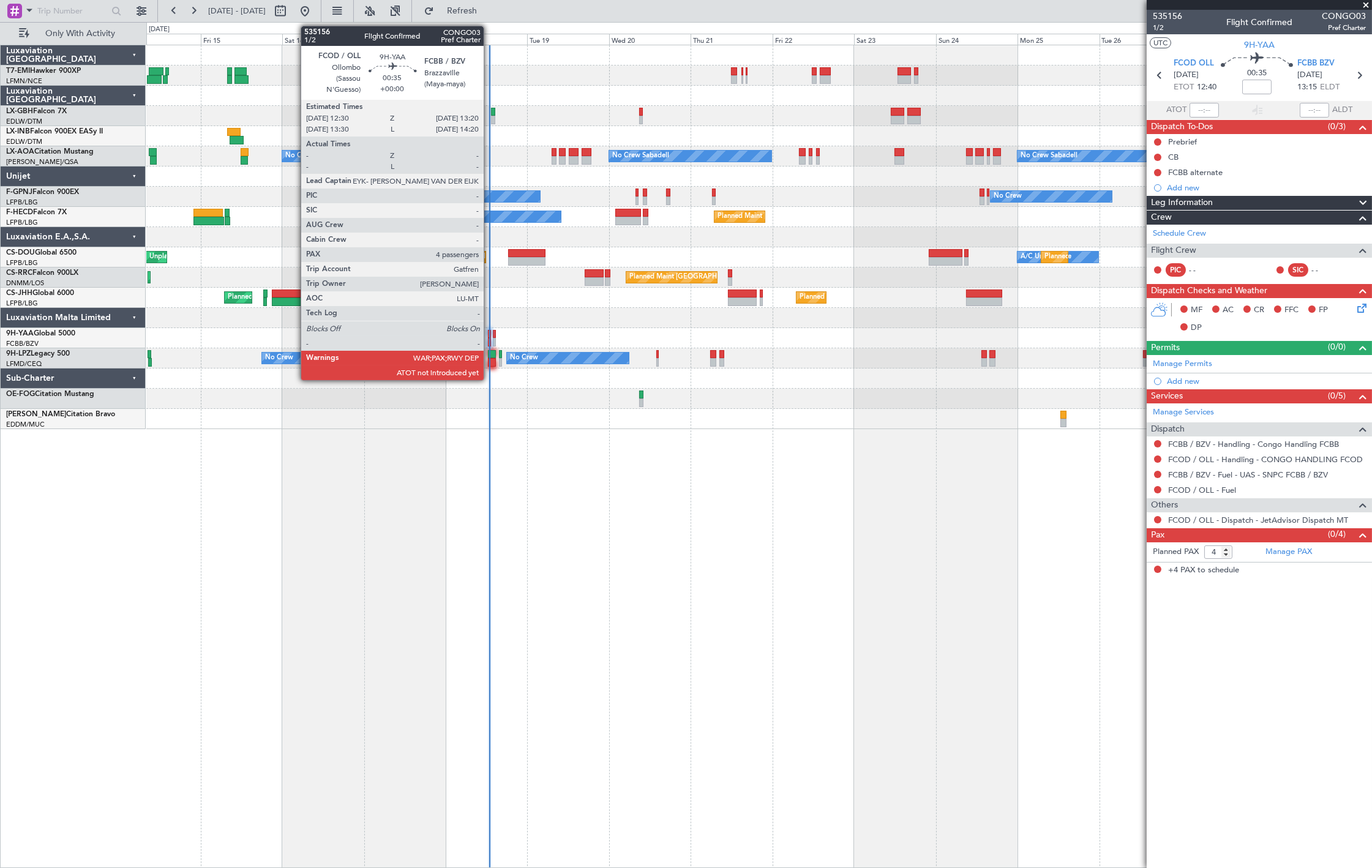
click at [490, 338] on div at bounding box center [490, 342] width 3 height 9
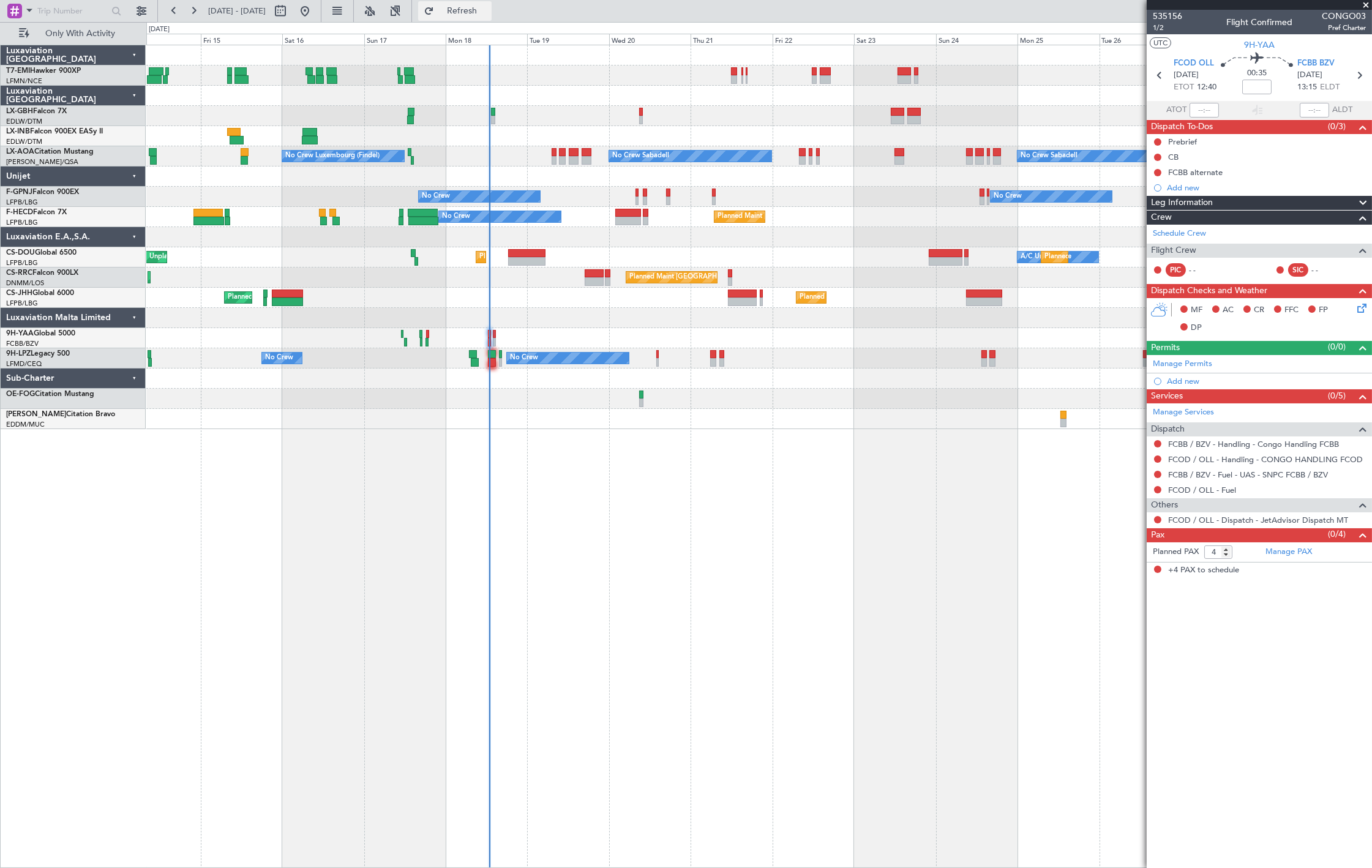
click at [468, 14] on button "Refresh" at bounding box center [455, 10] width 74 height 20
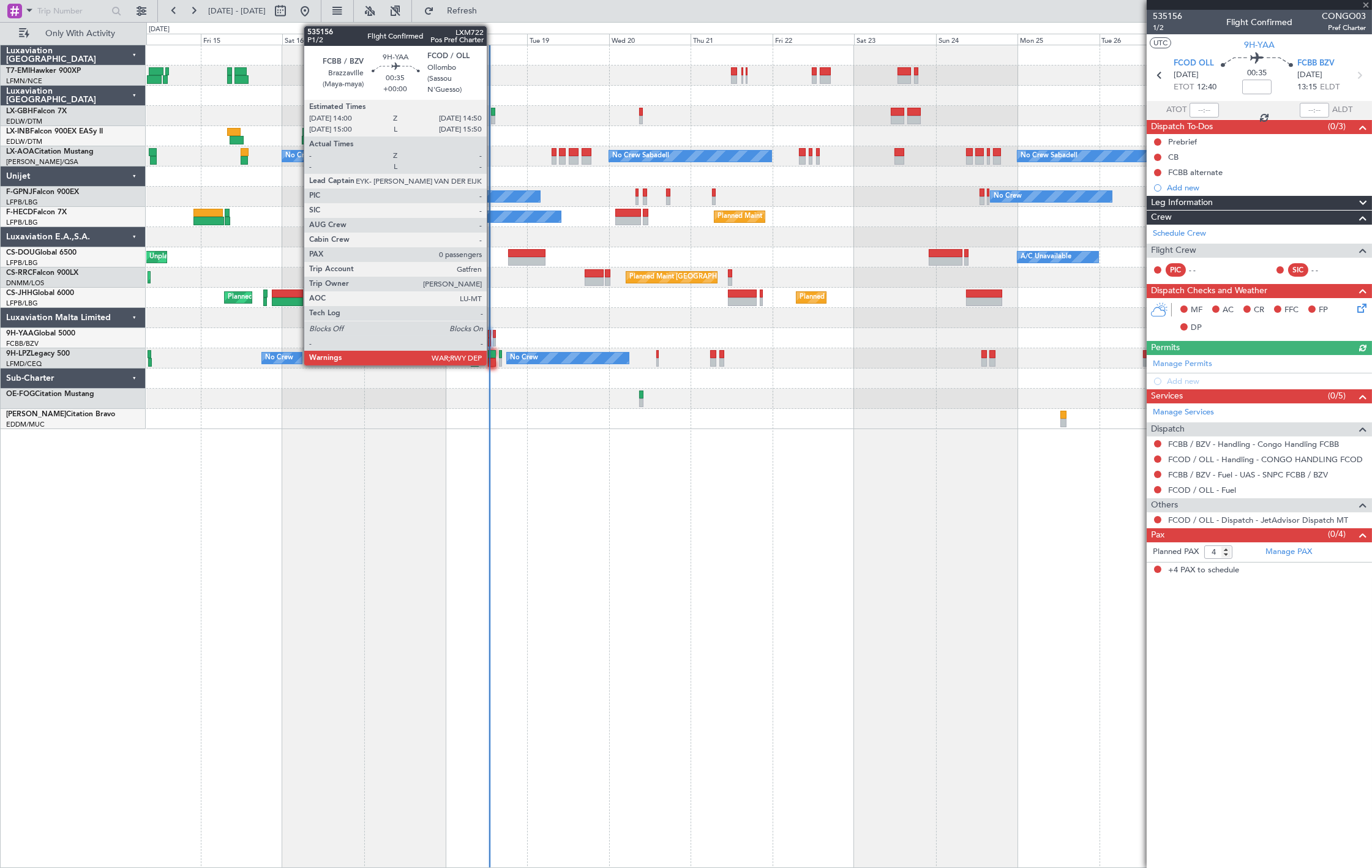
click at [493, 339] on div at bounding box center [495, 342] width 3 height 9
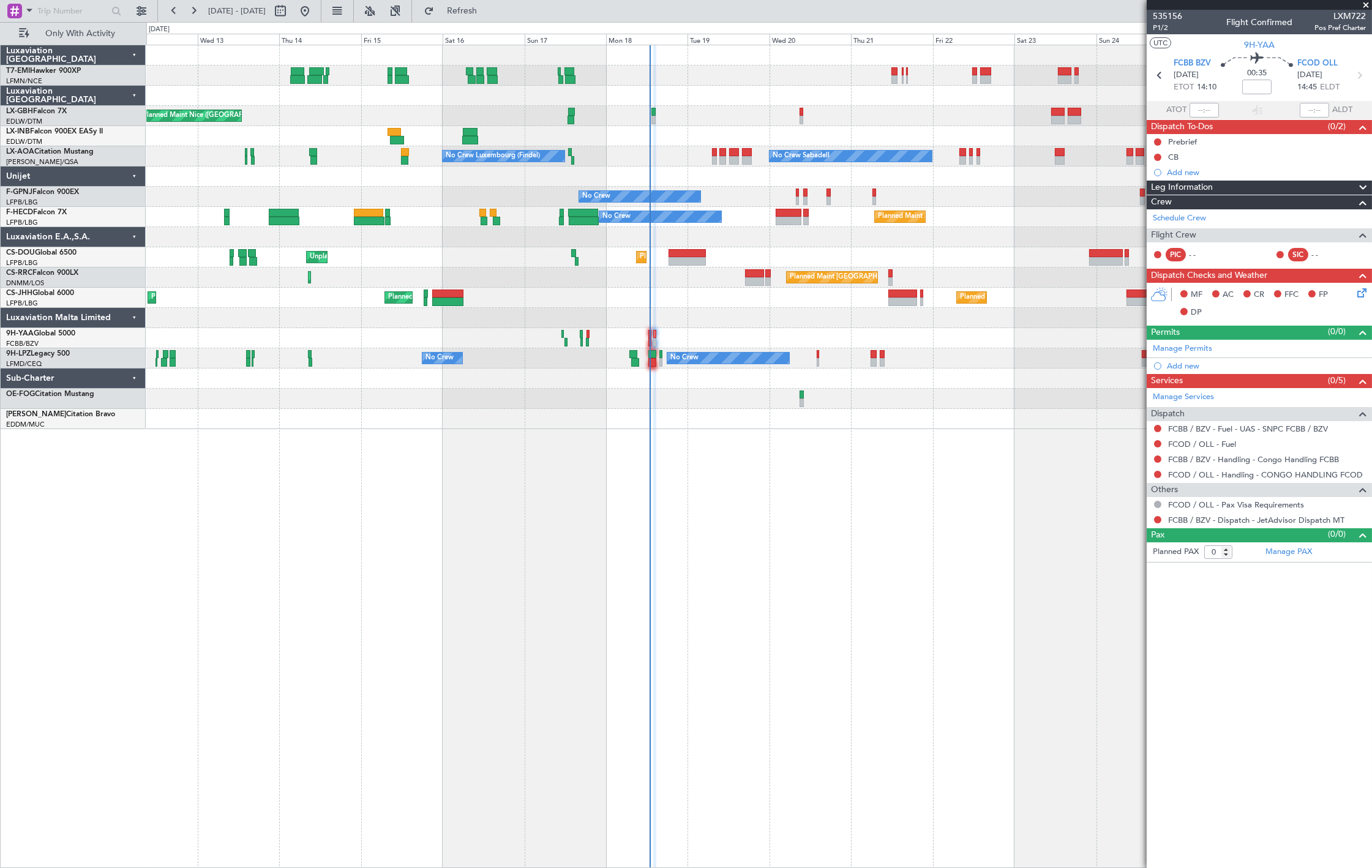
click at [528, 343] on div at bounding box center [759, 338] width 1225 height 20
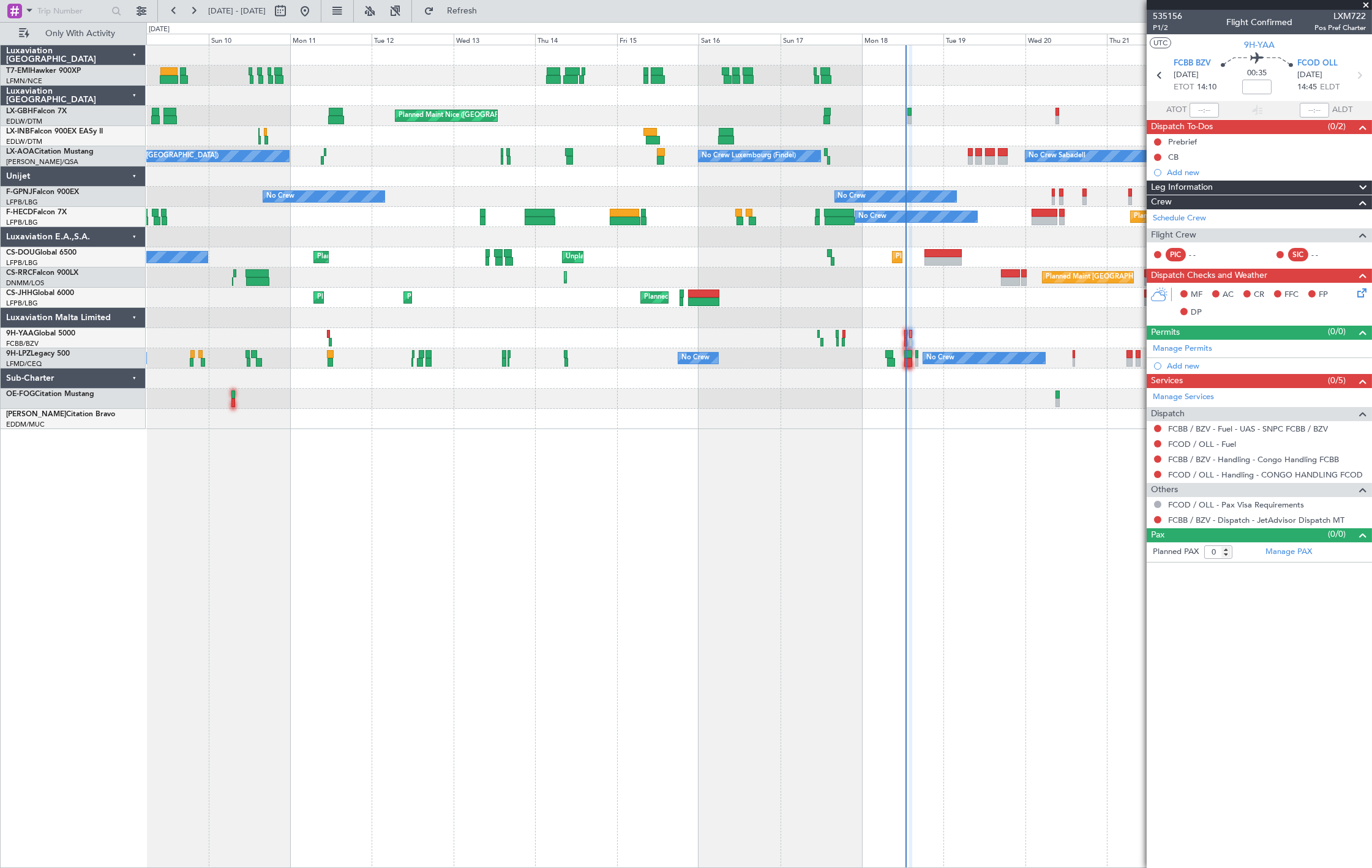
click at [511, 344] on div at bounding box center [759, 338] width 1225 height 20
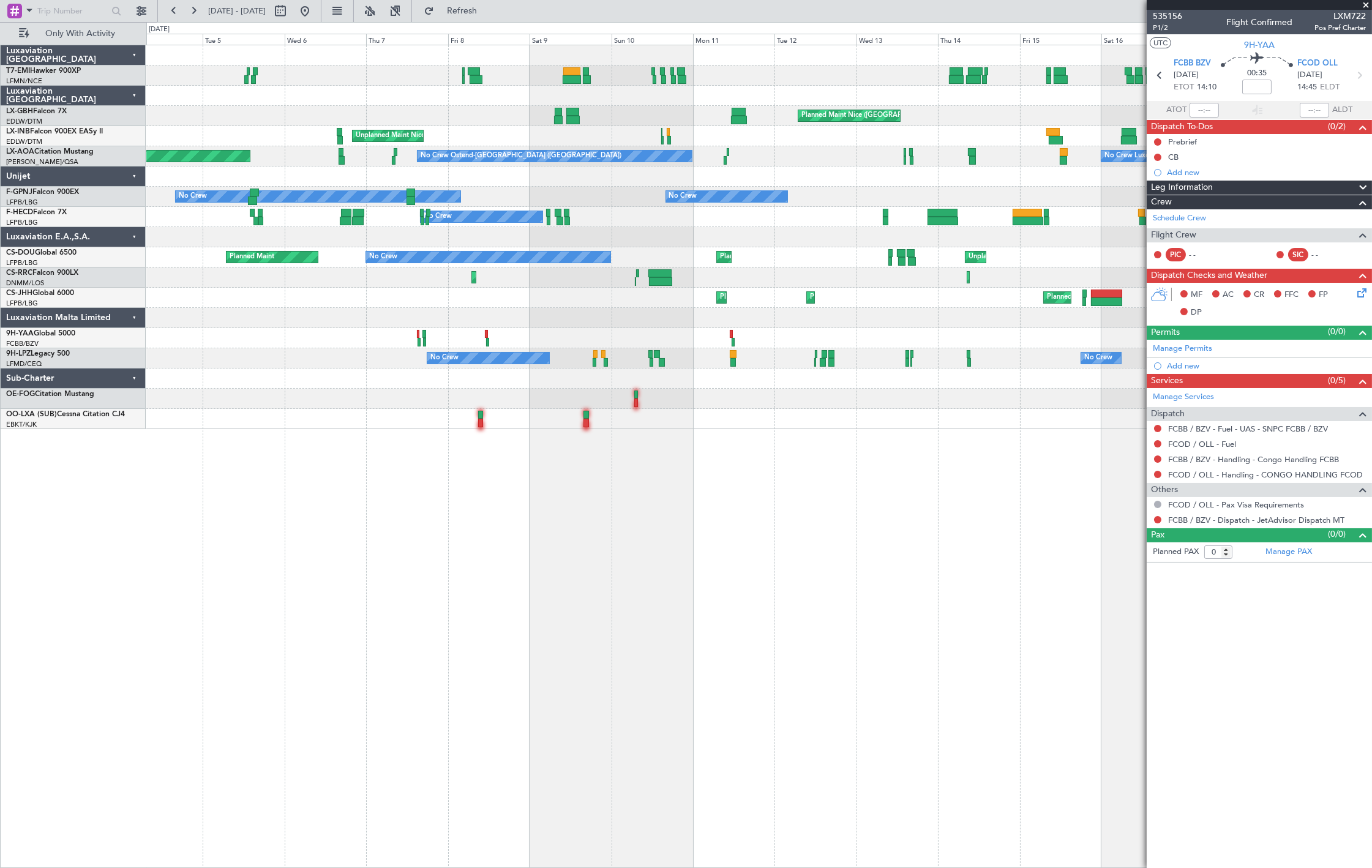
click at [684, 339] on div at bounding box center [759, 338] width 1225 height 20
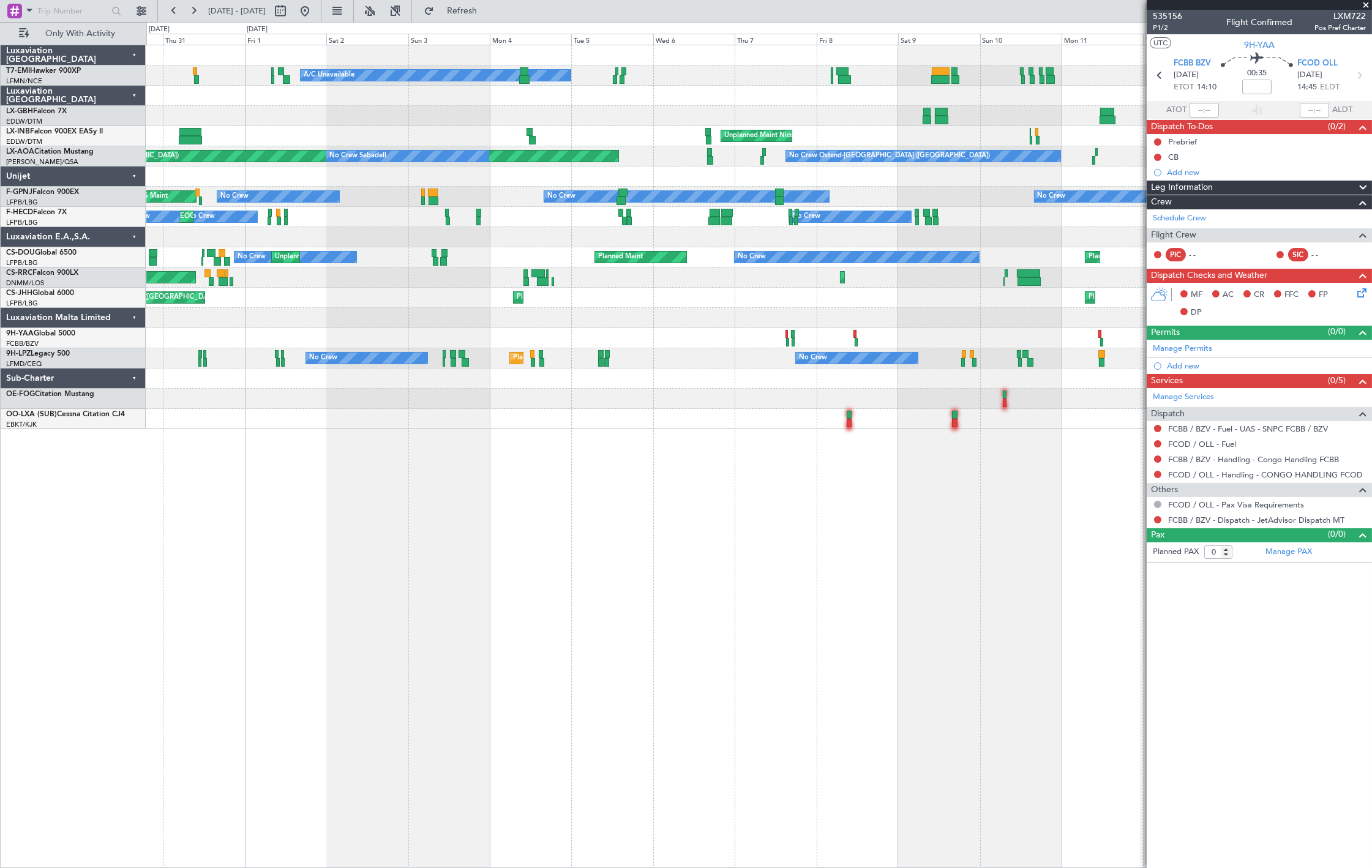
click at [768, 339] on div at bounding box center [759, 338] width 1225 height 20
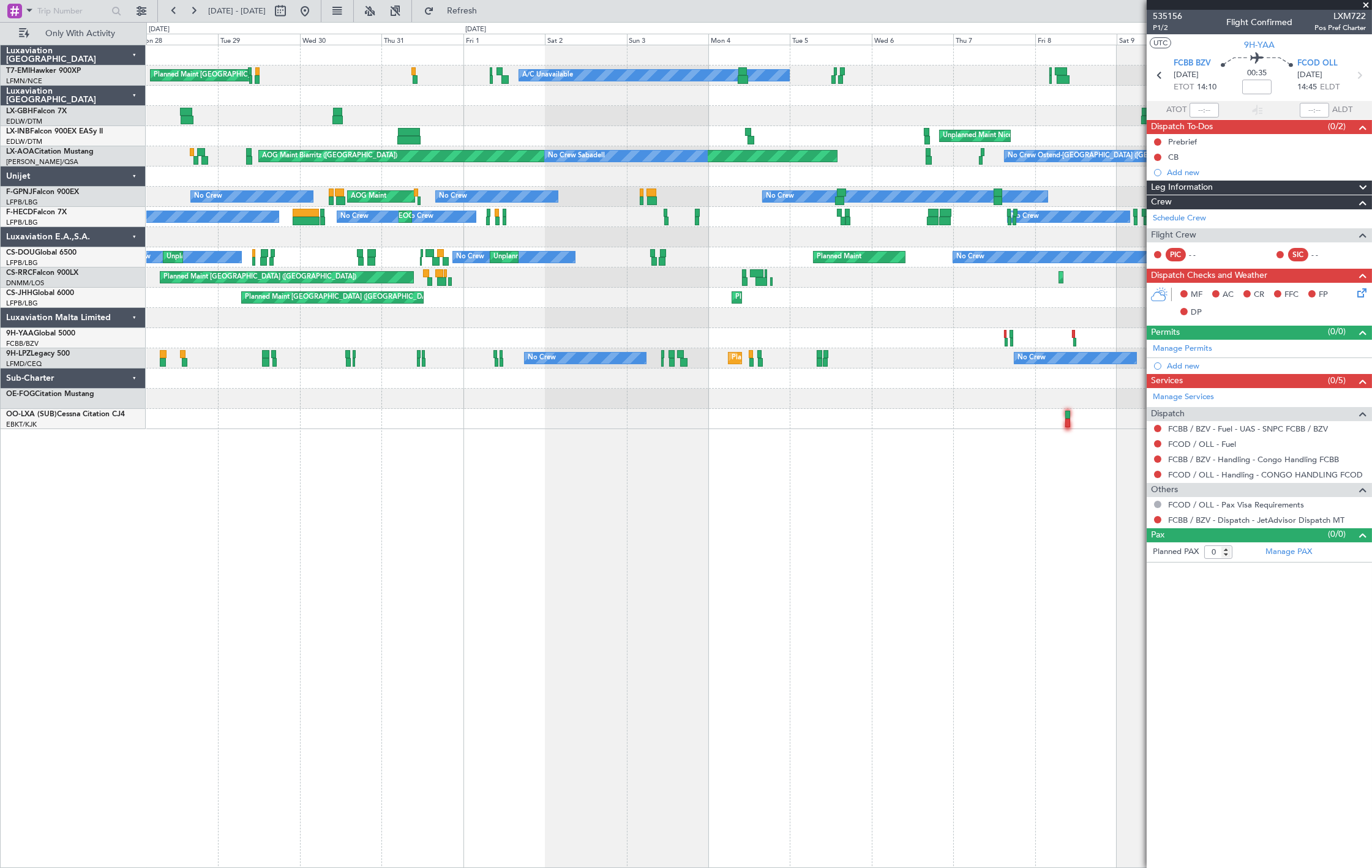
click at [561, 338] on div at bounding box center [759, 338] width 1225 height 20
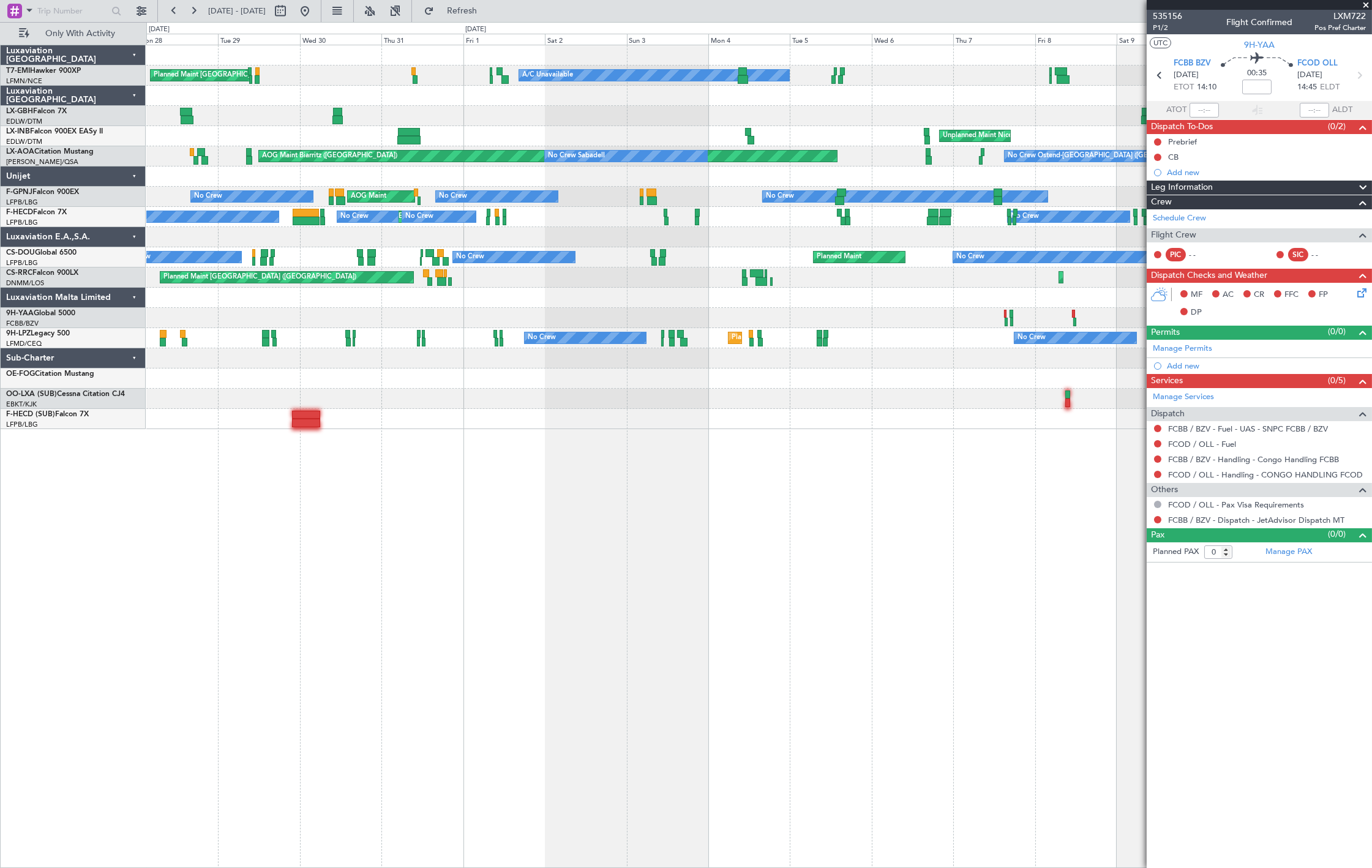
drag, startPoint x: 341, startPoint y: 12, endPoint x: 403, endPoint y: 114, distance: 119.4
click at [314, 12] on button at bounding box center [305, 10] width 20 height 20
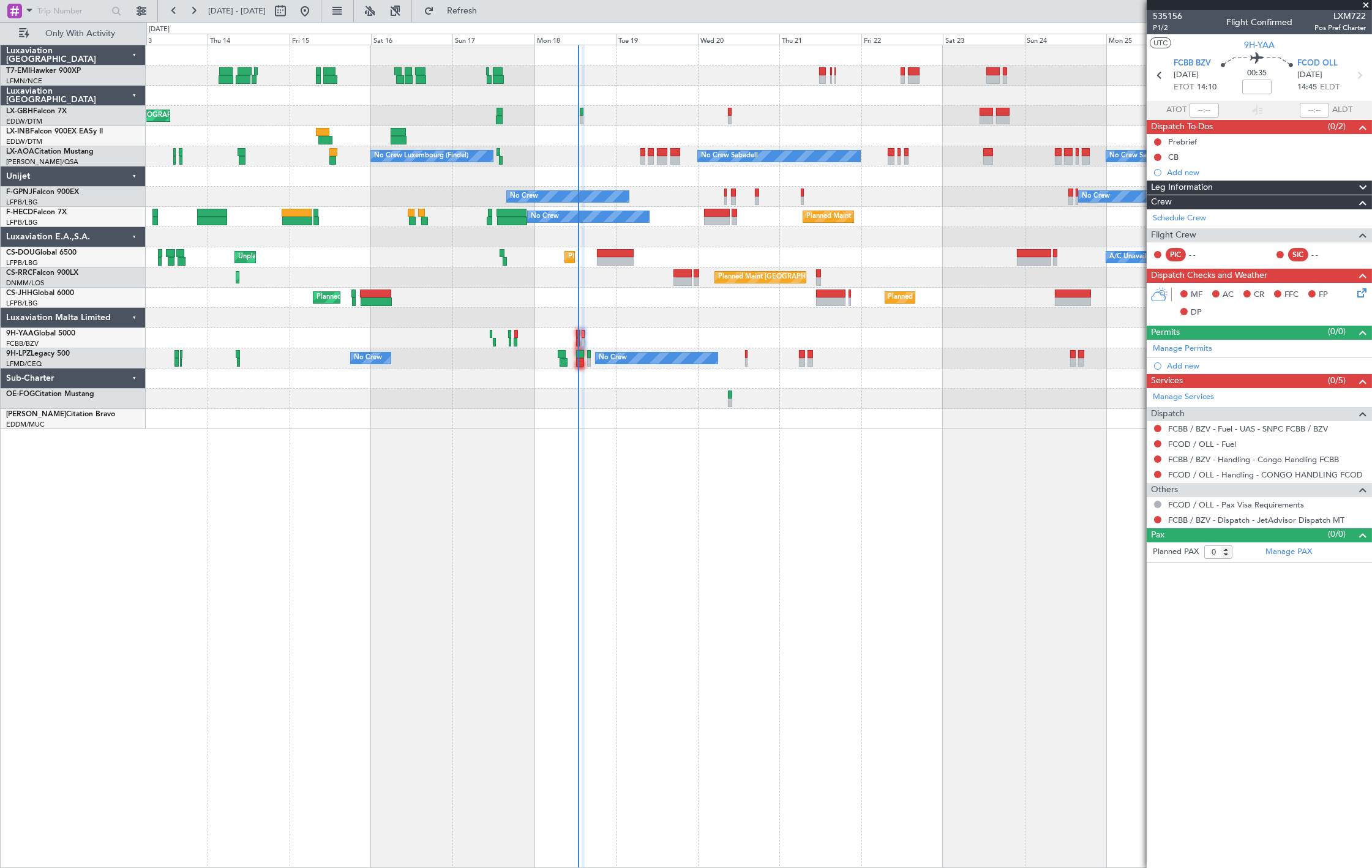
click at [524, 354] on div "Planned Maint Nice ([GEOGRAPHIC_DATA]) No Crew Luxembourg (Findel) No Crew Saba…" at bounding box center [759, 237] width 1225 height 384
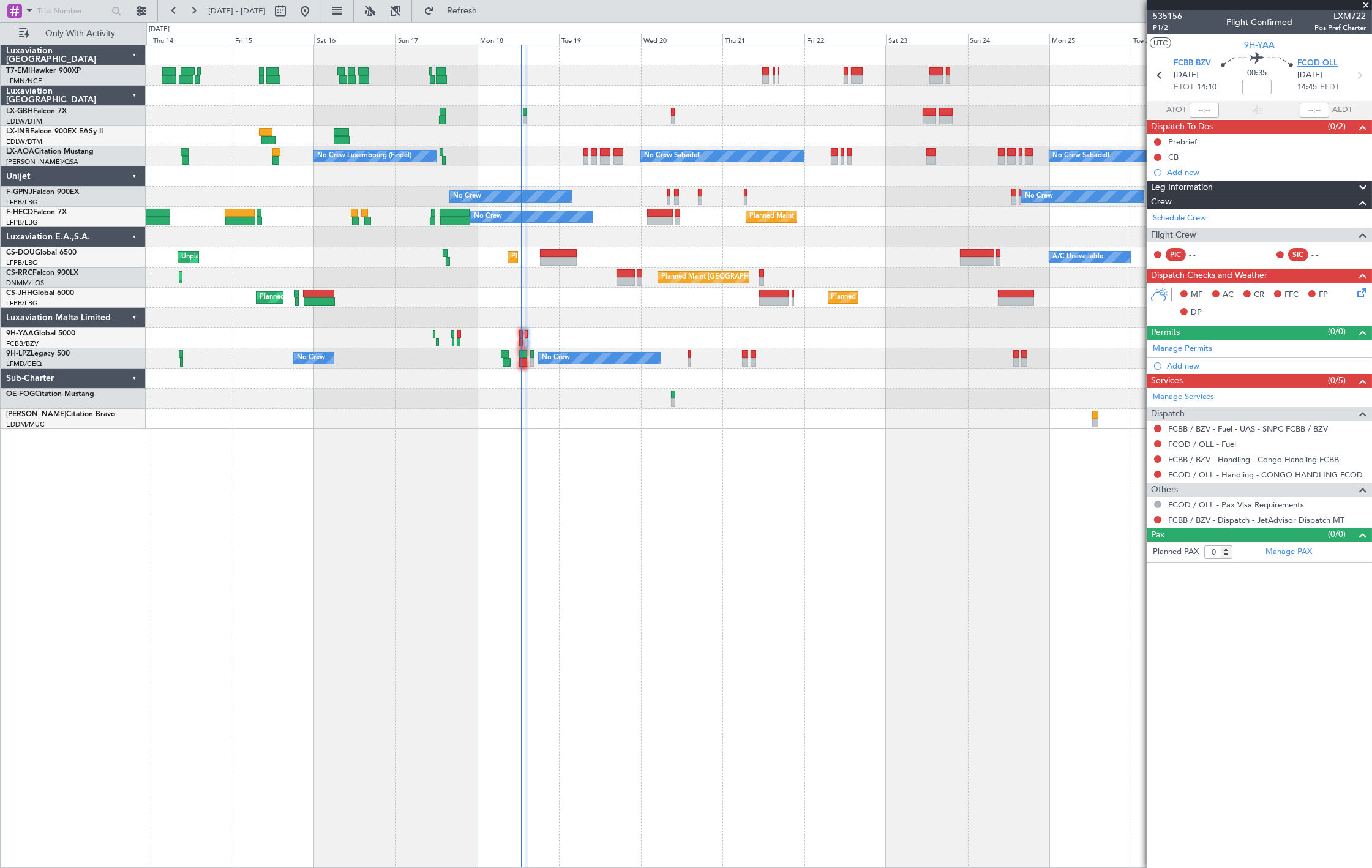
click at [1325, 60] on span "FCOD OLL" at bounding box center [1317, 63] width 41 height 12
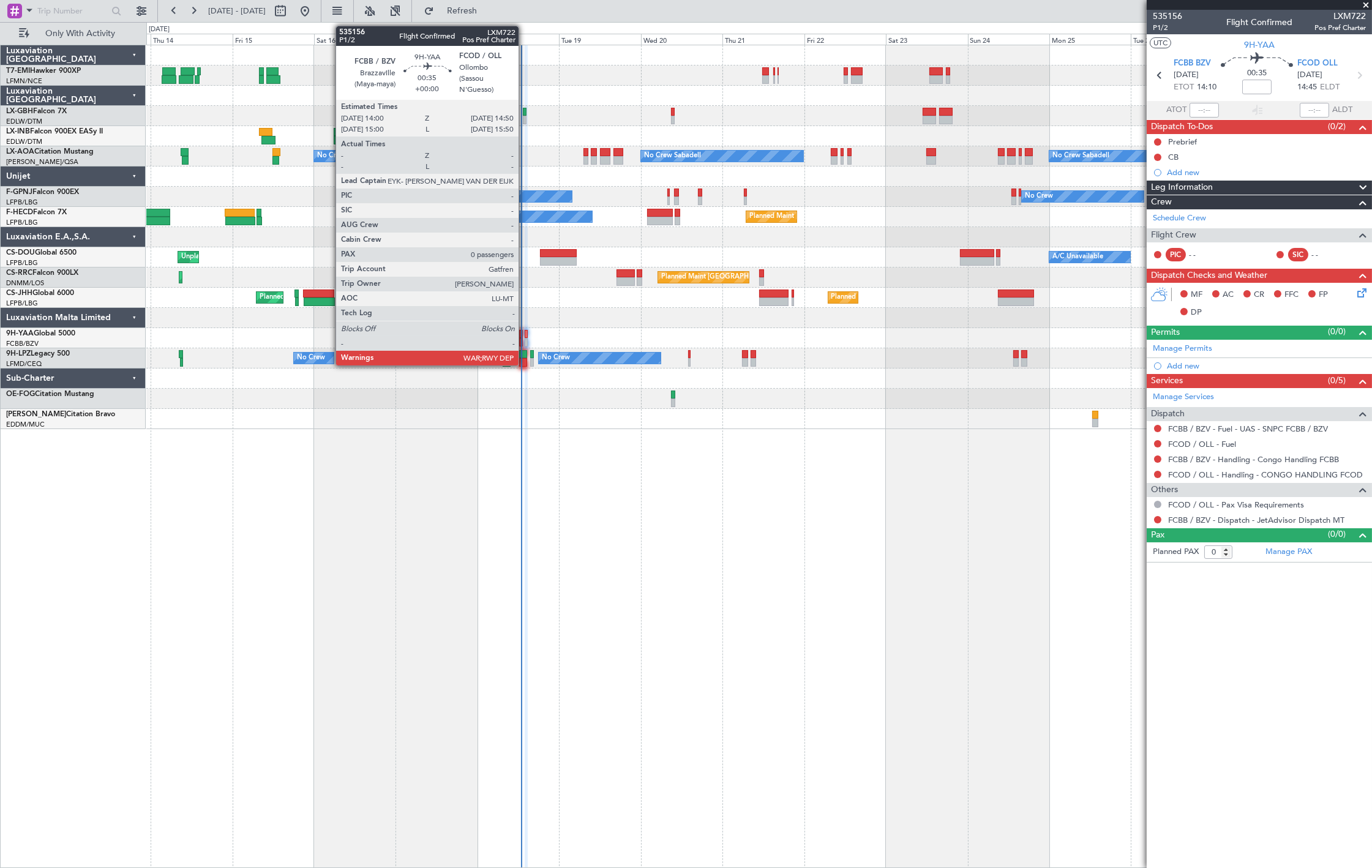
click at [524, 338] on div at bounding box center [526, 342] width 3 height 9
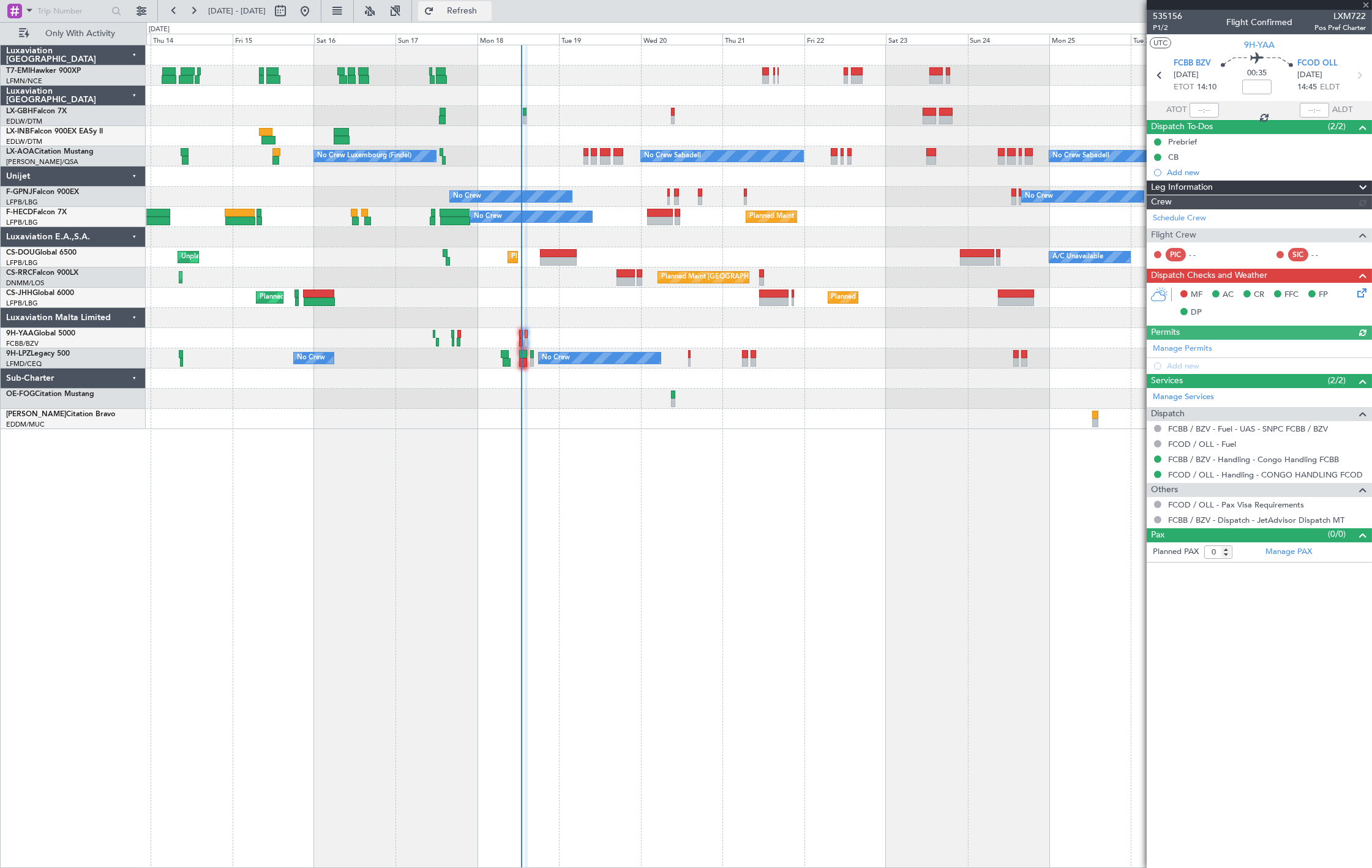
click at [491, 16] on button "Refresh" at bounding box center [455, 10] width 74 height 20
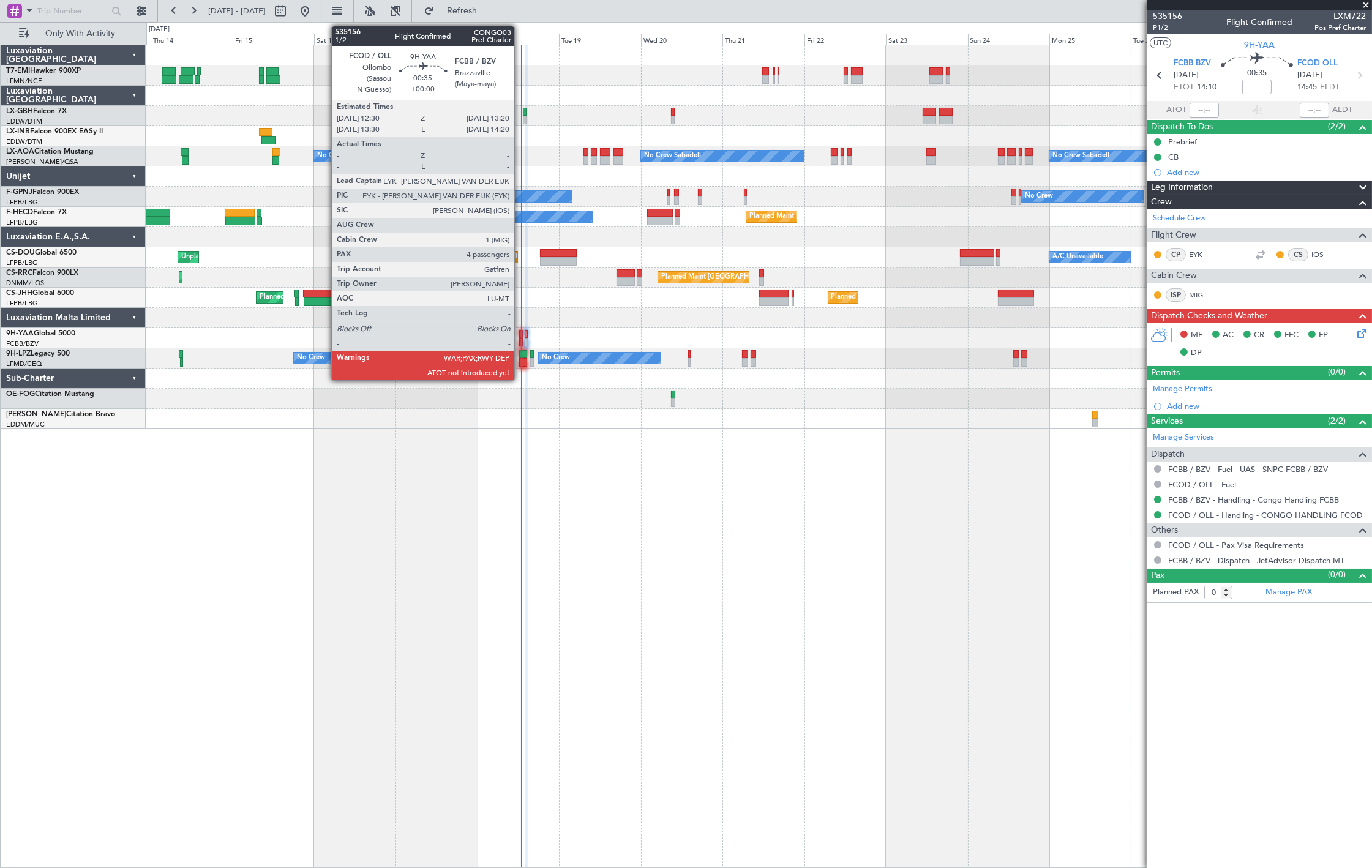
click at [520, 339] on div at bounding box center [521, 342] width 3 height 9
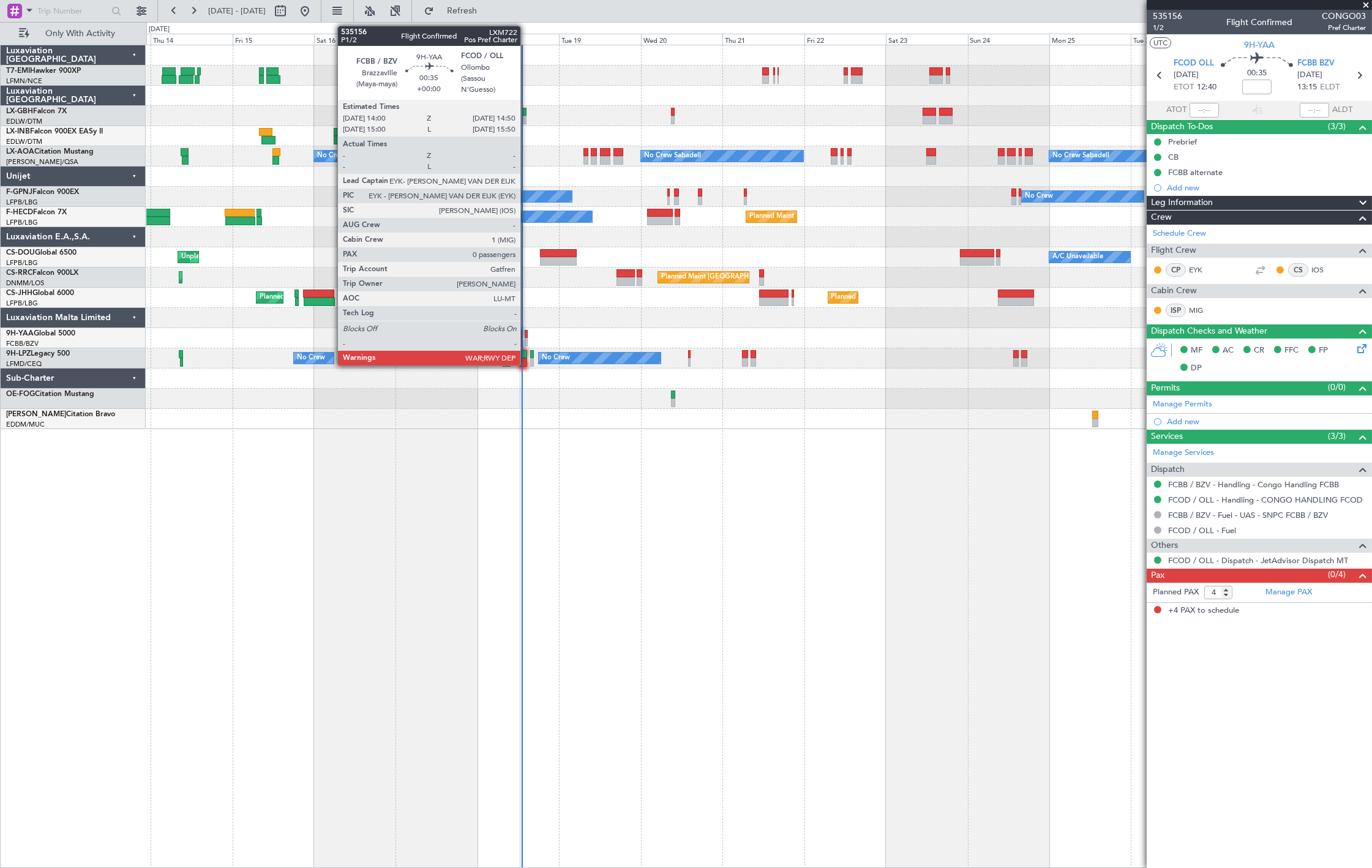
click at [526, 339] on div at bounding box center [526, 342] width 3 height 9
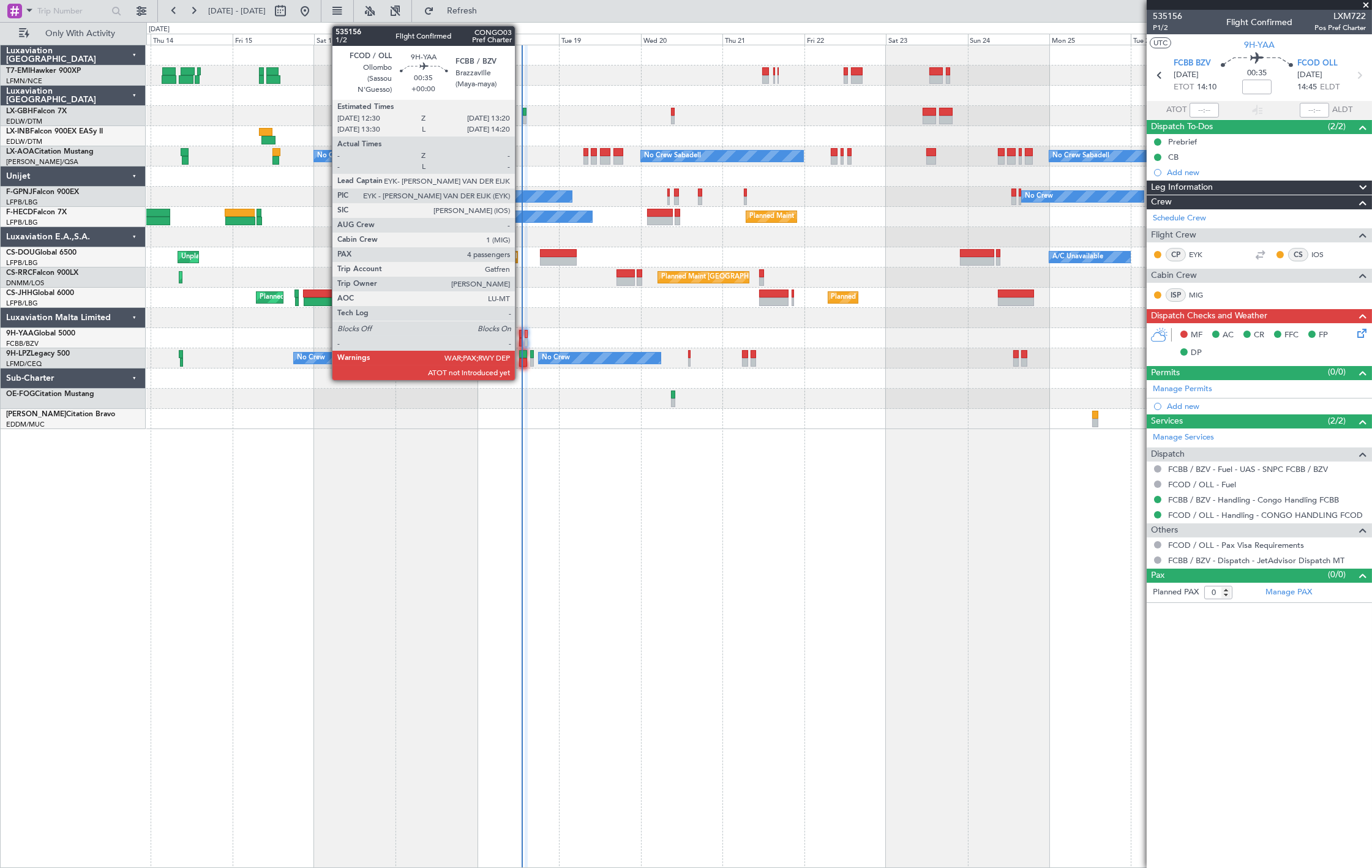
click at [521, 339] on div at bounding box center [521, 342] width 3 height 9
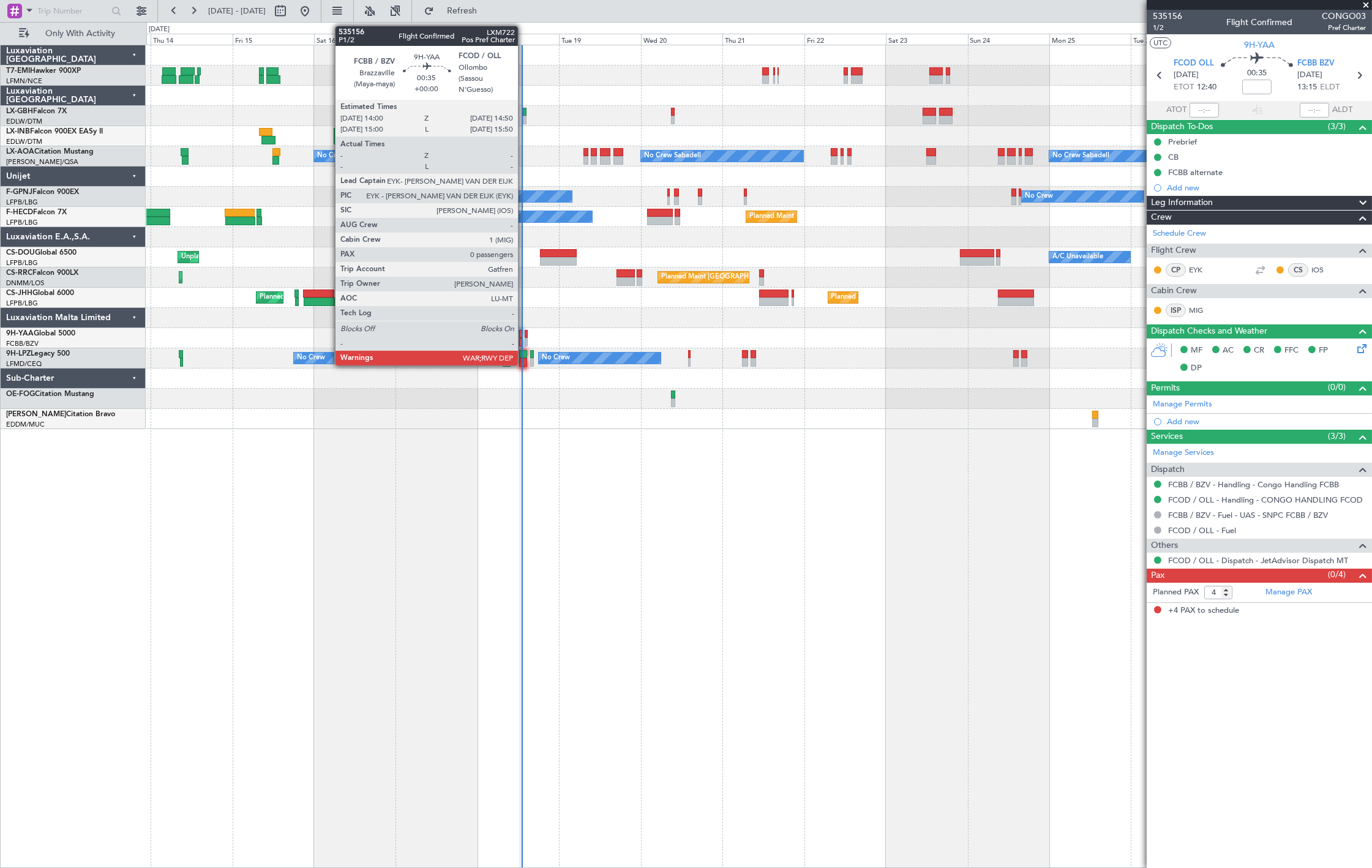
click at [524, 341] on div at bounding box center [526, 342] width 3 height 9
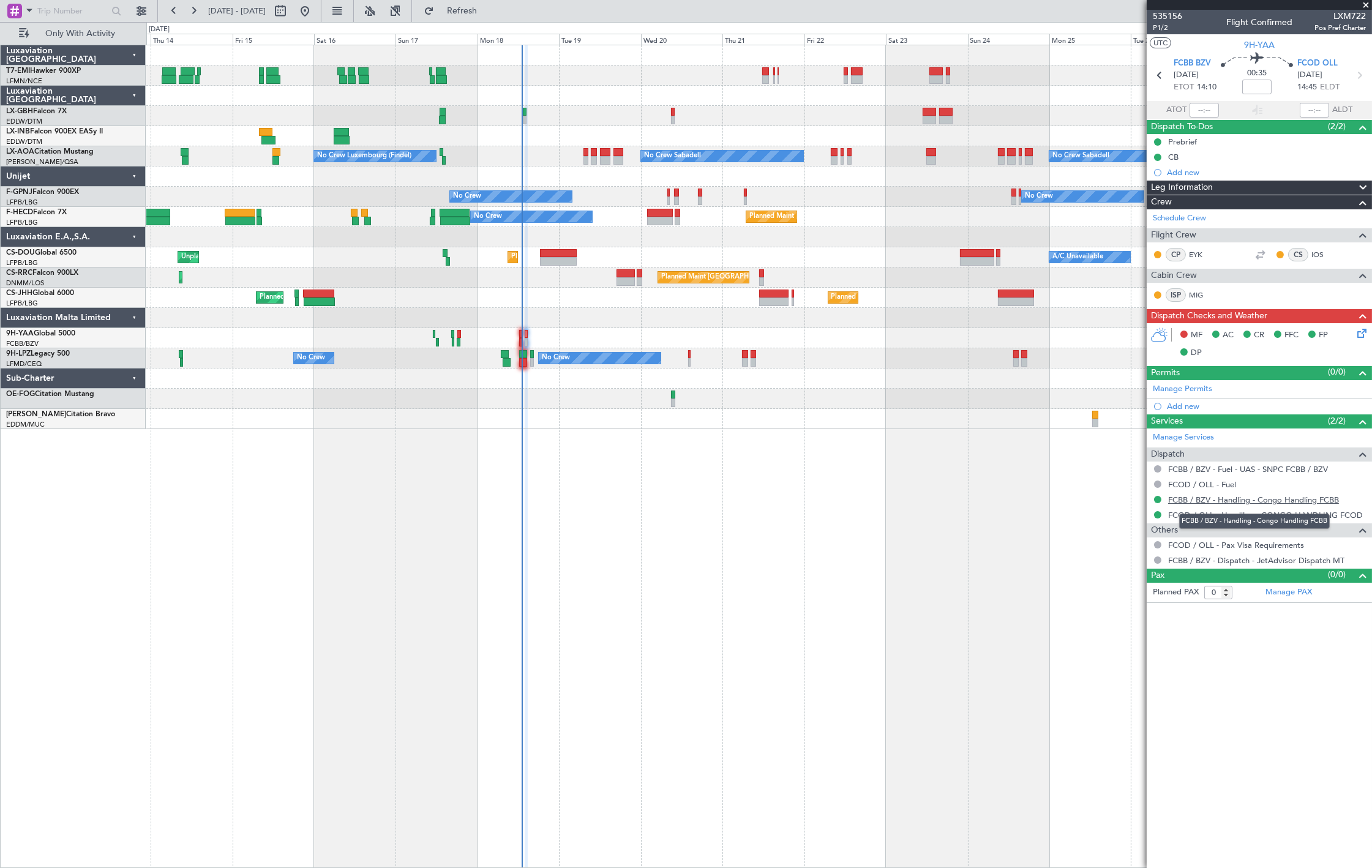
click at [1217, 500] on link "FCBB / BZV - Handling - Congo Handling FCBB" at bounding box center [1253, 500] width 171 height 10
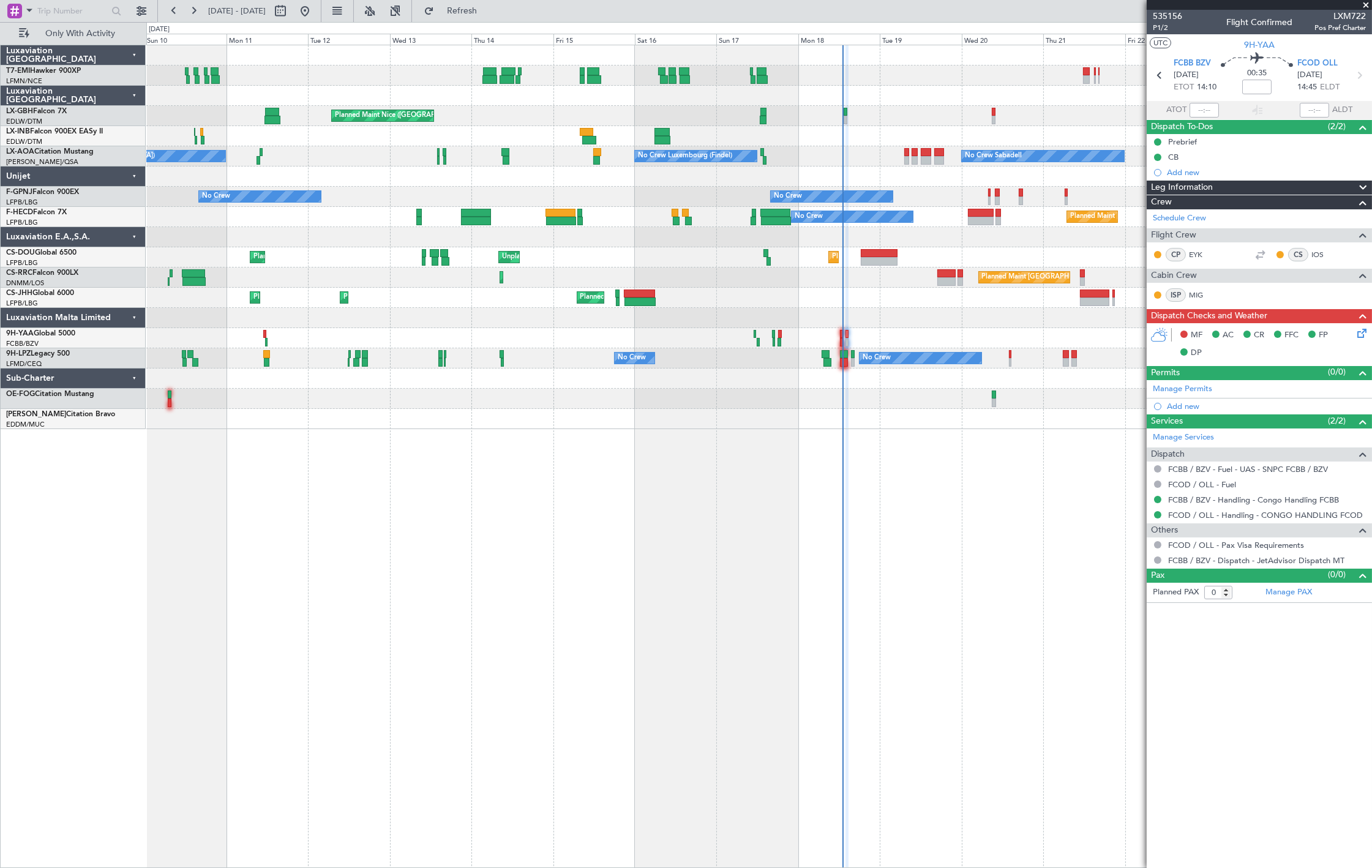
click at [739, 345] on div at bounding box center [759, 338] width 1225 height 20
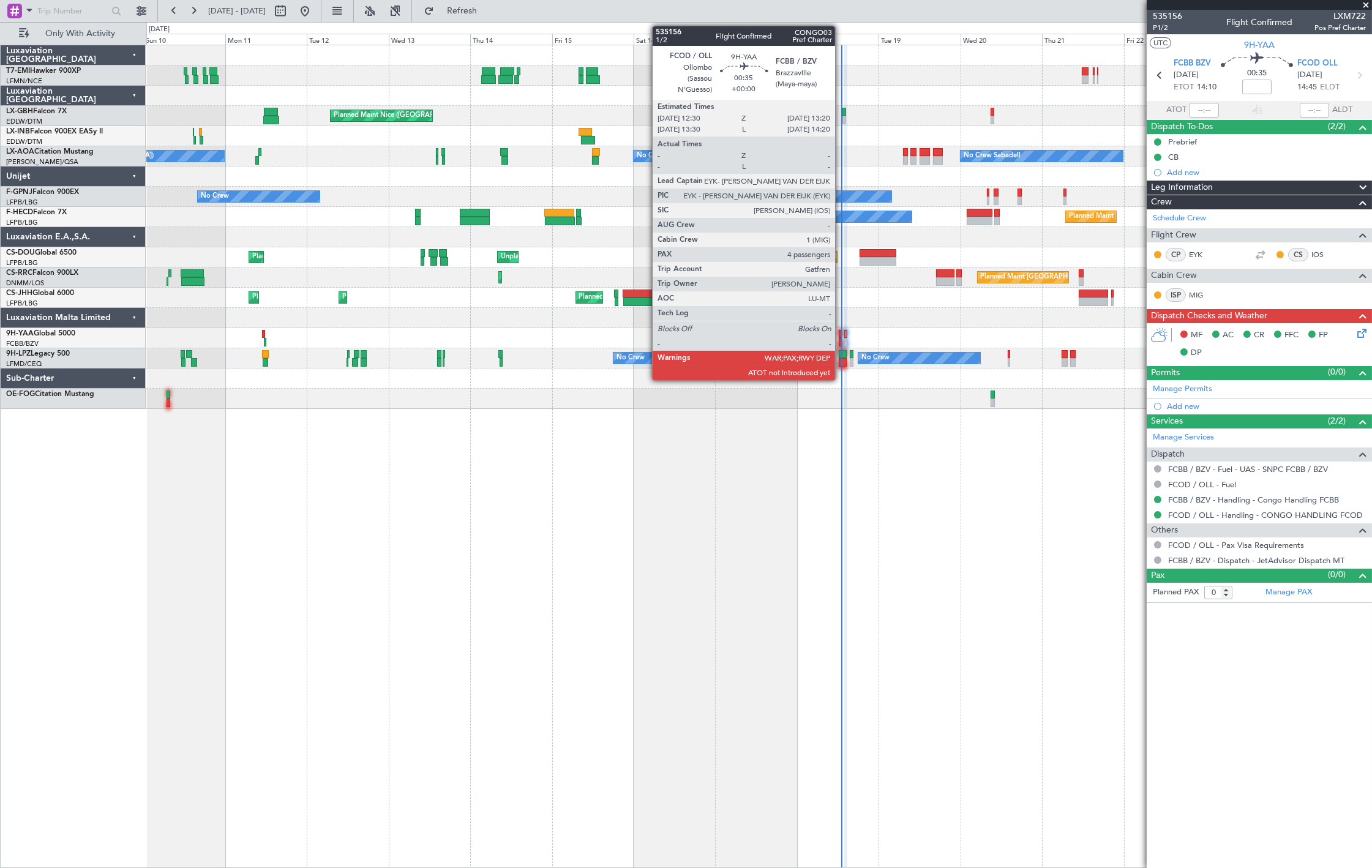
click at [841, 338] on div at bounding box center [841, 342] width 3 height 9
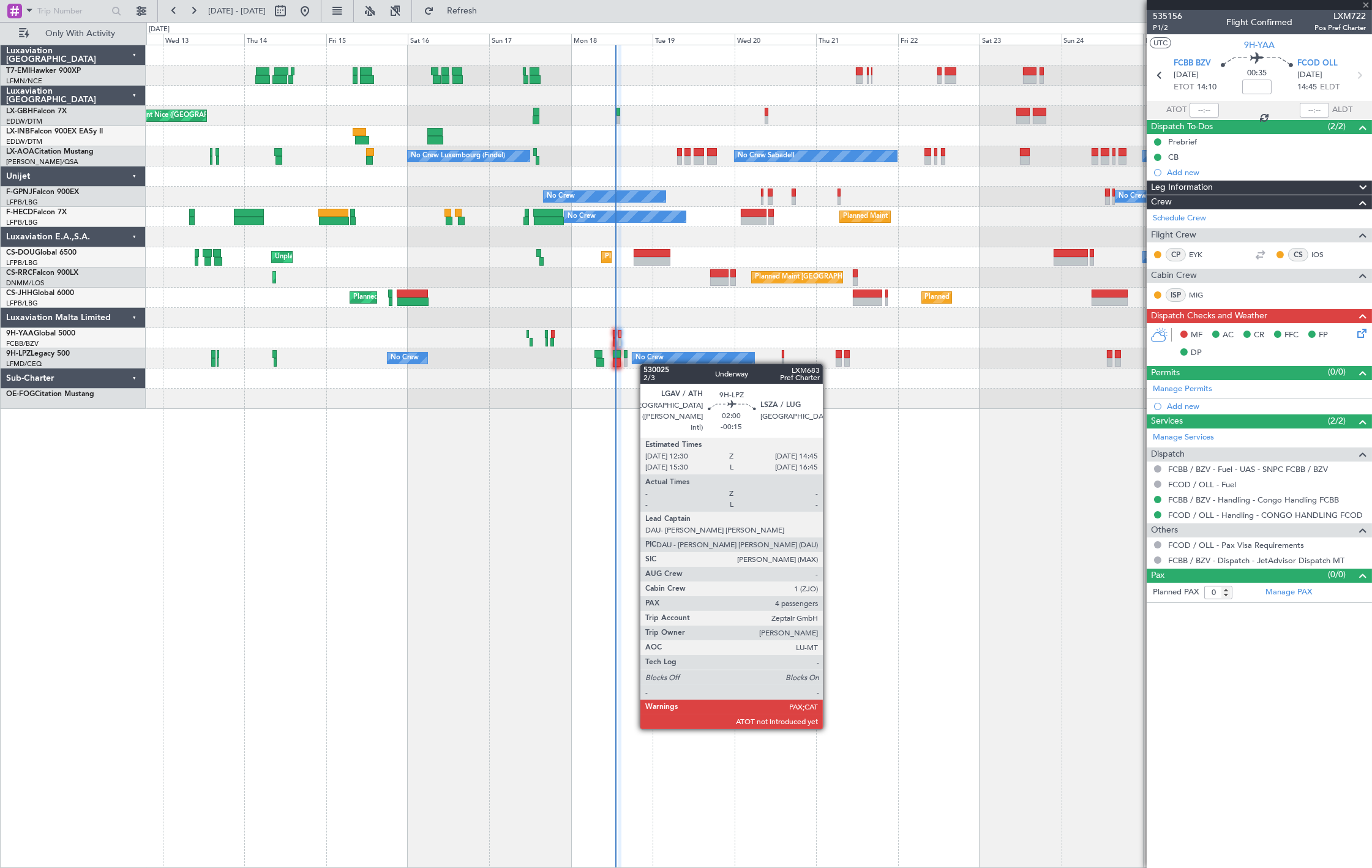
click at [632, 361] on div "Planned Maint Nice ([GEOGRAPHIC_DATA]) No Crew Sabadell No Crew Sabadell No Cre…" at bounding box center [759, 227] width 1225 height 364
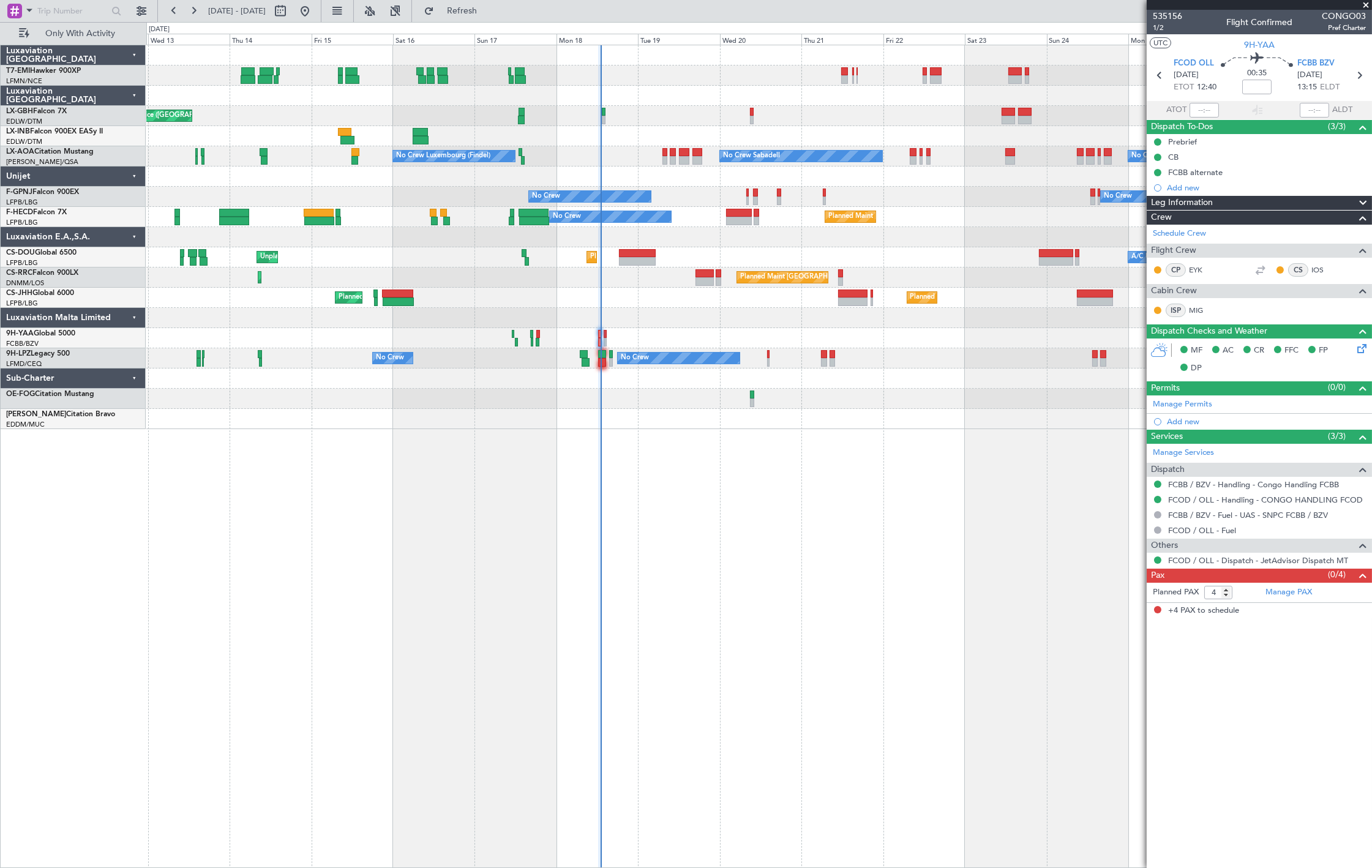
click at [597, 338] on div at bounding box center [759, 338] width 1225 height 20
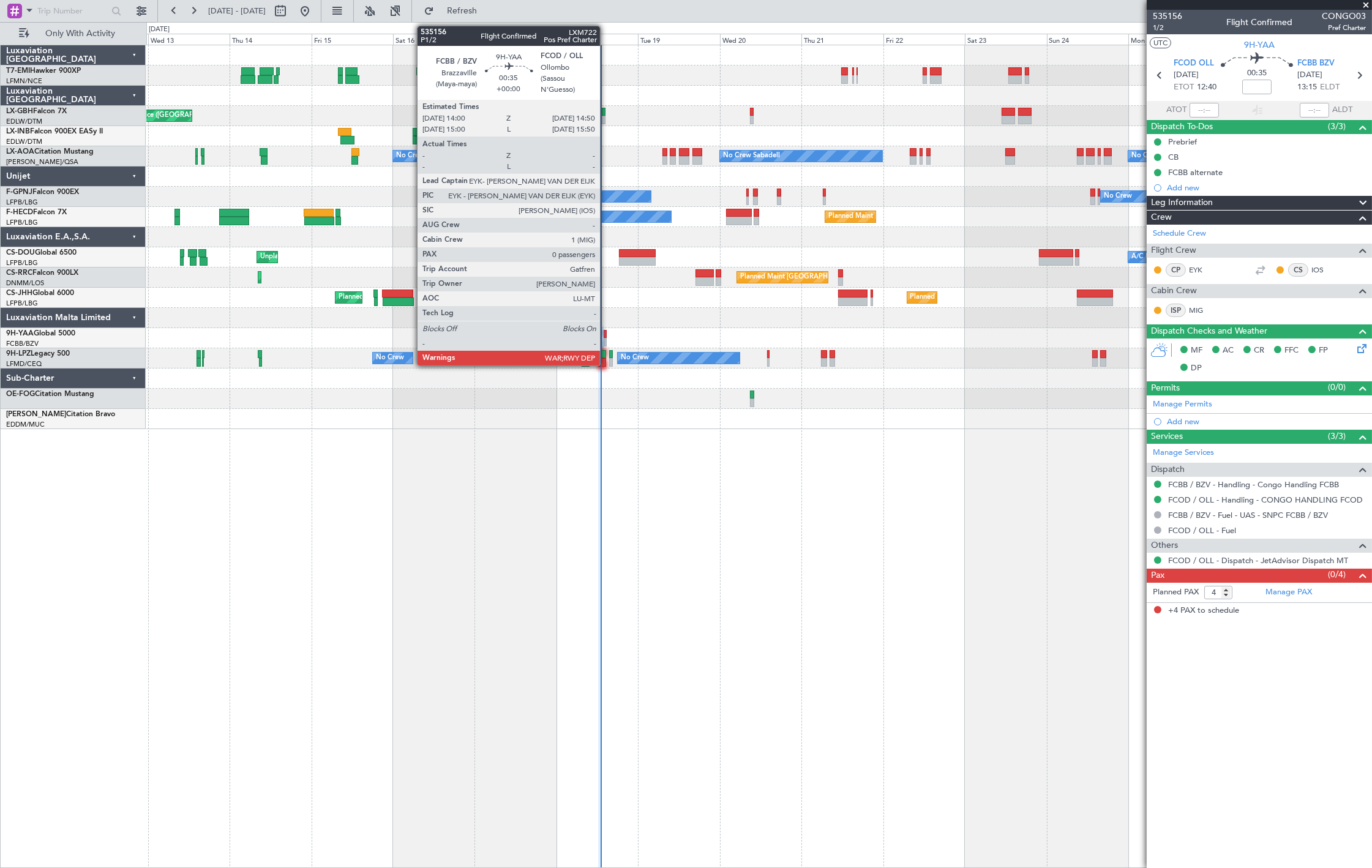
click at [606, 340] on div at bounding box center [605, 342] width 3 height 9
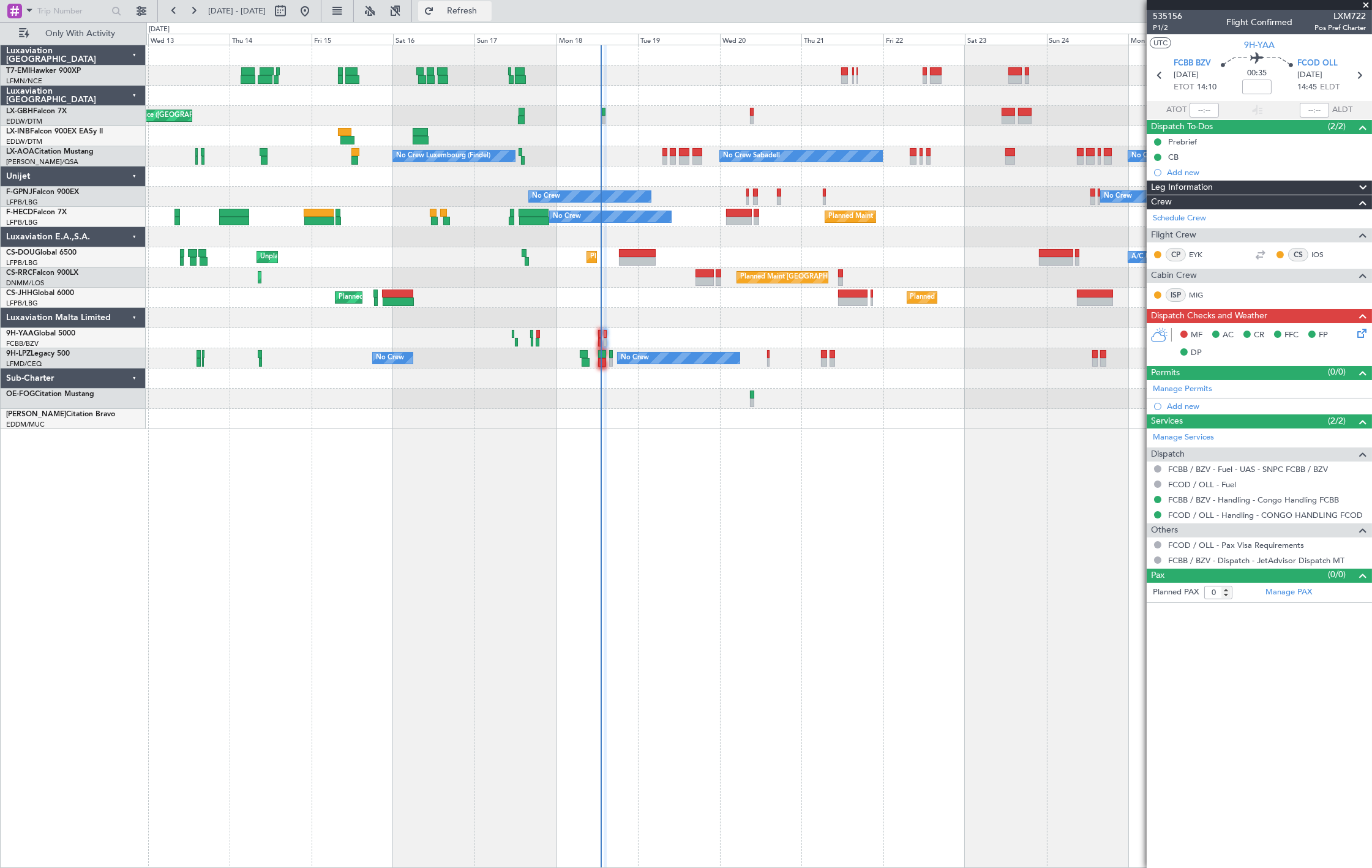
click at [476, 20] on button "Refresh" at bounding box center [455, 10] width 74 height 20
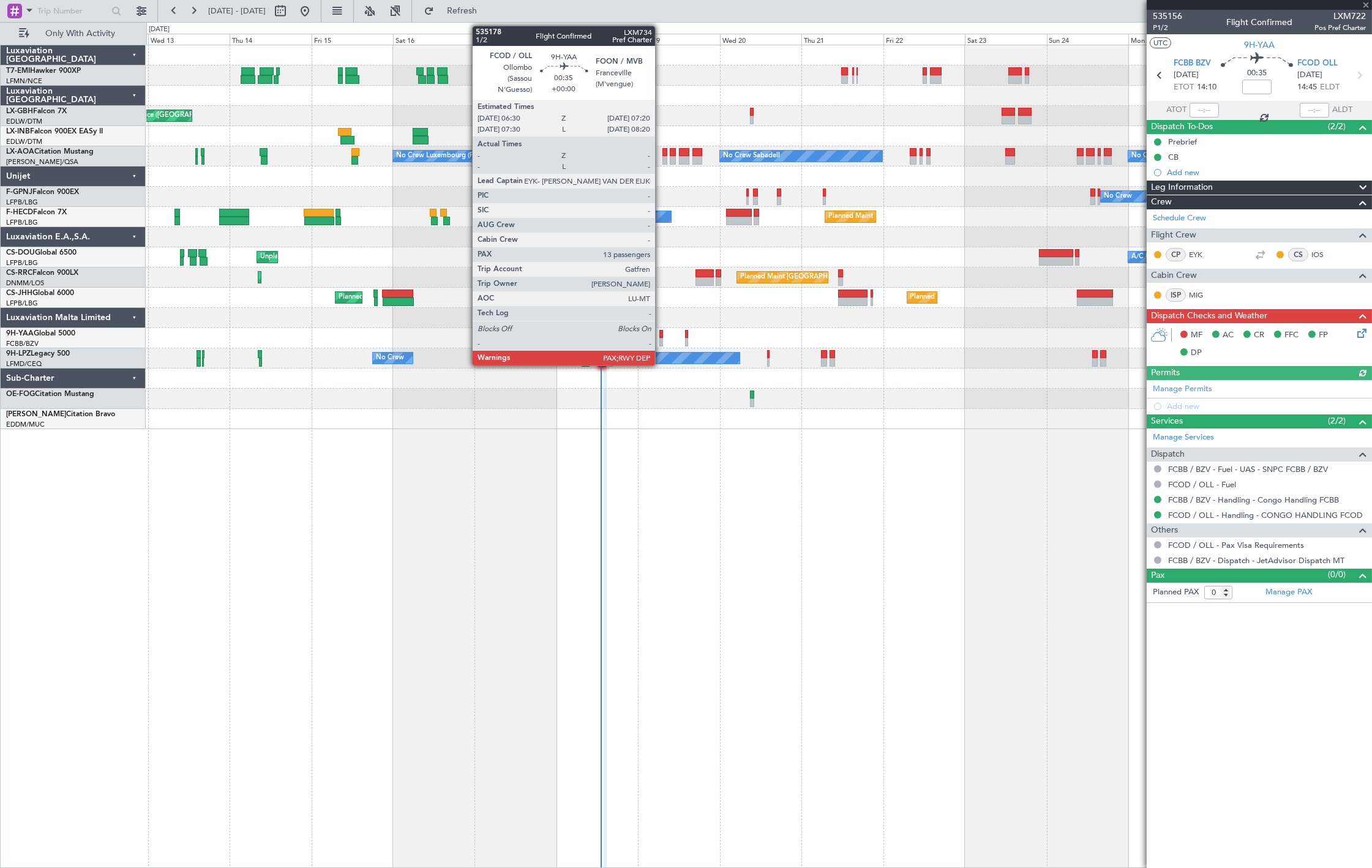
click at [662, 340] on div at bounding box center [661, 342] width 3 height 9
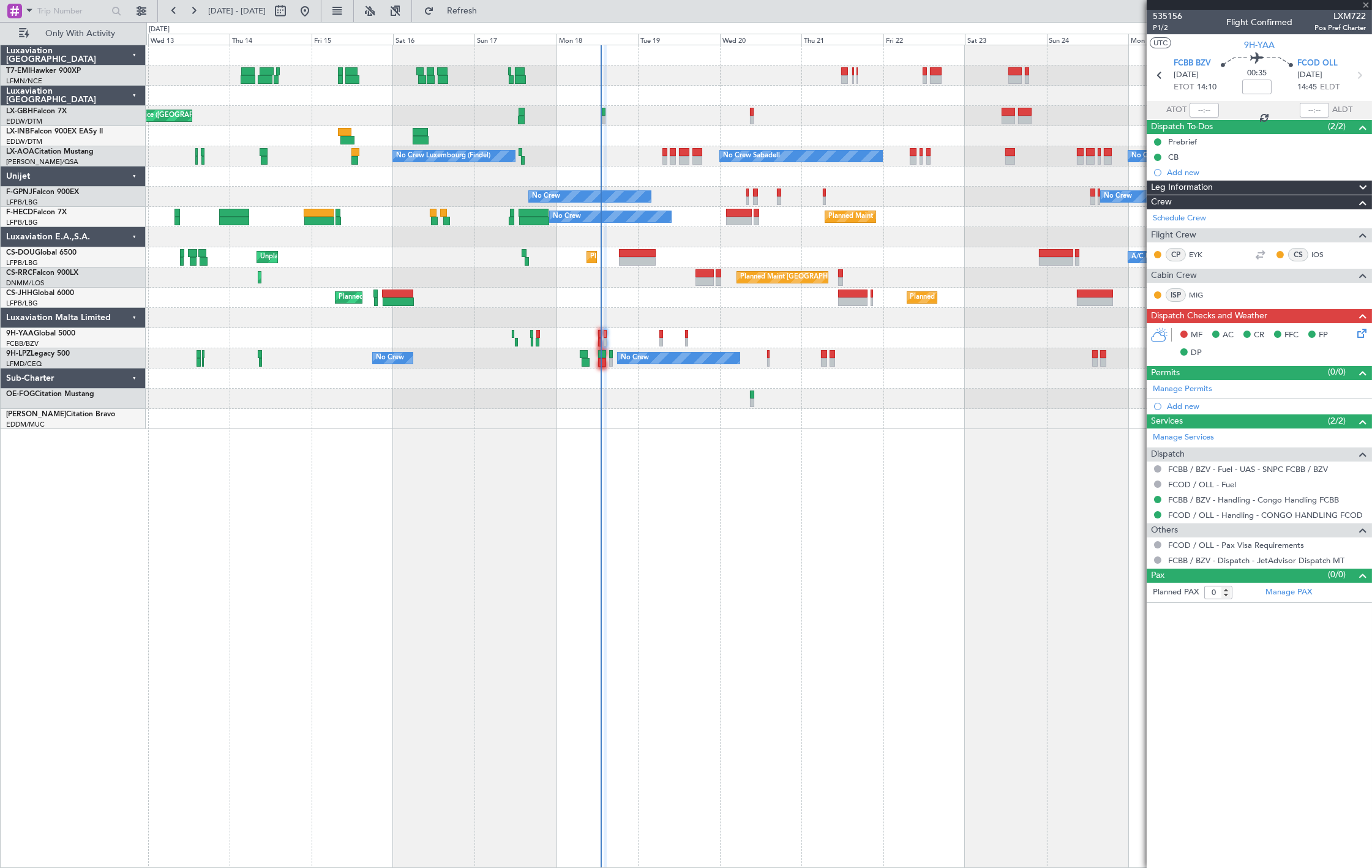
type input "13"
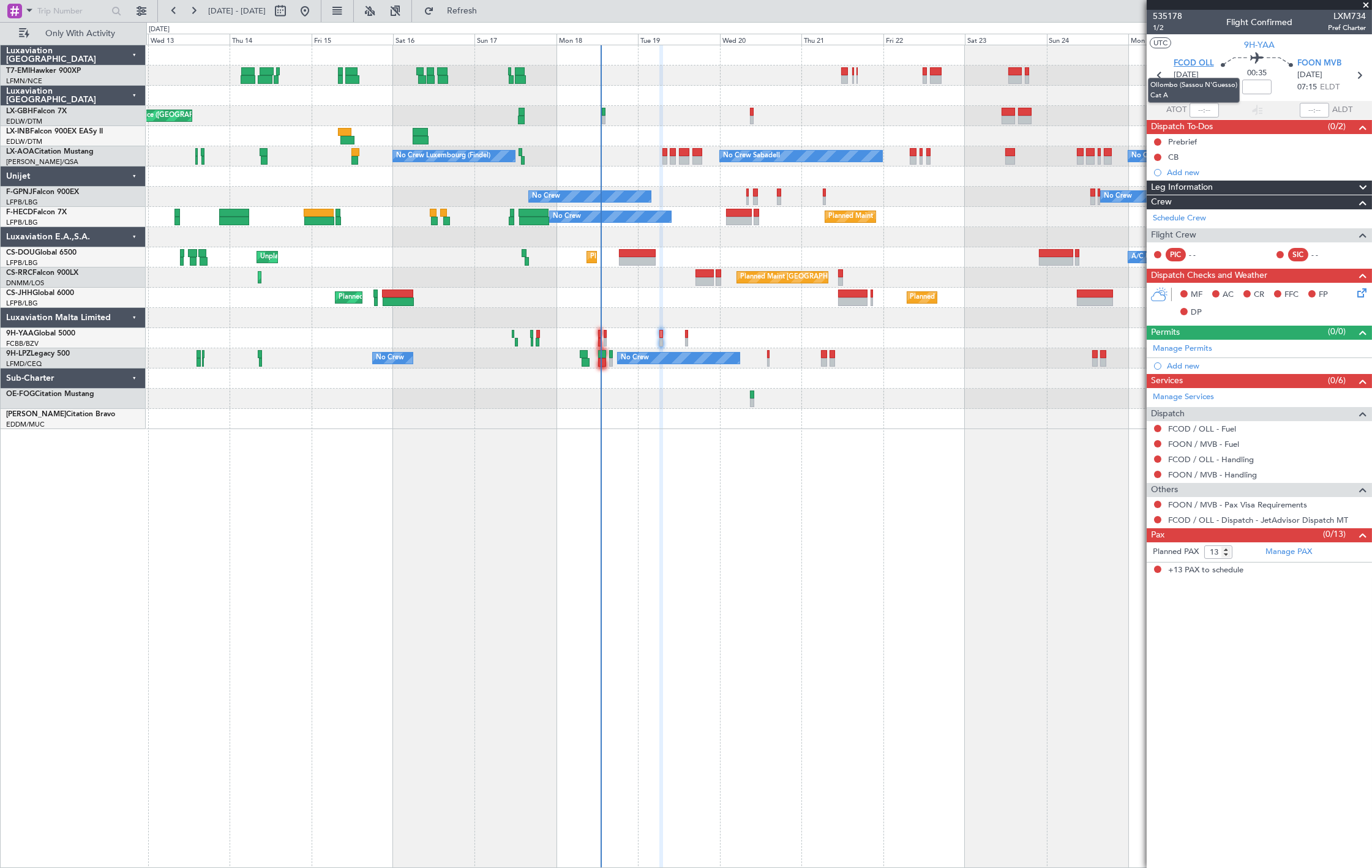
click at [1189, 63] on span "FCOD OLL" at bounding box center [1194, 63] width 41 height 12
click at [1303, 62] on span "FOON MVB" at bounding box center [1319, 63] width 44 height 12
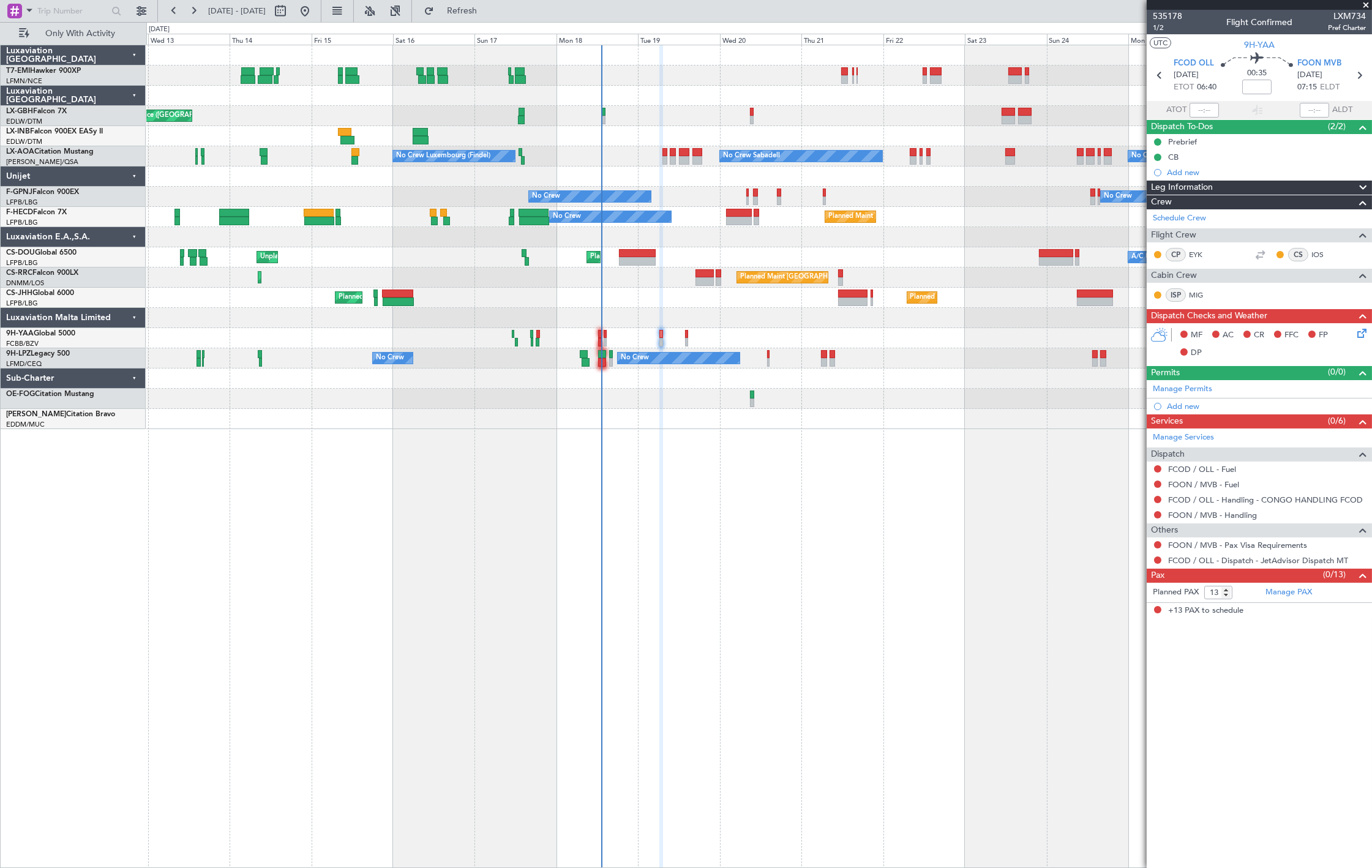
click at [683, 337] on div at bounding box center [759, 338] width 1225 height 20
click at [686, 338] on div at bounding box center [687, 342] width 3 height 9
click at [1257, 495] on link "FOON / MVB - Handling - UAS FOON / MVB" at bounding box center [1250, 500] width 163 height 10
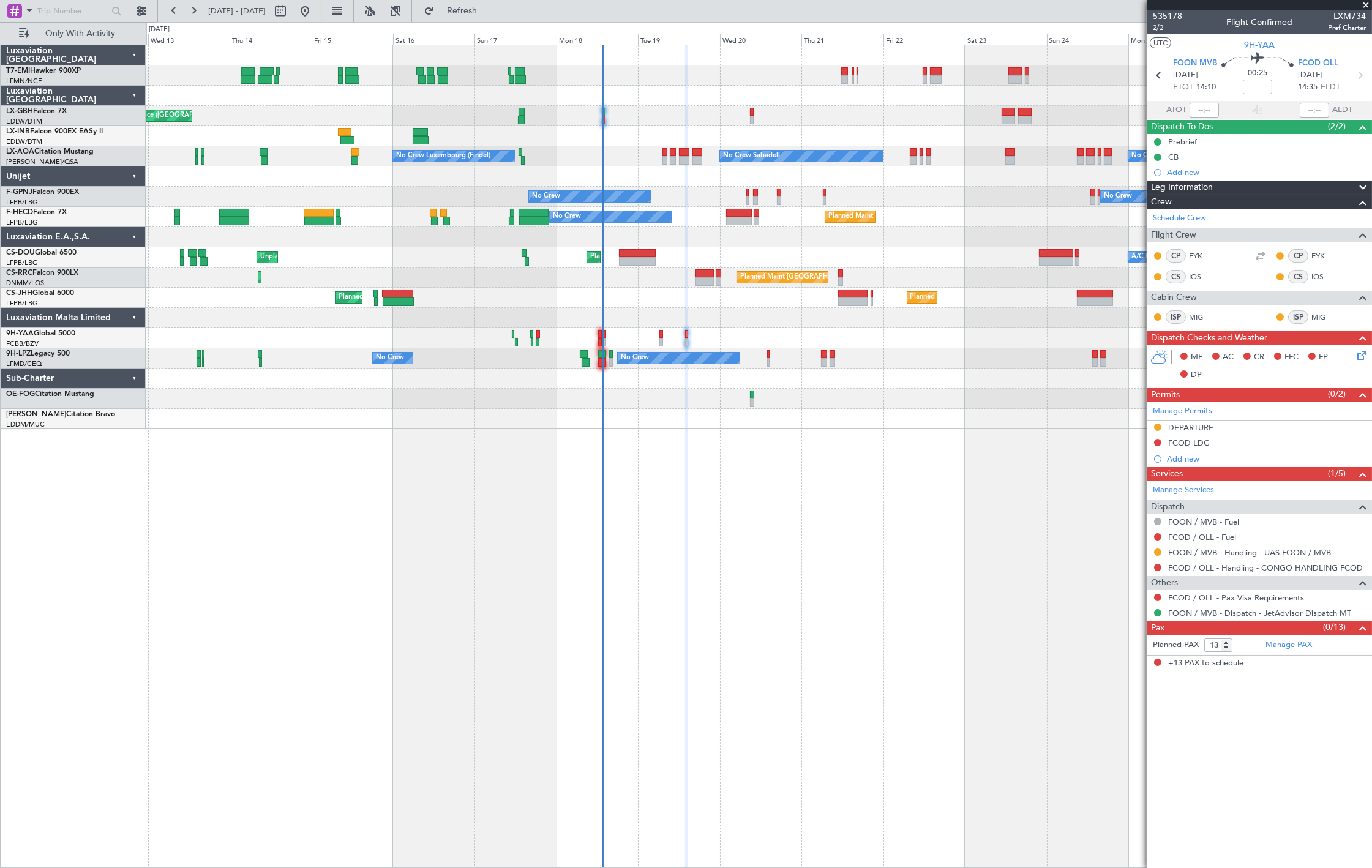
type input "-00:10"
click at [527, 222] on div "Planned Maint Nice ([GEOGRAPHIC_DATA]) No Crew Sabadell No Crew Sabadell No Cre…" at bounding box center [759, 237] width 1225 height 384
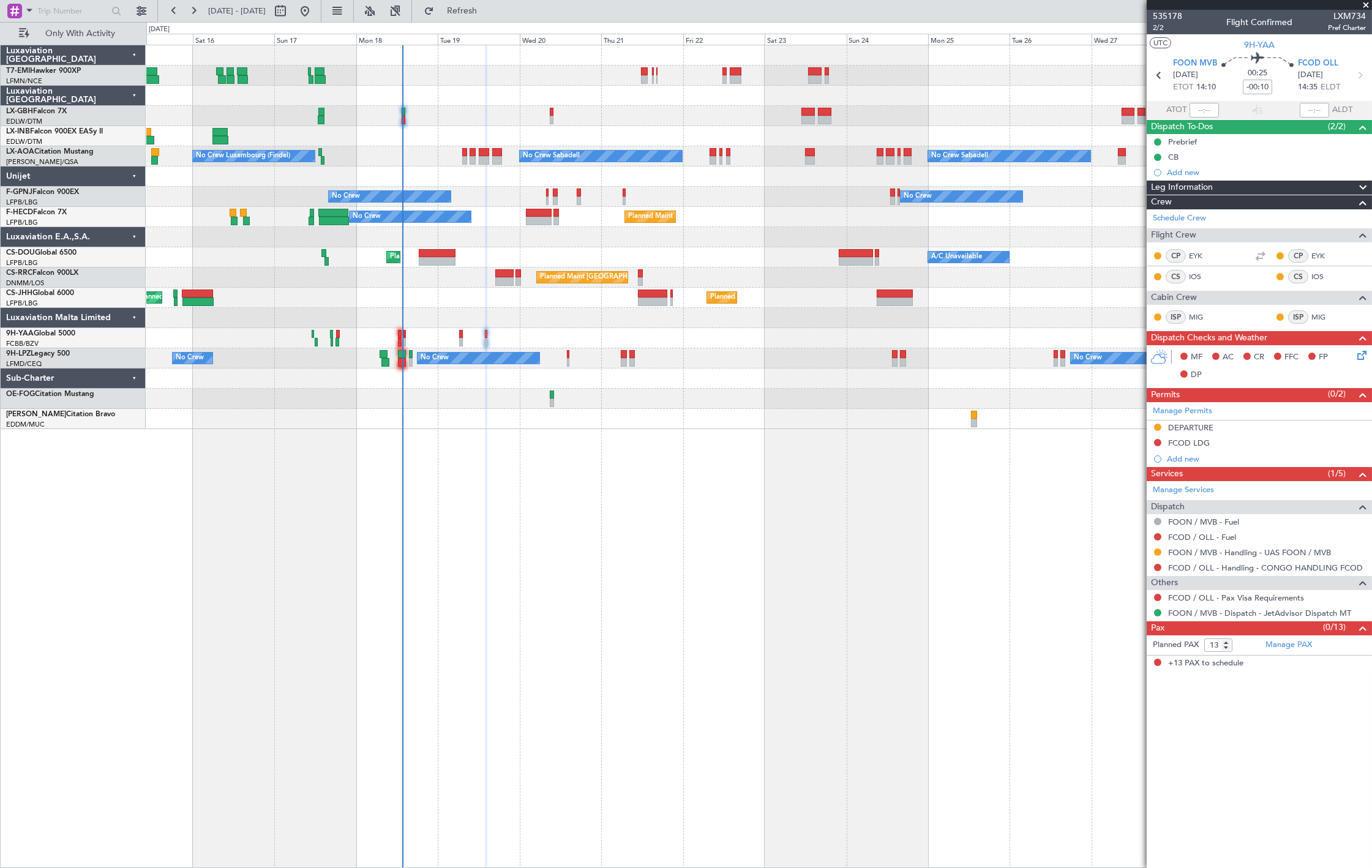
click at [559, 132] on div "Planned Maint [PERSON_NAME] [GEOGRAPHIC_DATA] ([GEOGRAPHIC_DATA]) No Crew Sabad…" at bounding box center [759, 237] width 1225 height 384
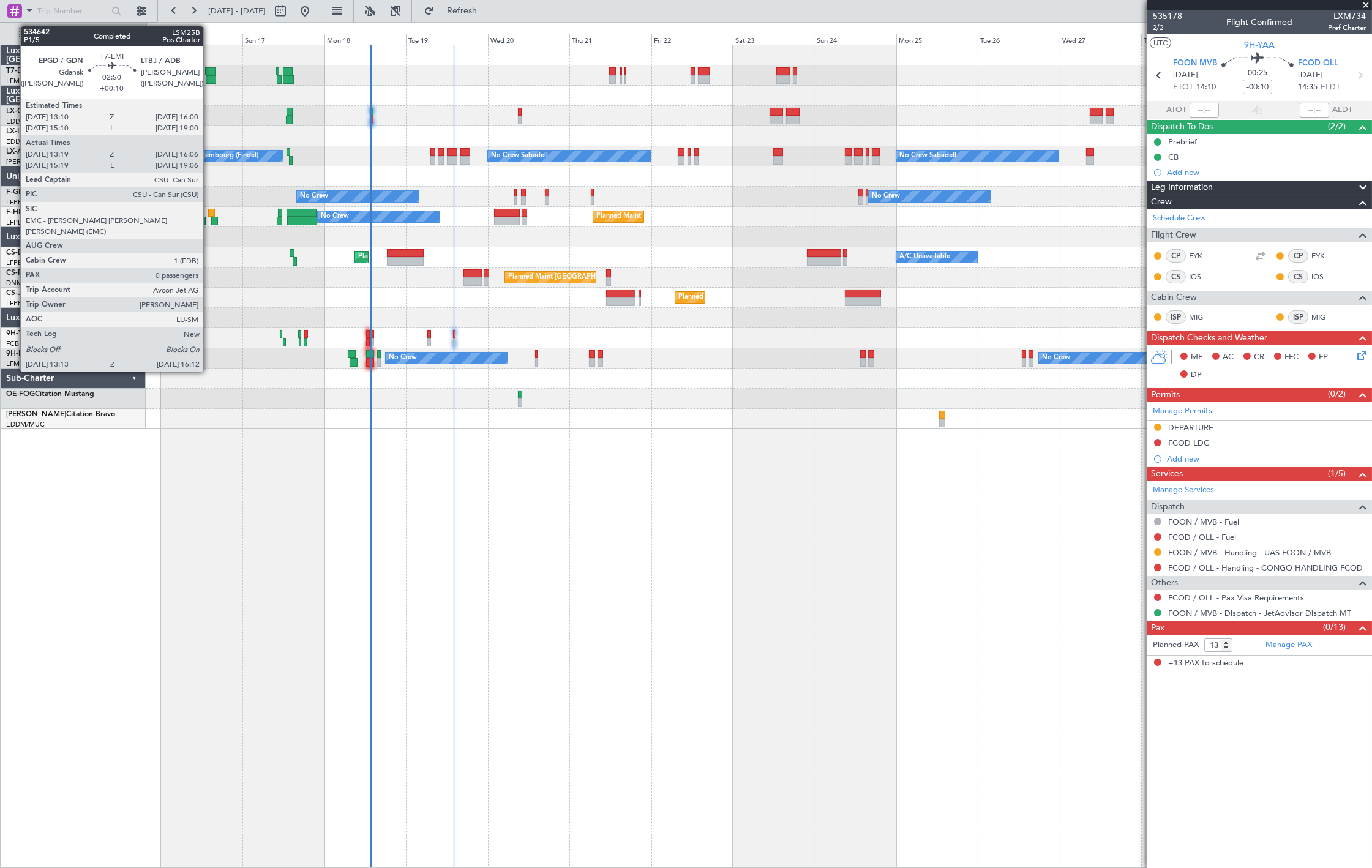
click at [210, 74] on div at bounding box center [209, 72] width 10 height 9
click at [209, 74] on div at bounding box center [209, 72] width 10 height 9
